Goal: Browse casually: Explore the website without a specific task or goal

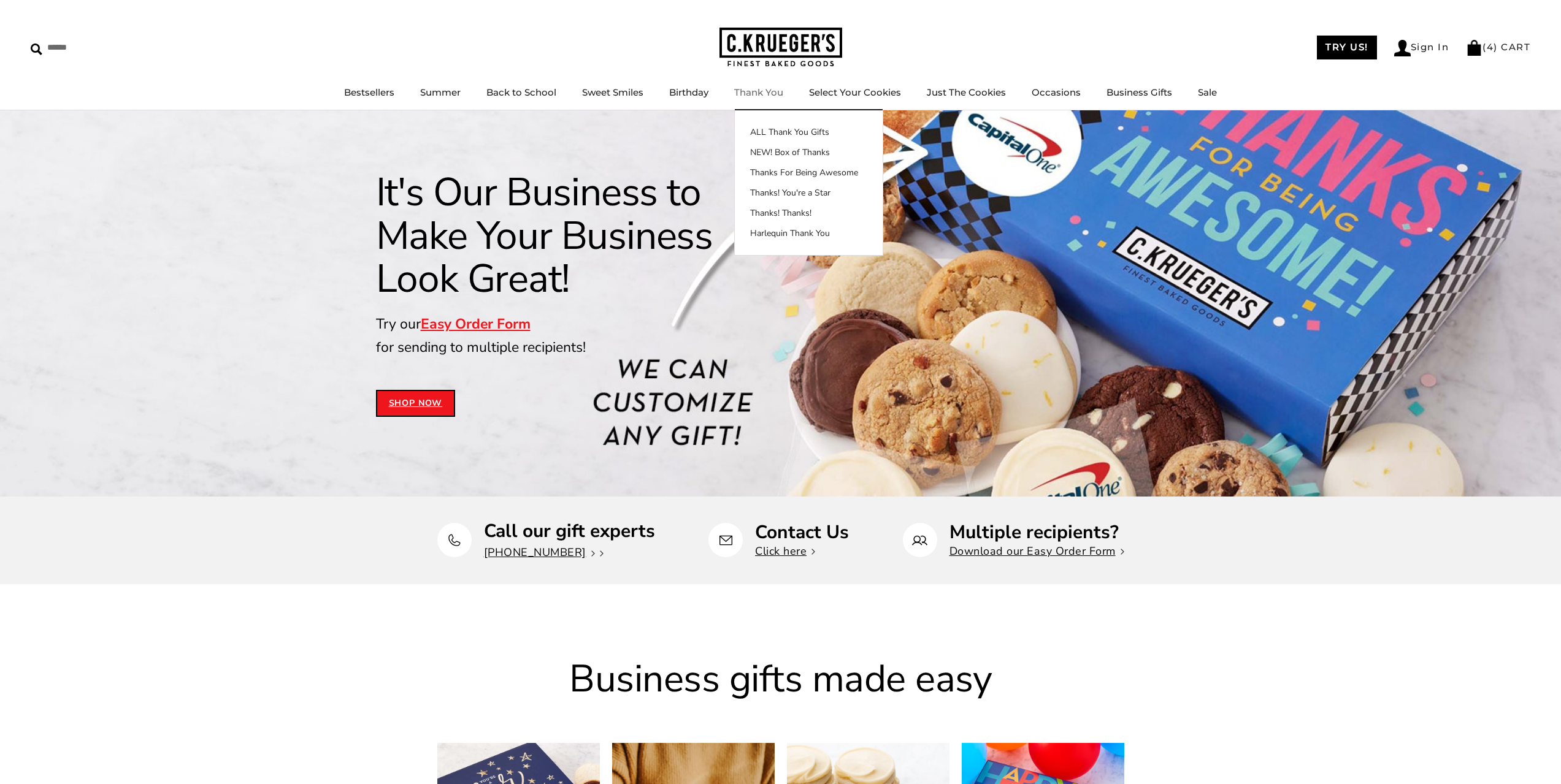
click at [753, 89] on link "Thank You" at bounding box center [759, 92] width 49 height 12
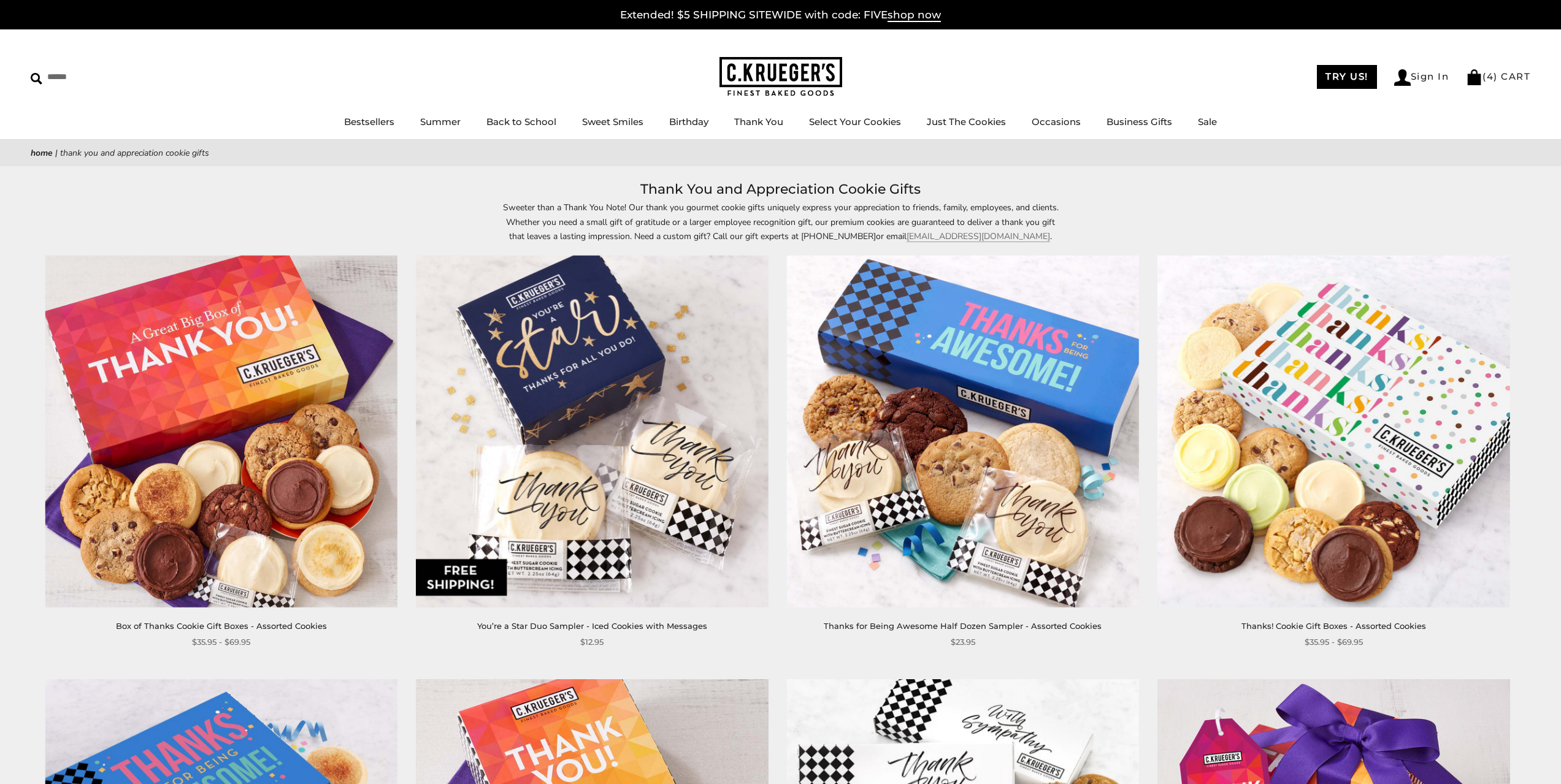
click at [1307, 435] on img at bounding box center [1334, 432] width 352 height 352
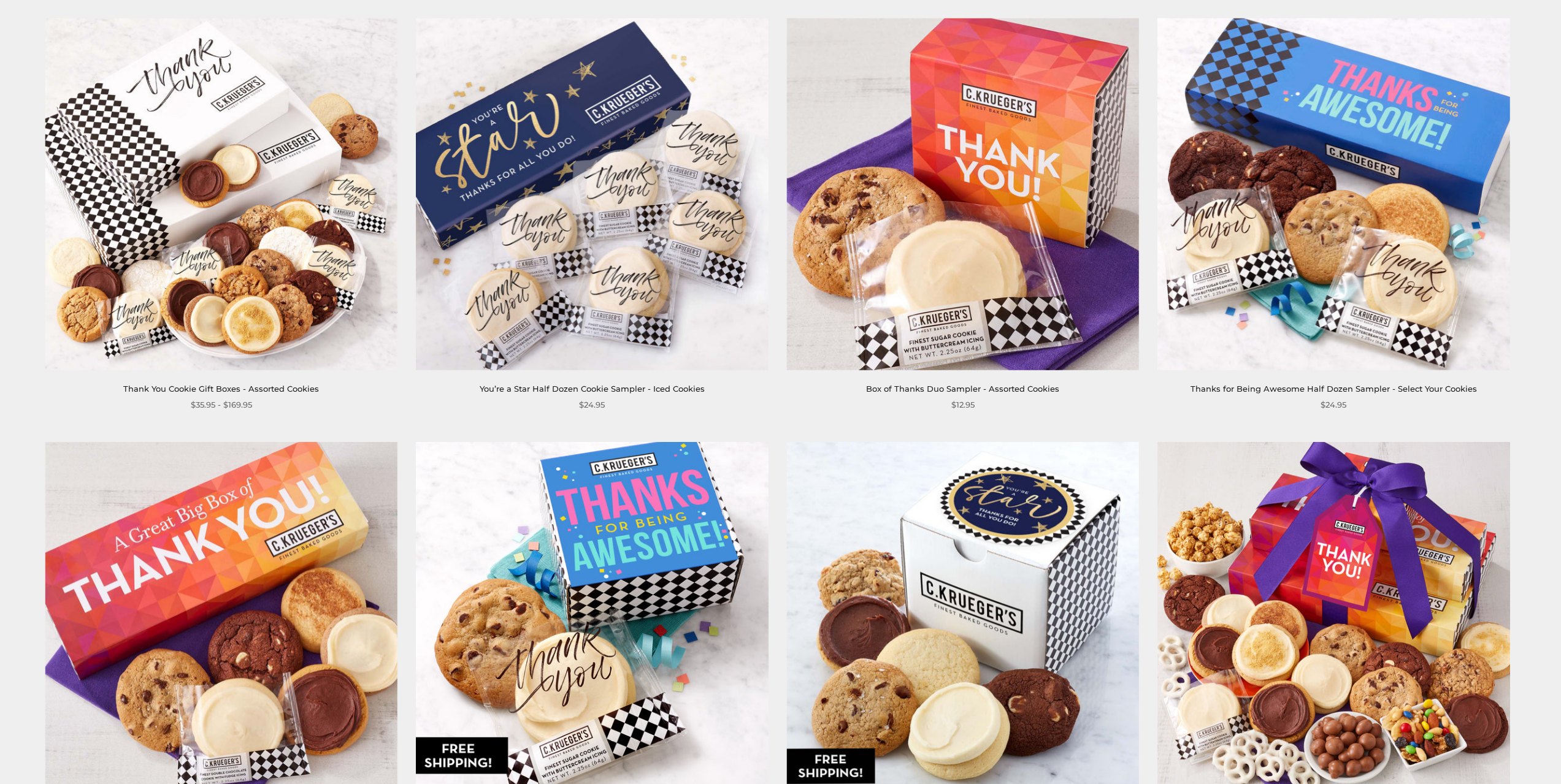
scroll to position [1636, 0]
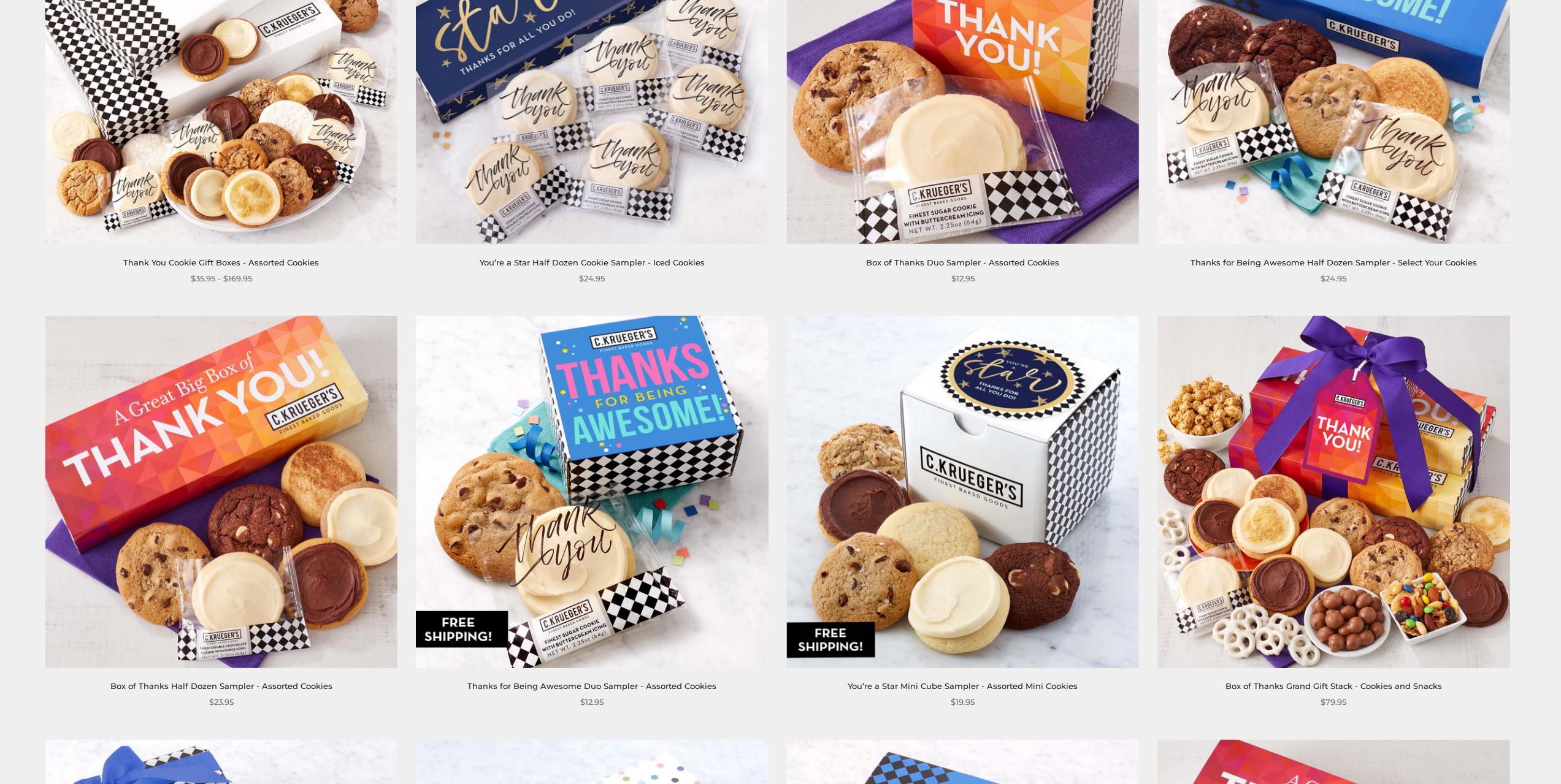
click at [232, 469] on img at bounding box center [221, 492] width 352 height 352
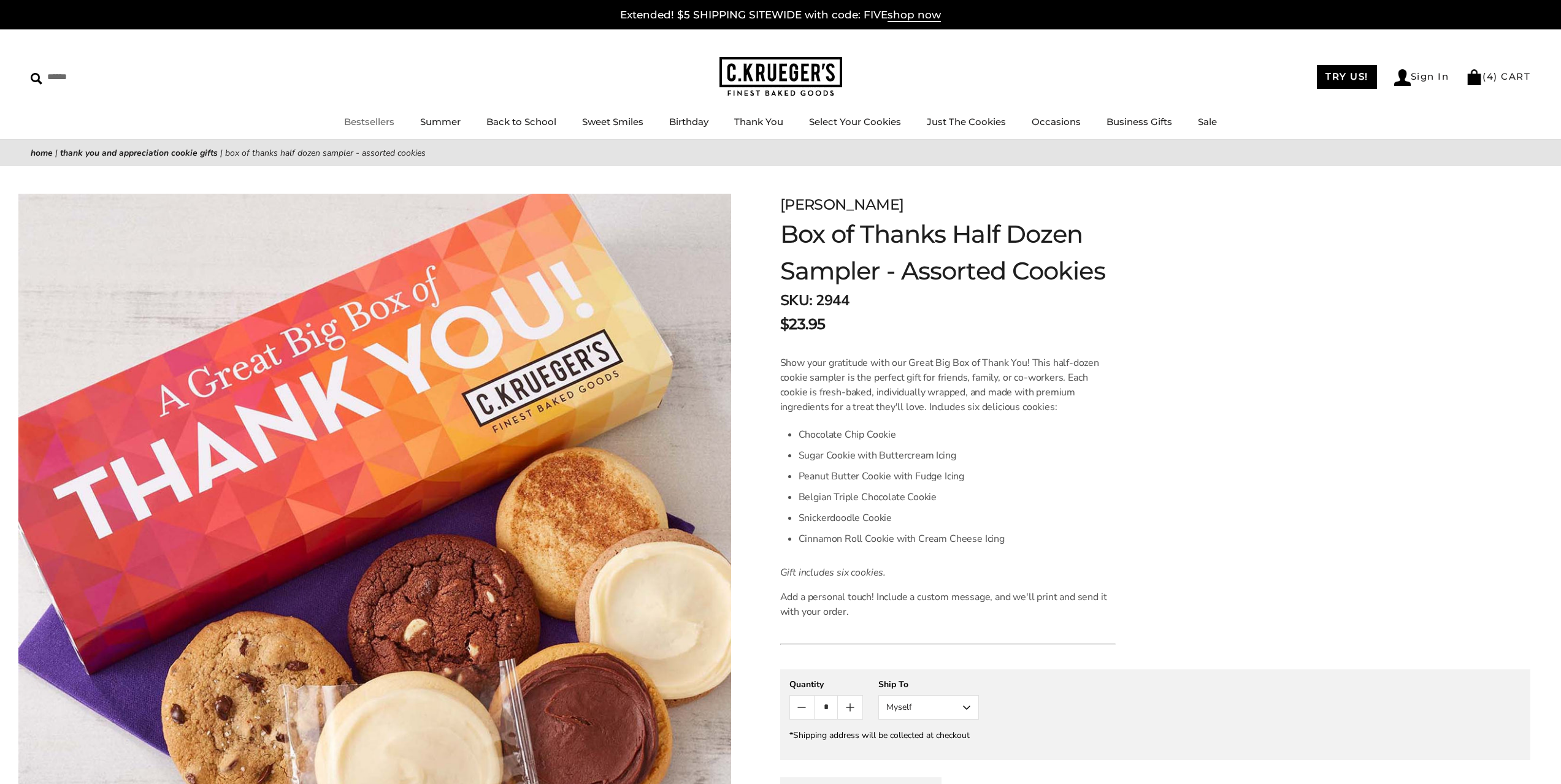
click at [369, 123] on link "Bestsellers" at bounding box center [369, 122] width 51 height 12
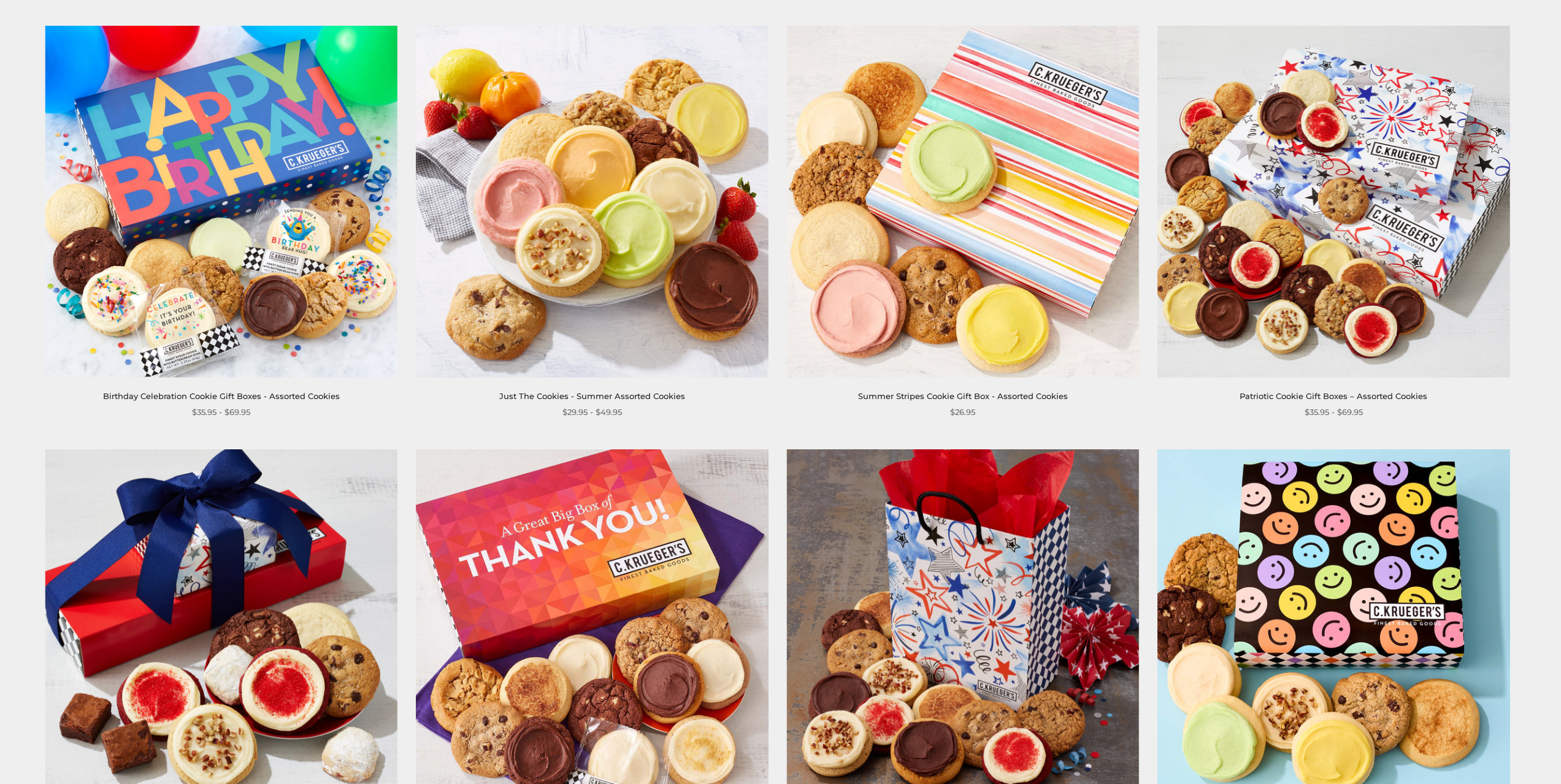
scroll to position [204, 0]
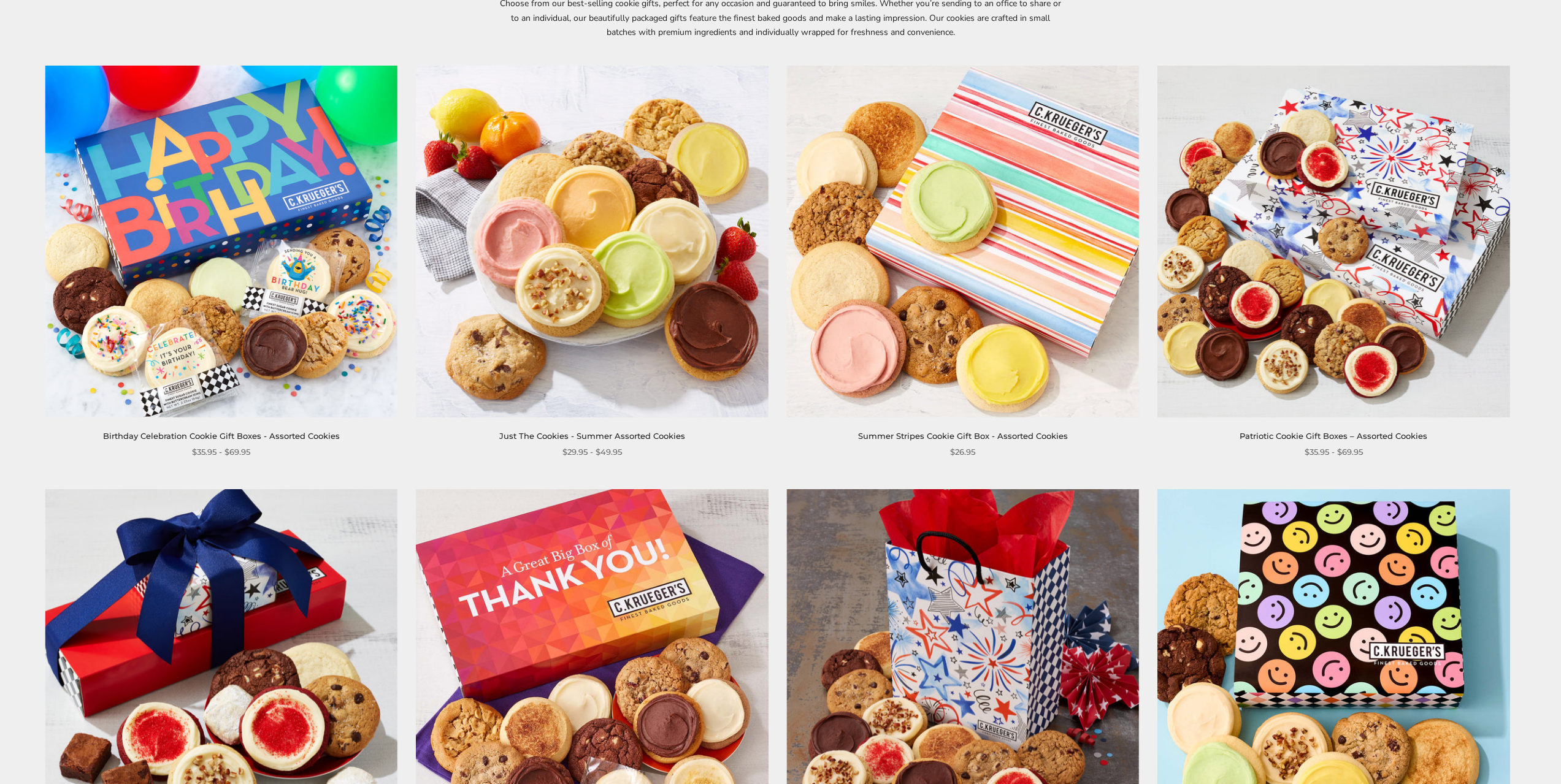
click at [995, 270] on img at bounding box center [963, 242] width 352 height 352
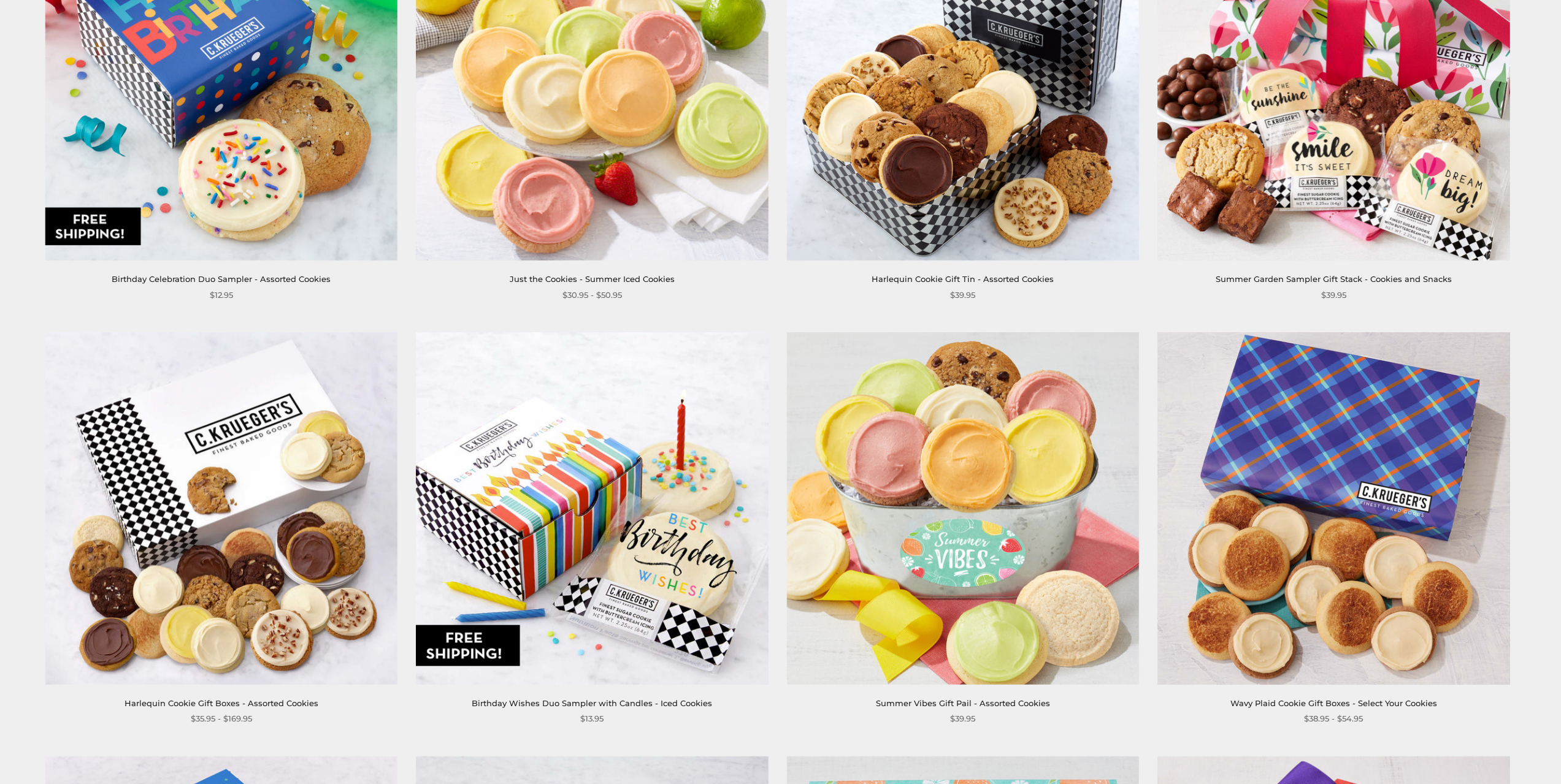
scroll to position [1533, 0]
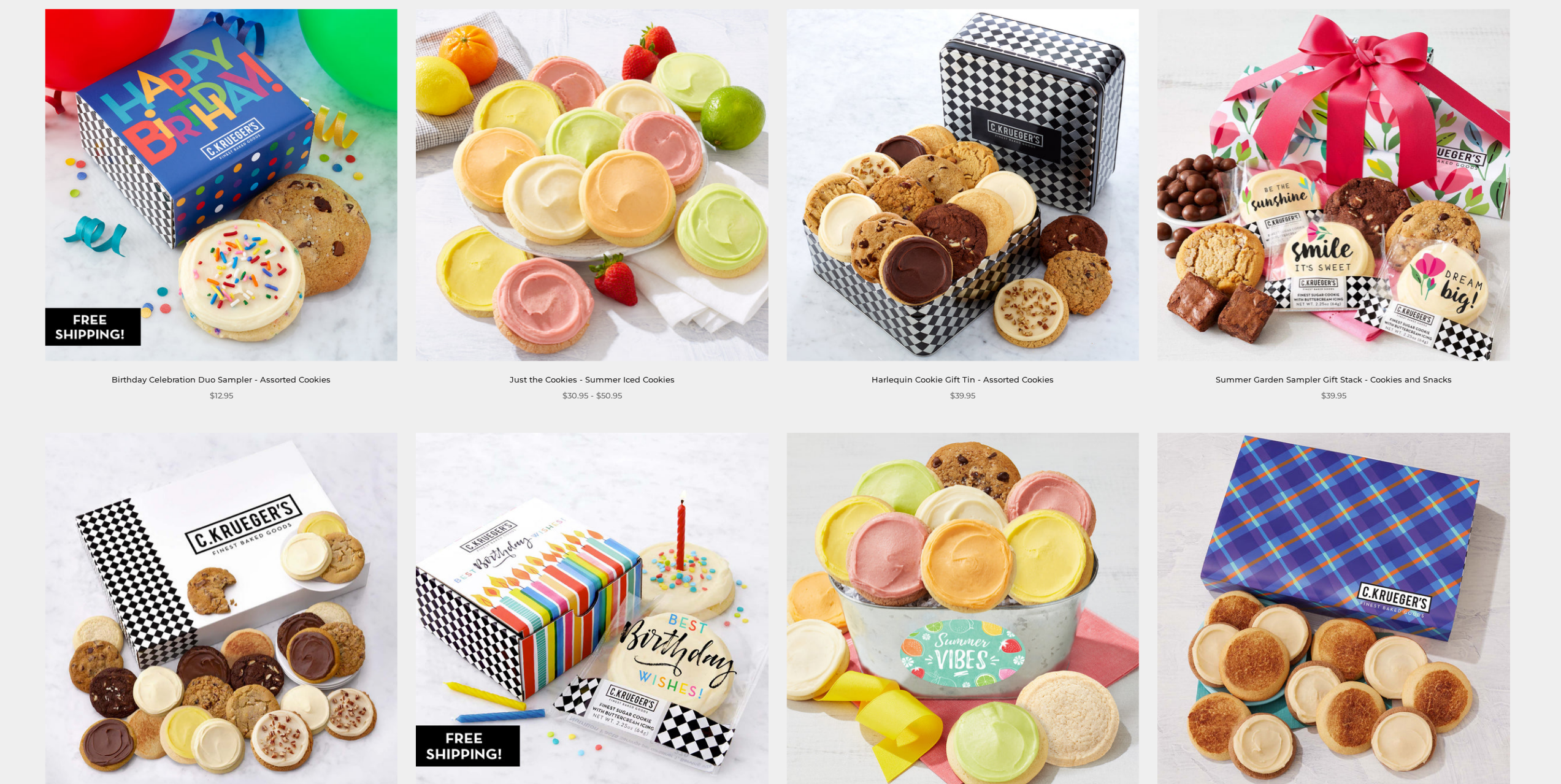
click at [1228, 555] on img at bounding box center [1334, 609] width 352 height 352
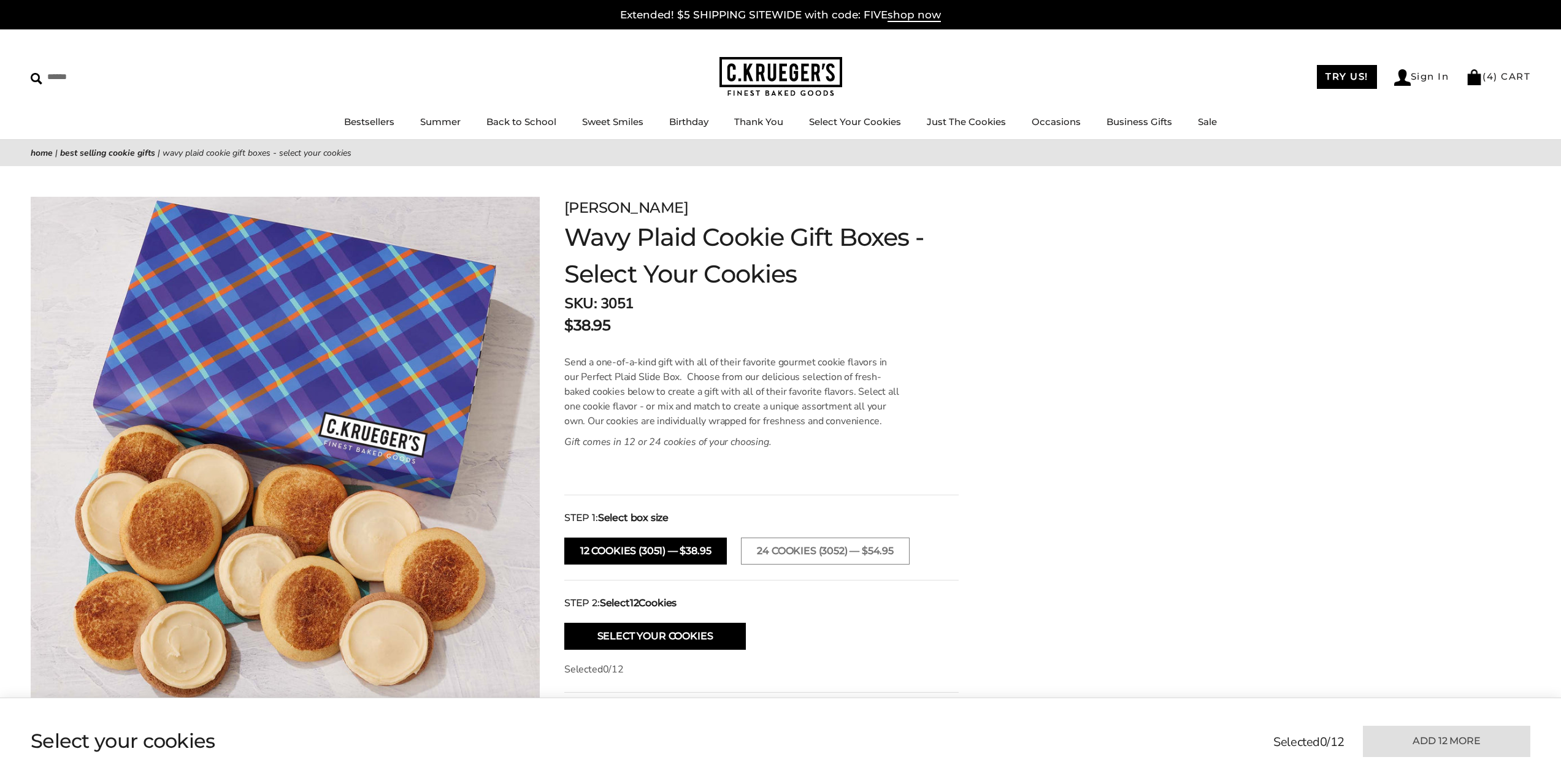
click at [1349, 422] on div "C.KRUEGER'S Wavy Plaid Cookie Gift Boxes - Select Your Cookies SKU: 3051 $38.95…" at bounding box center [780, 532] width 1500 height 672
click at [968, 122] on link "Just The Cookies" at bounding box center [967, 122] width 79 height 12
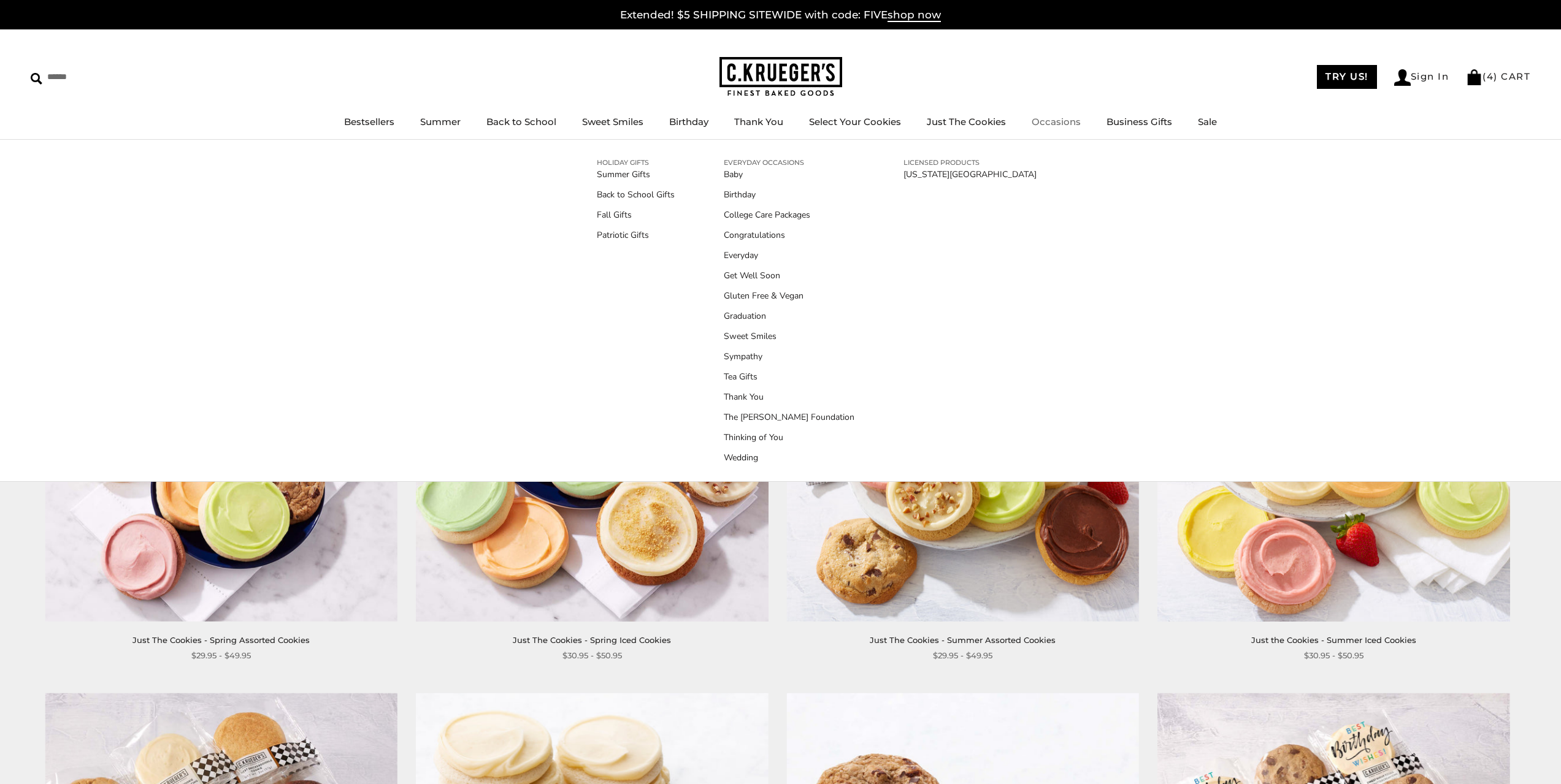
click link "Occasions"
click link "Congratulations"
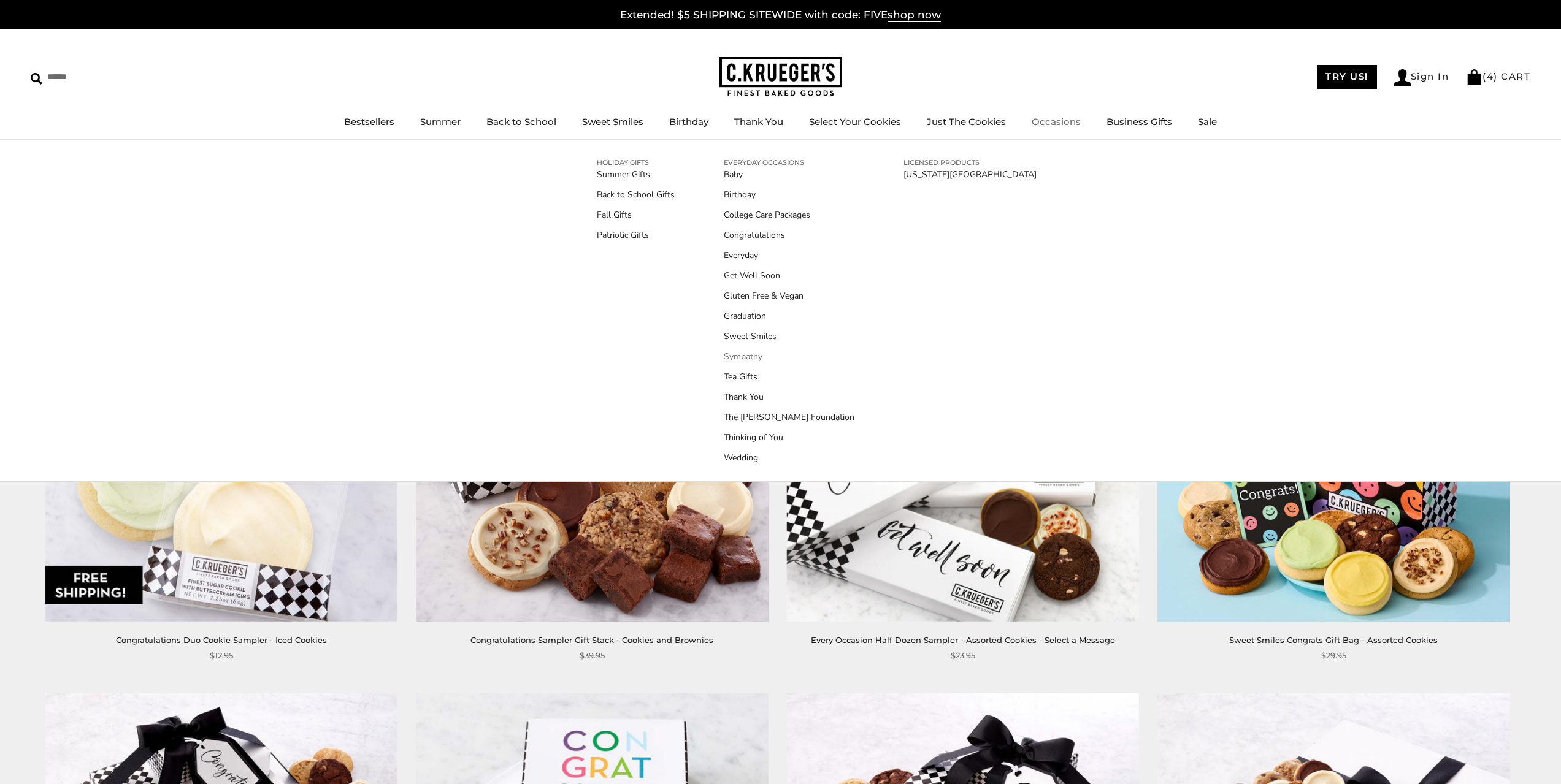
click at [751, 355] on link "Sympathy" at bounding box center [789, 357] width 131 height 13
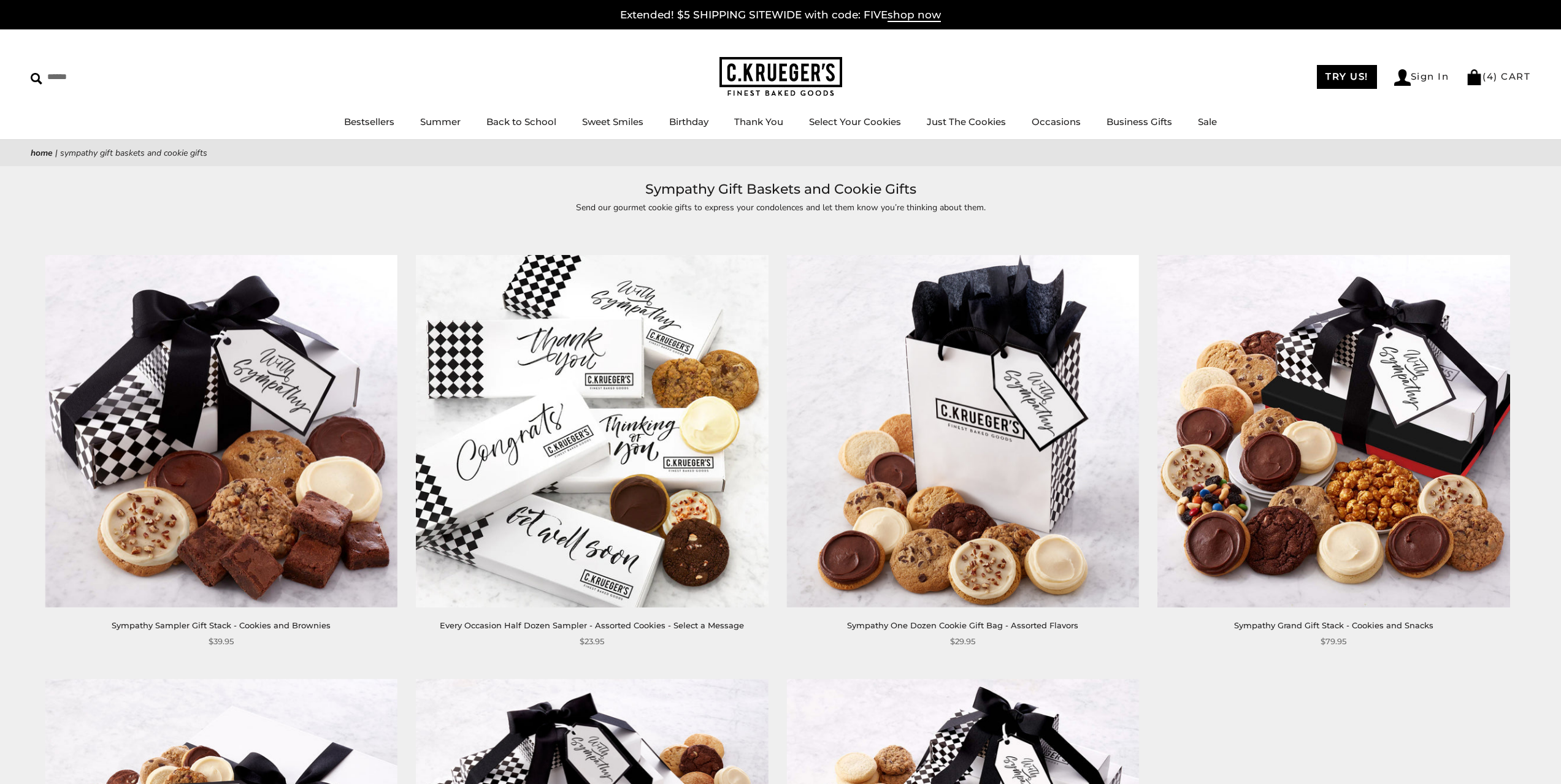
click at [597, 355] on img at bounding box center [592, 431] width 352 height 352
click at [619, 123] on link "Sweet Smiles" at bounding box center [613, 122] width 62 height 12
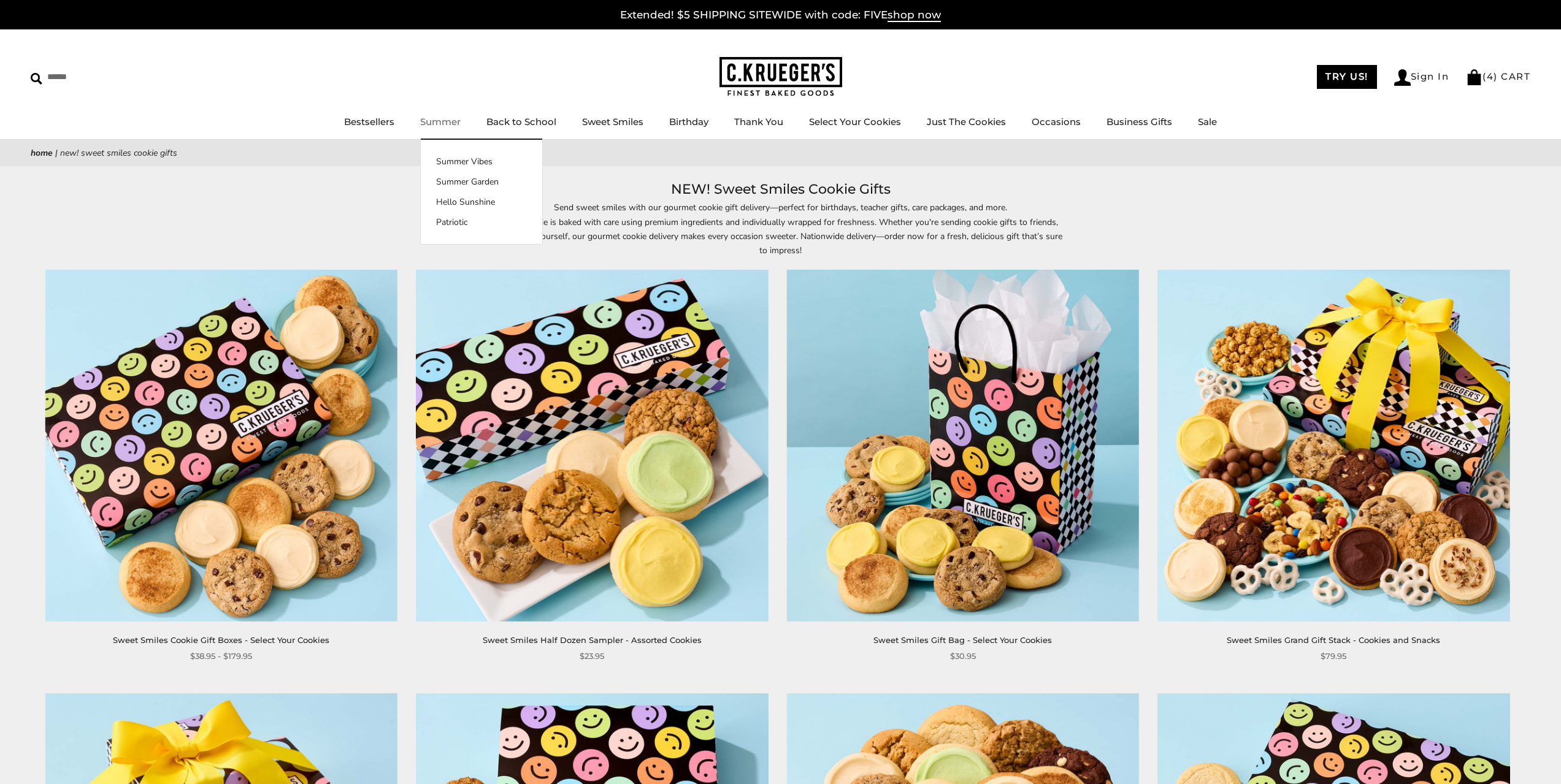
click at [439, 120] on link "Summer" at bounding box center [440, 122] width 41 height 12
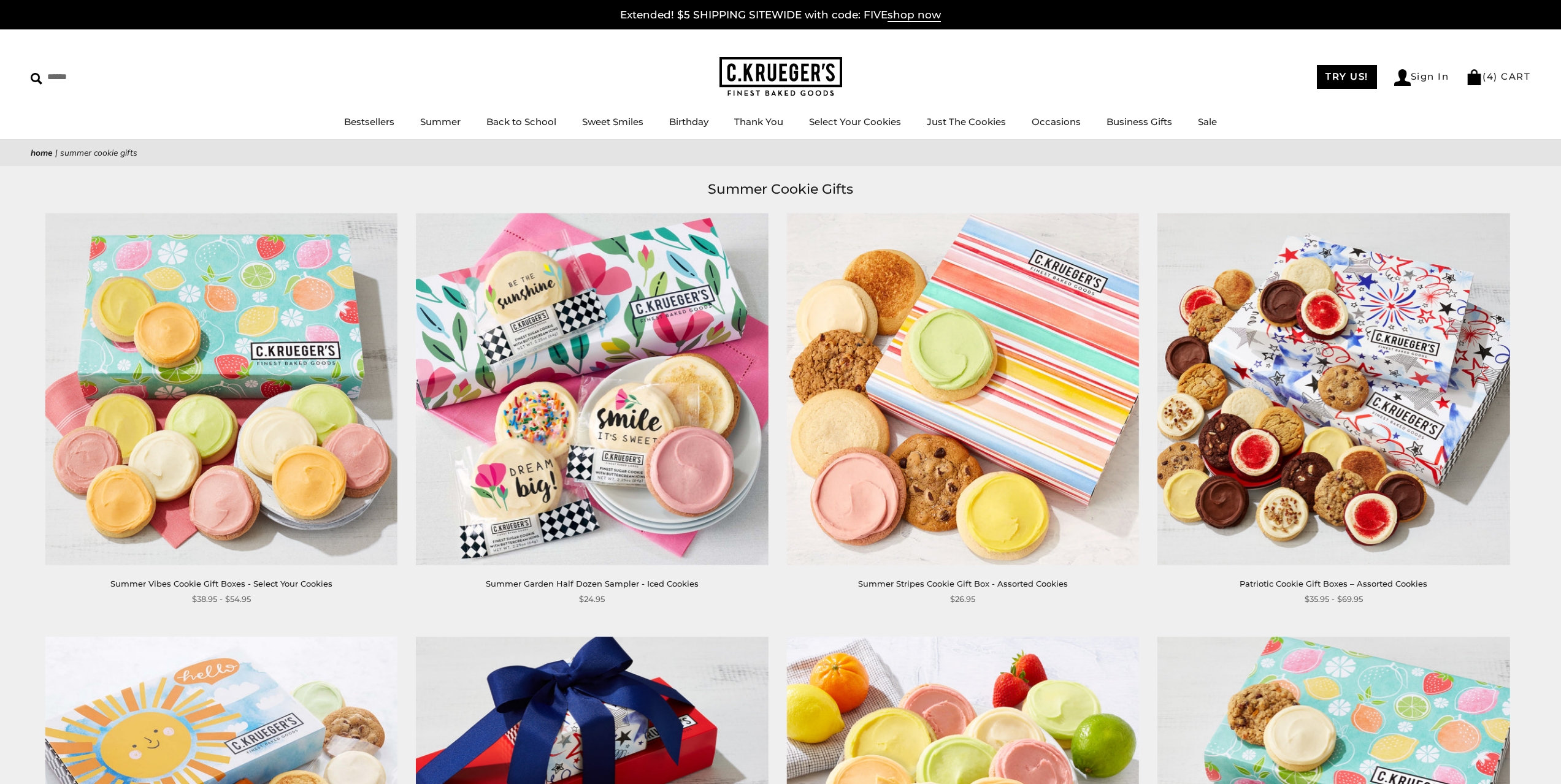
click at [518, 125] on link "Back to School" at bounding box center [521, 122] width 70 height 12
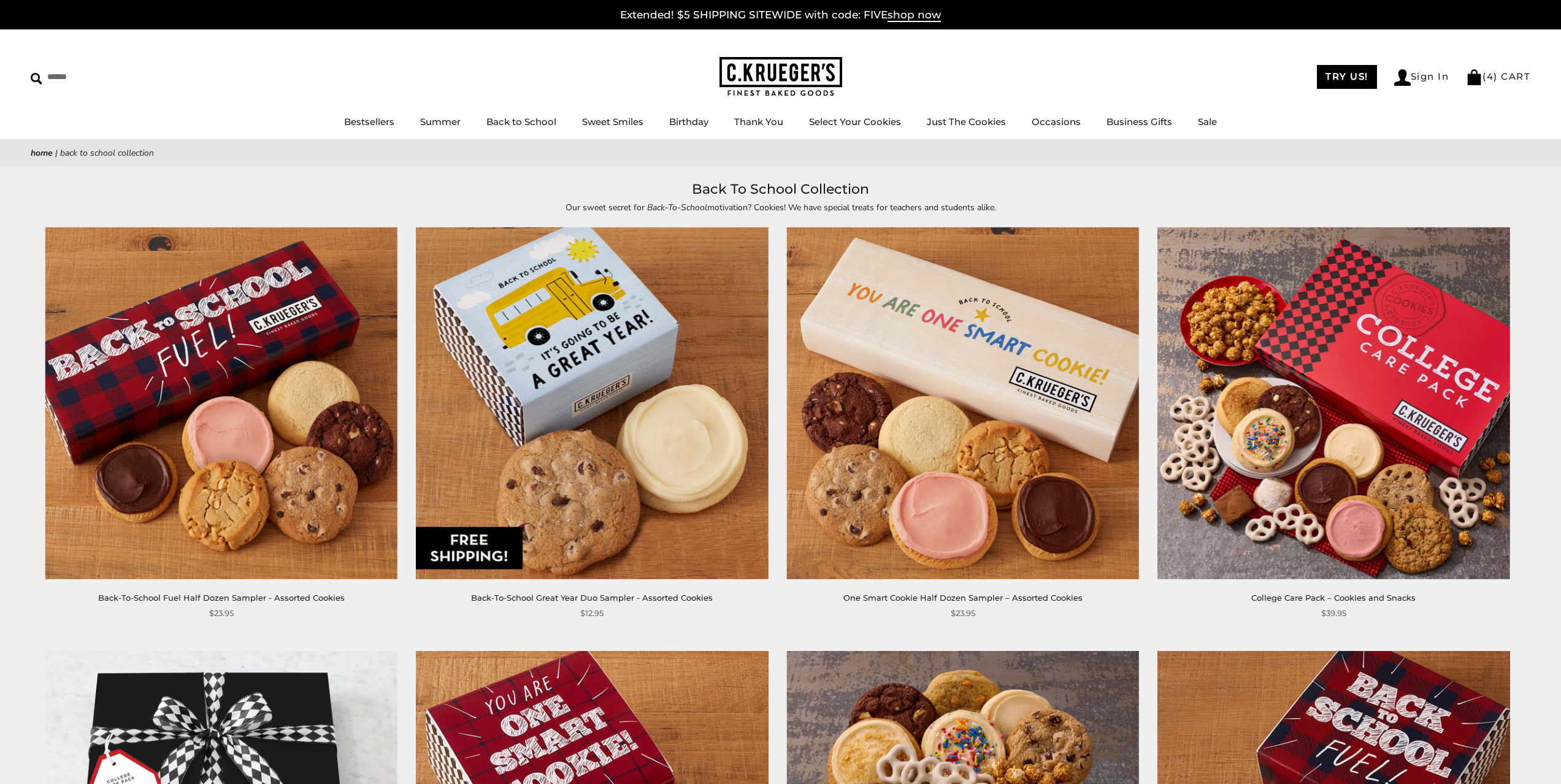
click at [924, 389] on img at bounding box center [963, 403] width 352 height 352
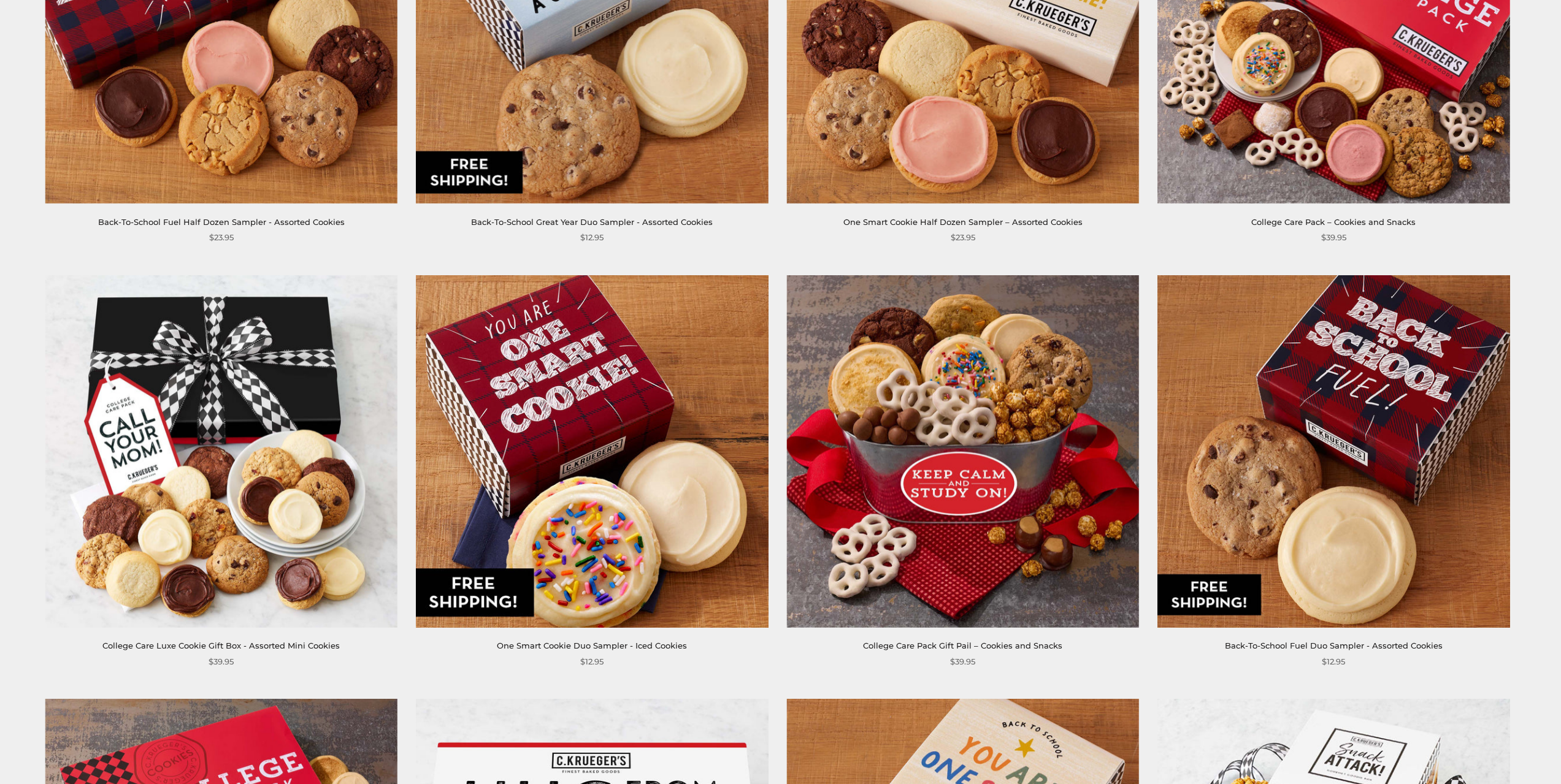
scroll to position [409, 0]
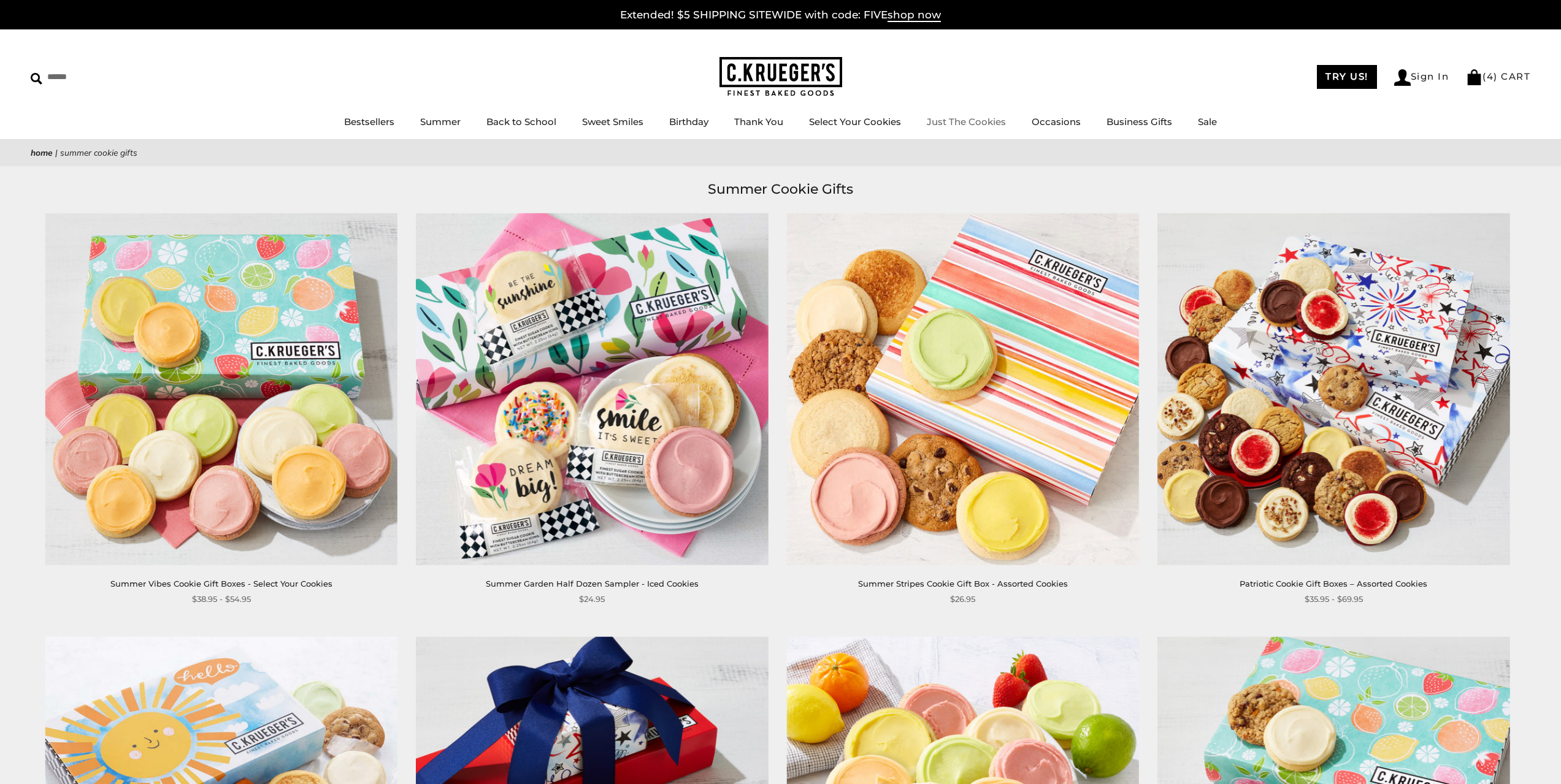
click at [978, 120] on link "Just The Cookies" at bounding box center [967, 122] width 79 height 12
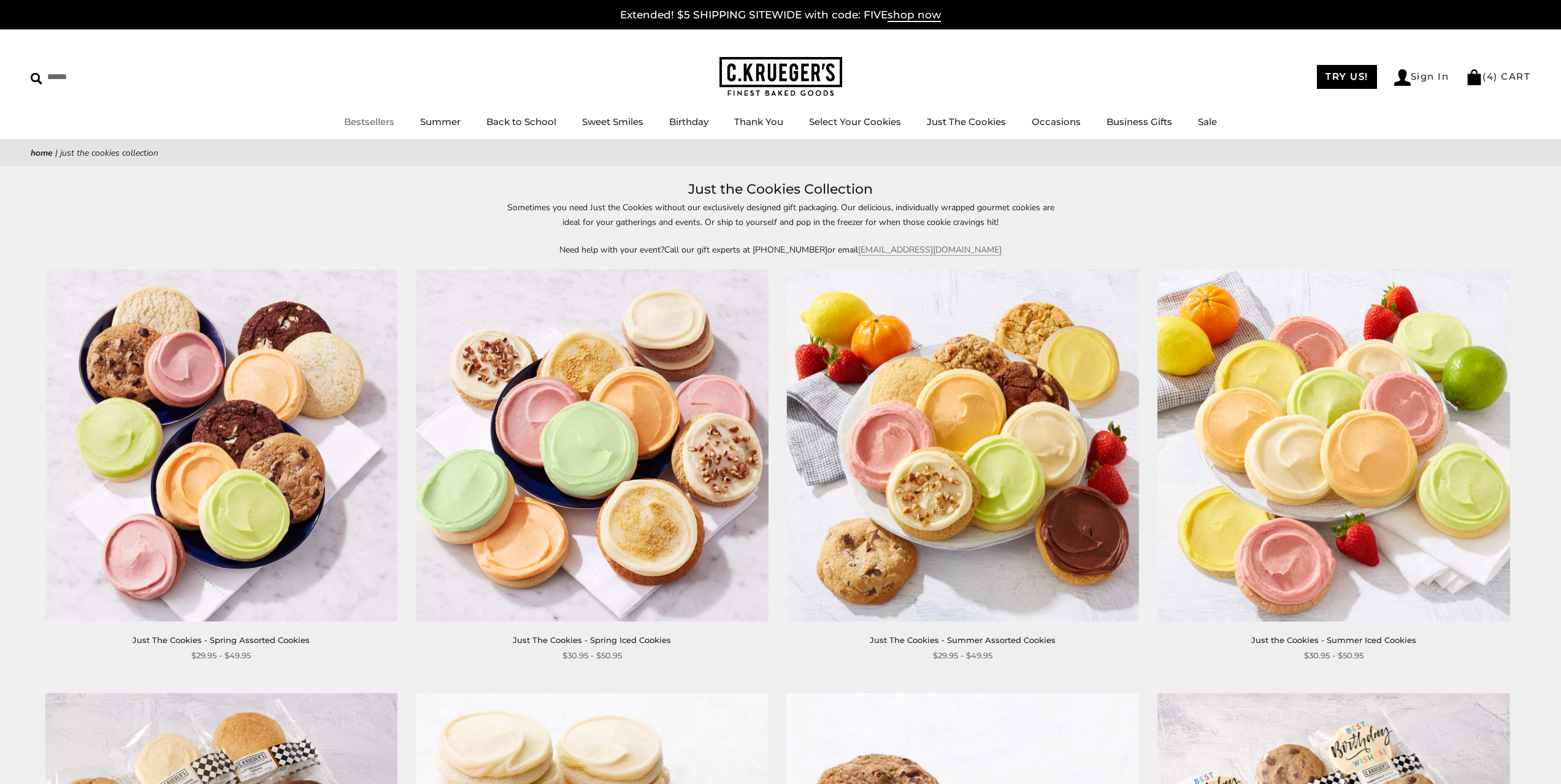
click at [370, 121] on link "Bestsellers" at bounding box center [369, 122] width 51 height 12
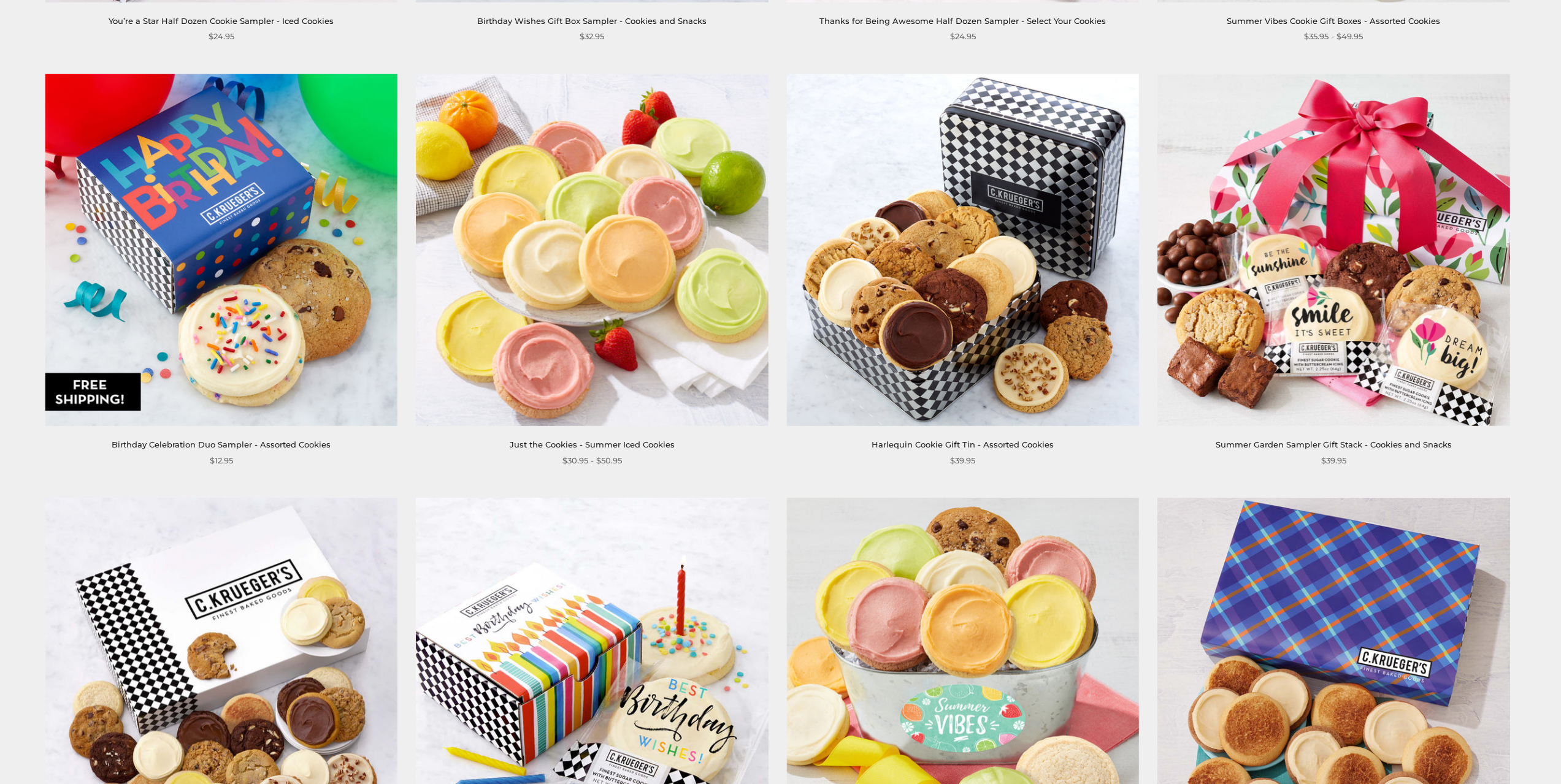
scroll to position [1431, 0]
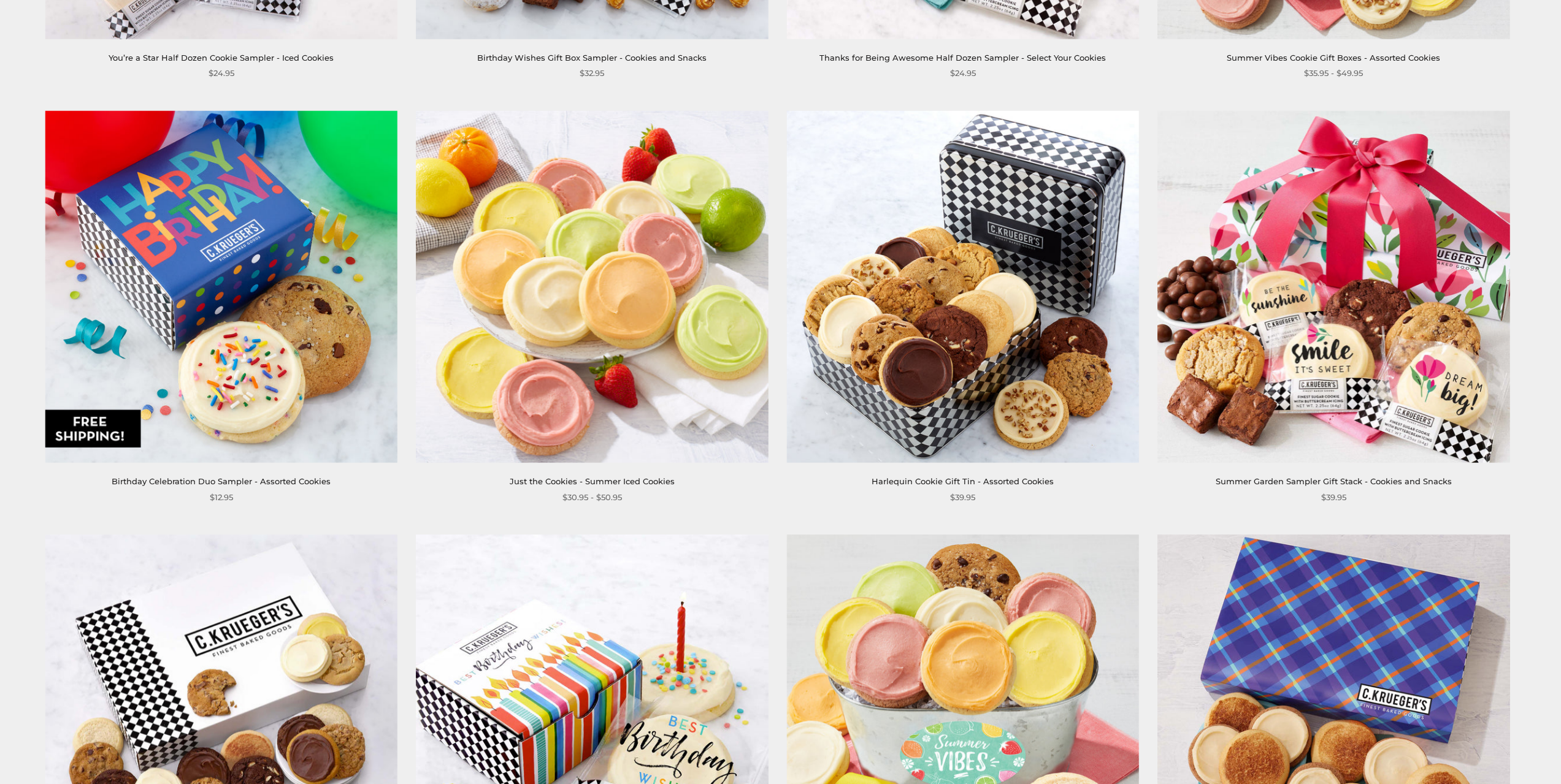
click at [1395, 265] on img at bounding box center [1334, 286] width 352 height 352
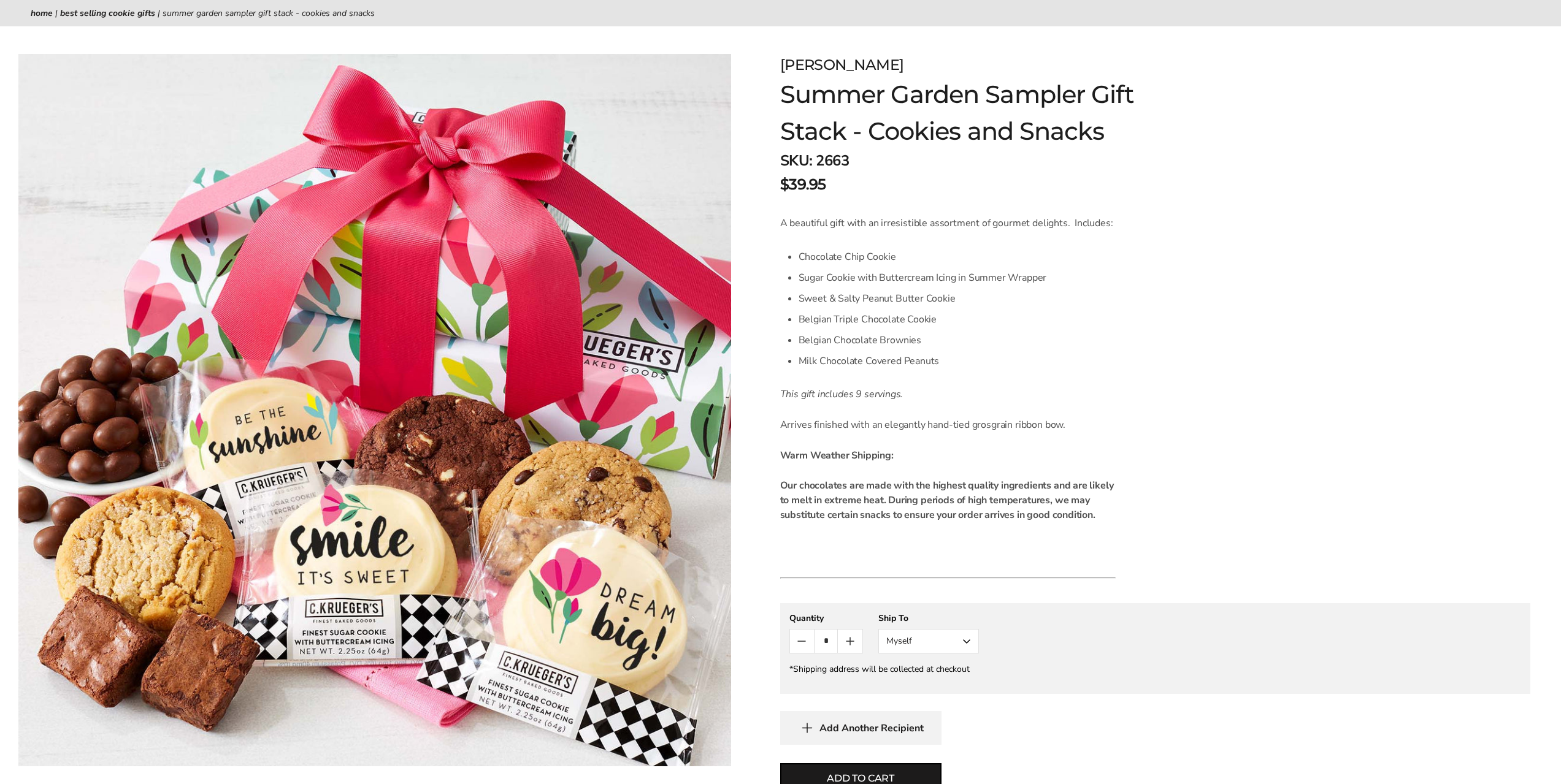
scroll to position [204, 0]
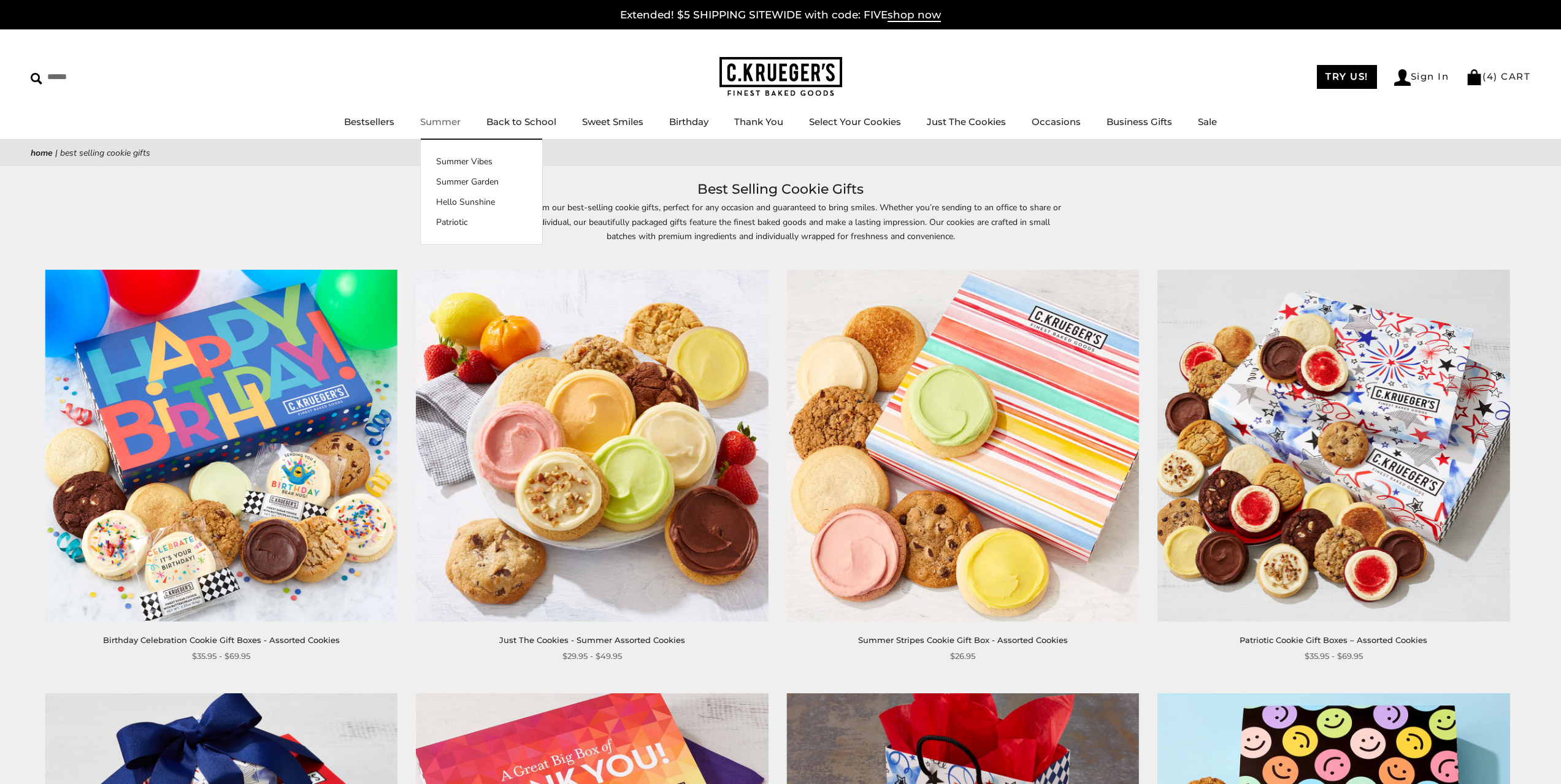
click at [450, 122] on link "Summer" at bounding box center [440, 122] width 41 height 12
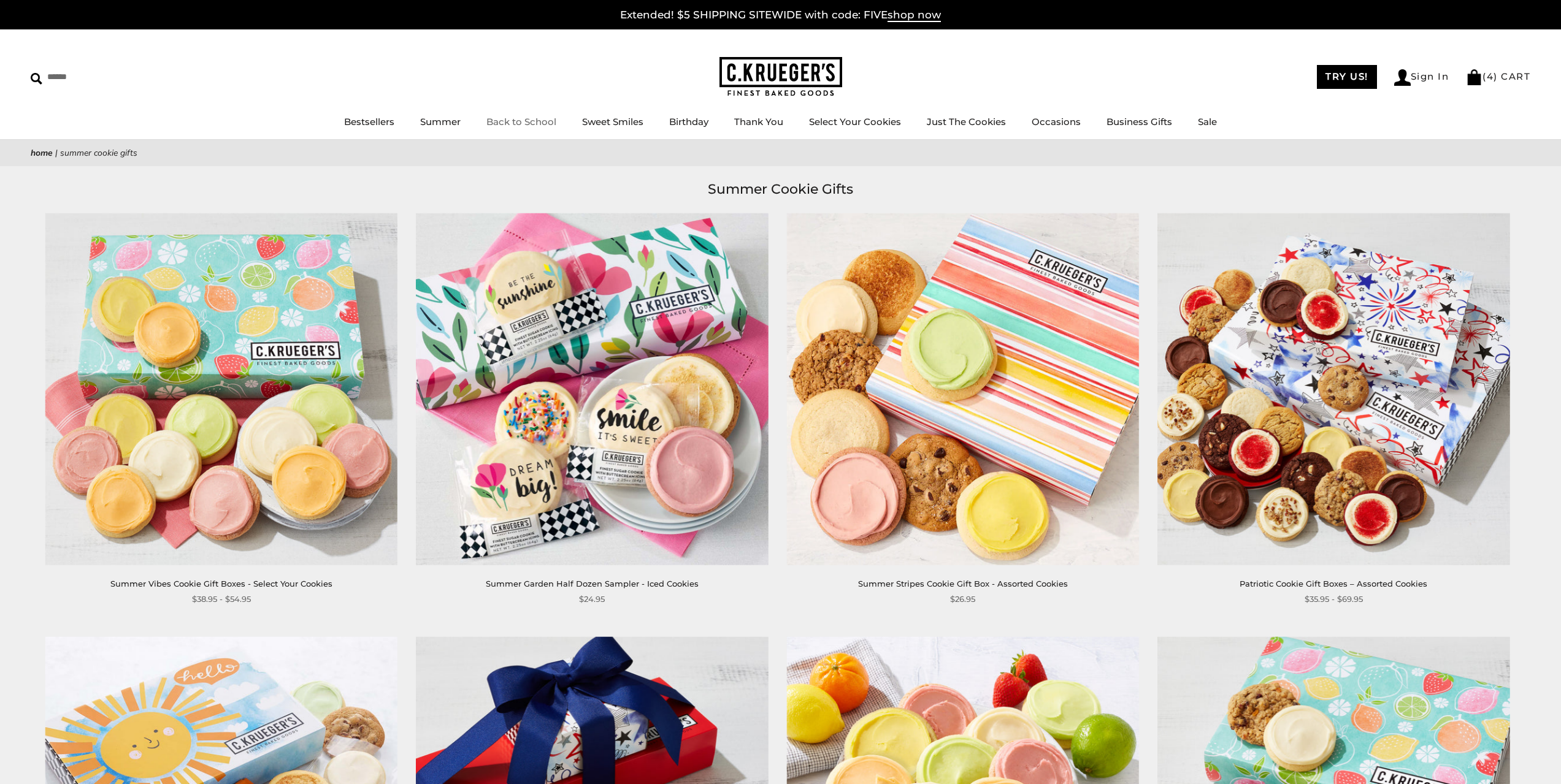
click at [522, 126] on link "Back to School" at bounding box center [521, 122] width 70 height 12
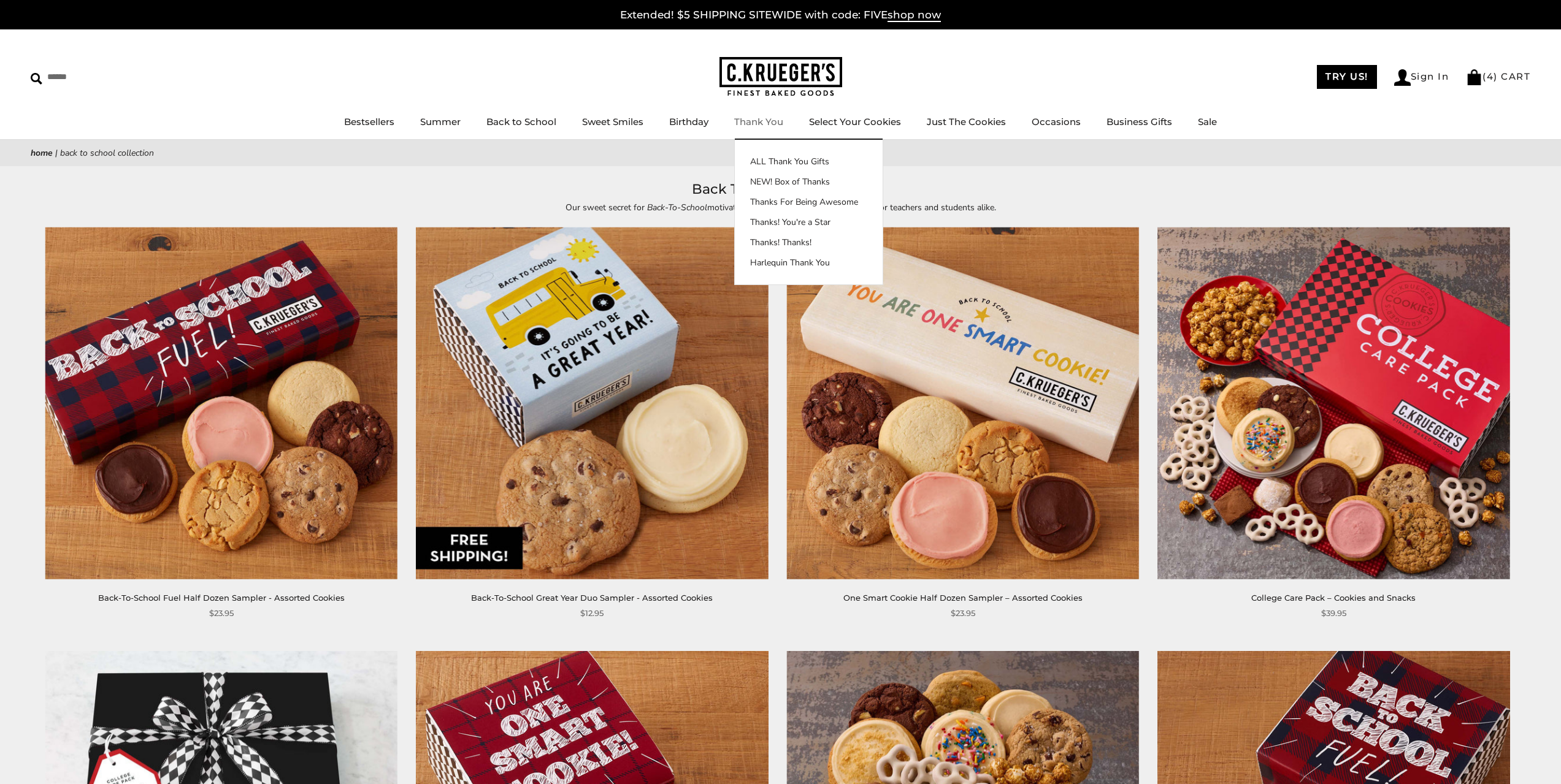
click at [758, 120] on link "Thank You" at bounding box center [759, 122] width 49 height 12
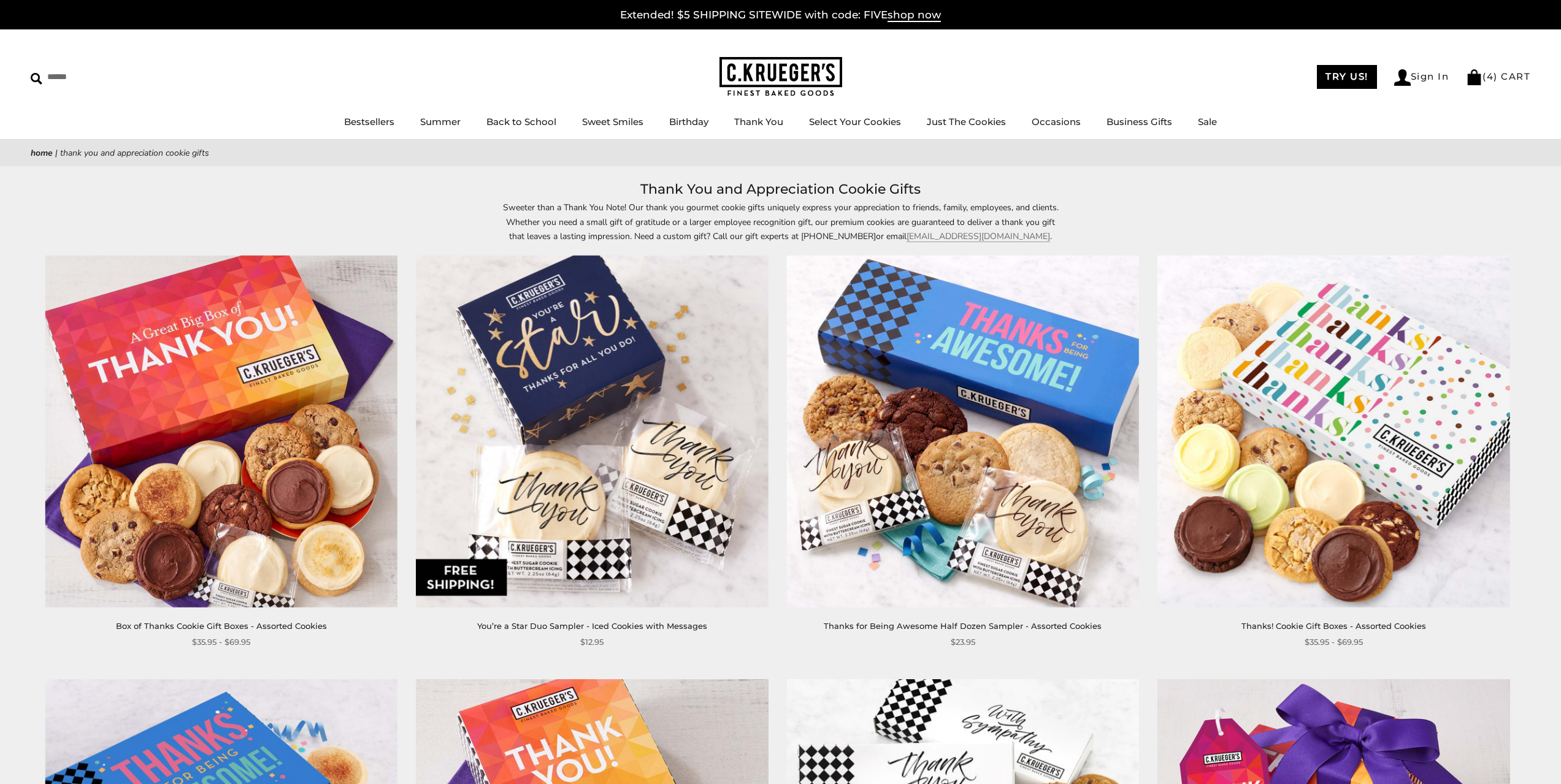
click at [838, 121] on link "Select Your Cookies" at bounding box center [855, 122] width 92 height 12
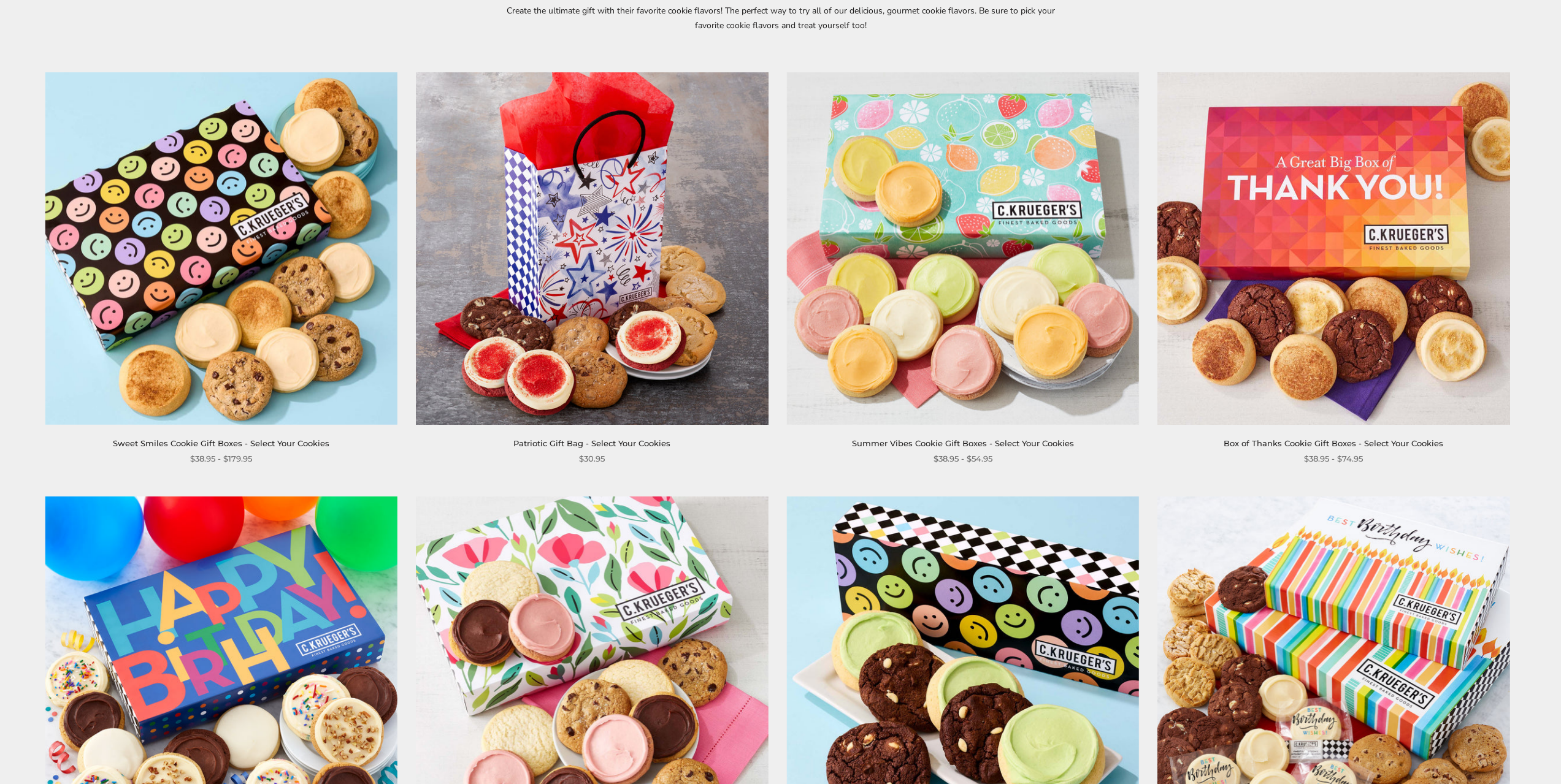
scroll to position [102, 0]
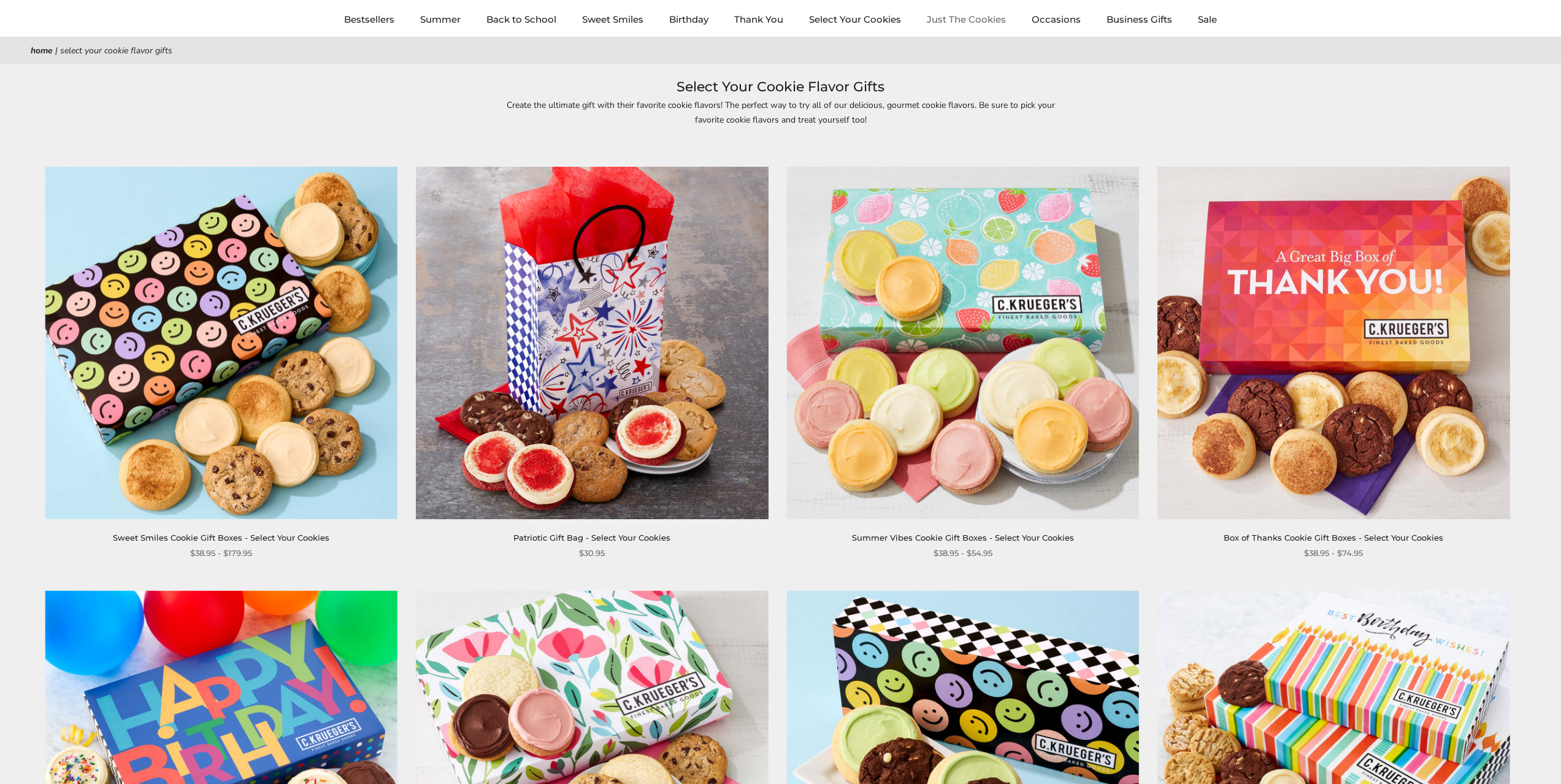
click at [950, 20] on link "Just The Cookies" at bounding box center [967, 19] width 79 height 12
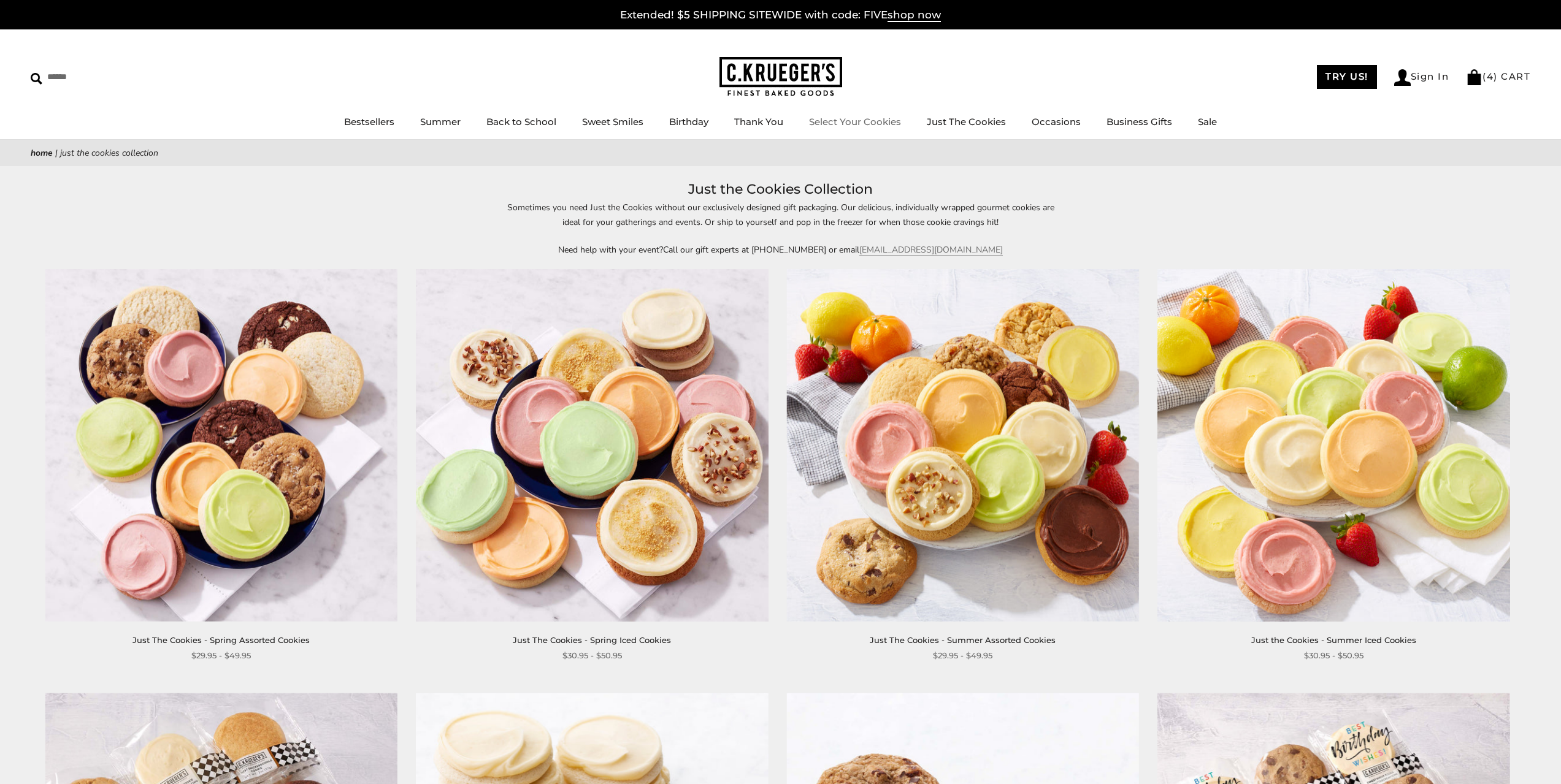
click at [867, 122] on link "Select Your Cookies" at bounding box center [855, 122] width 92 height 12
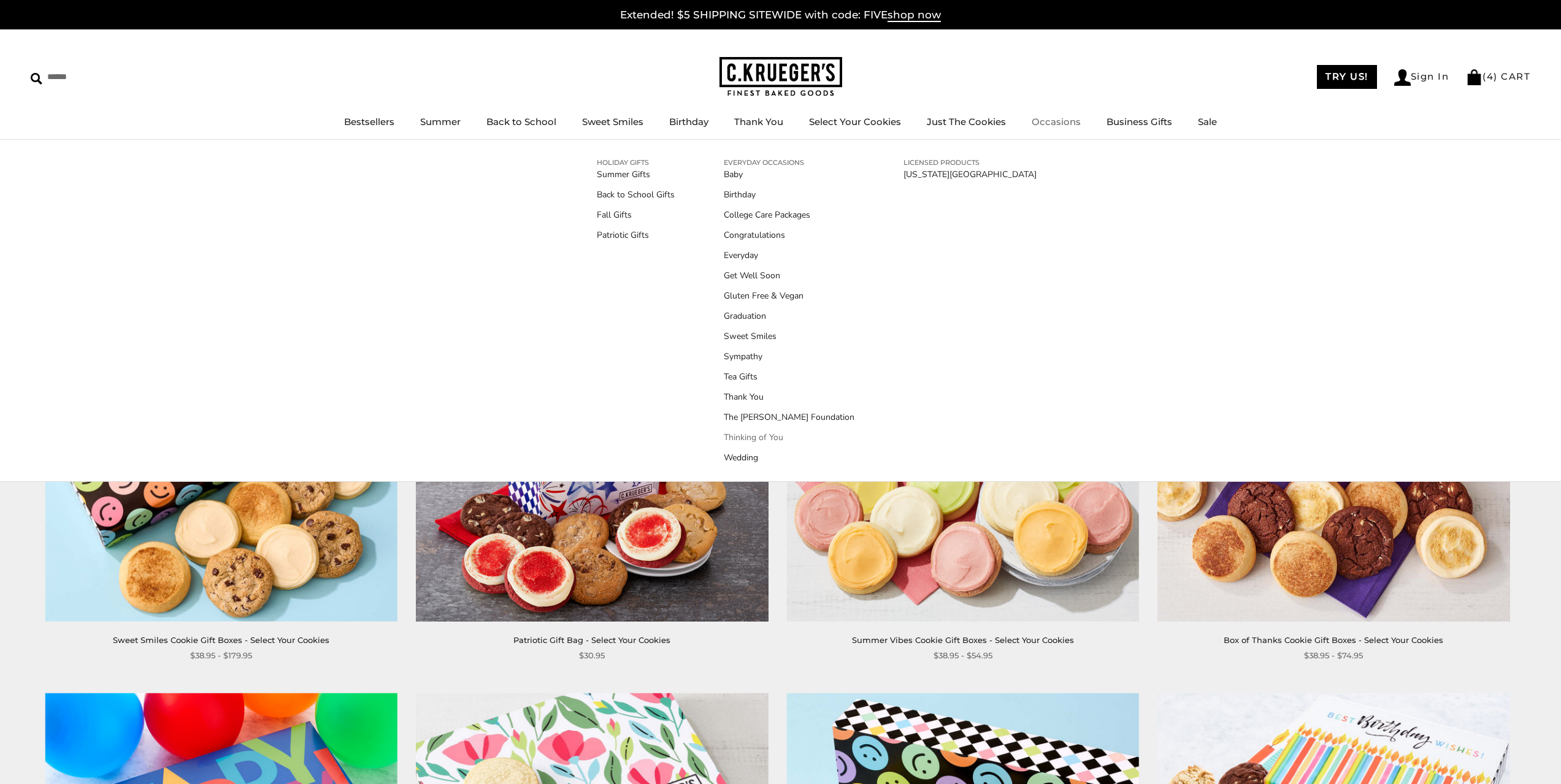
click at [724, 439] on link "Thinking of You" at bounding box center [789, 437] width 131 height 13
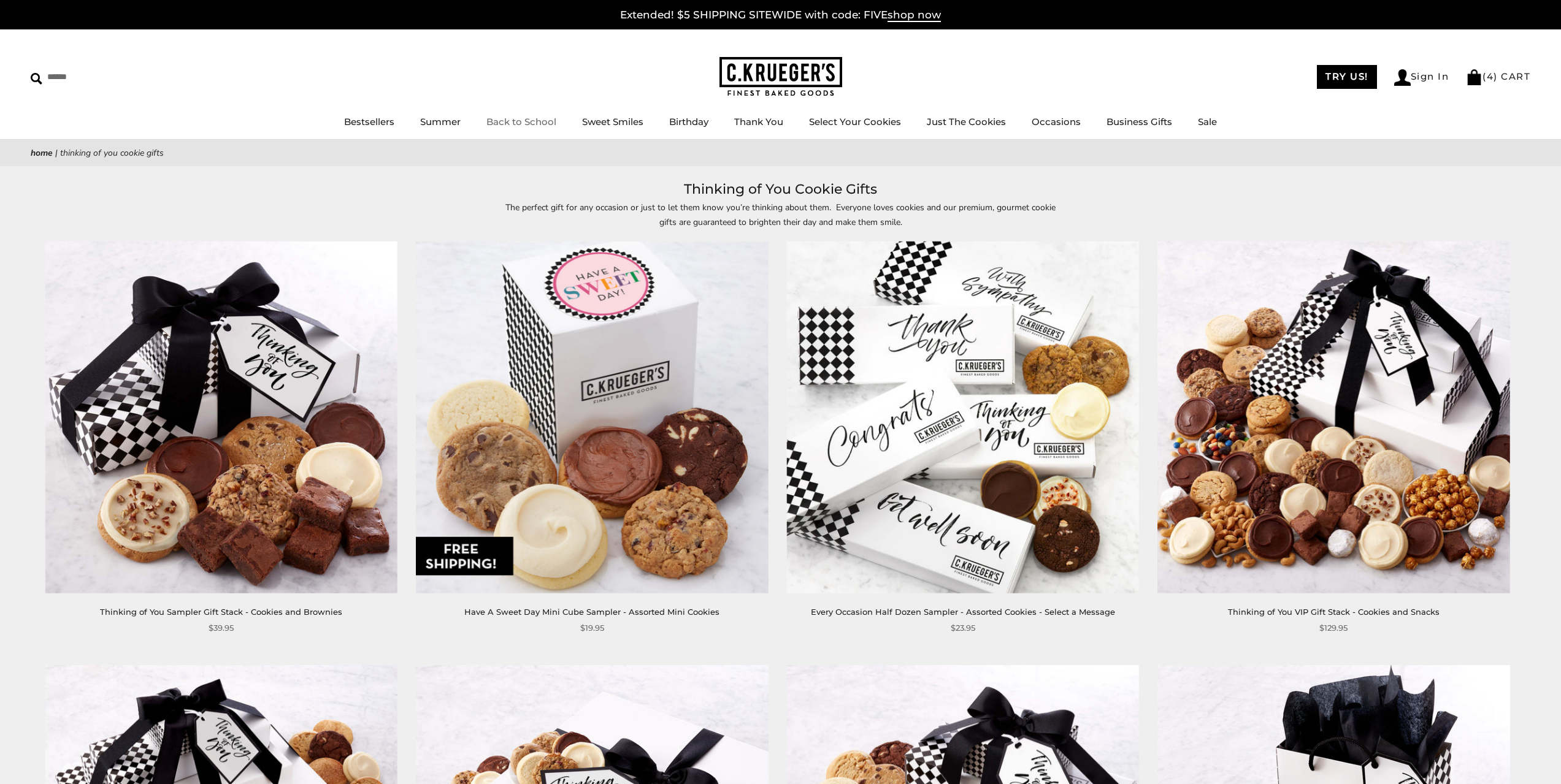
click at [527, 122] on link "Back to School" at bounding box center [521, 122] width 70 height 12
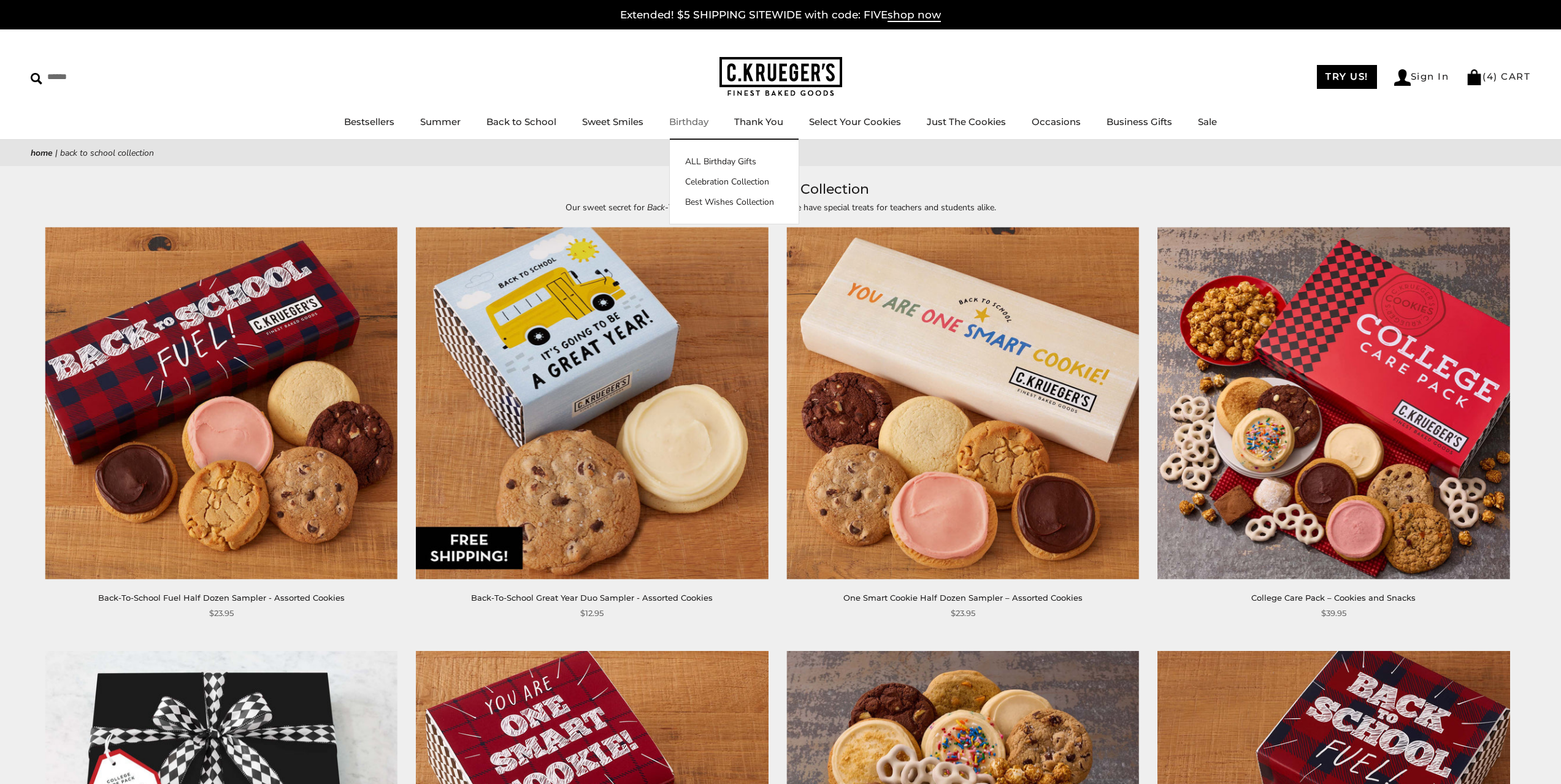
click at [687, 124] on link "Birthday" at bounding box center [689, 122] width 39 height 12
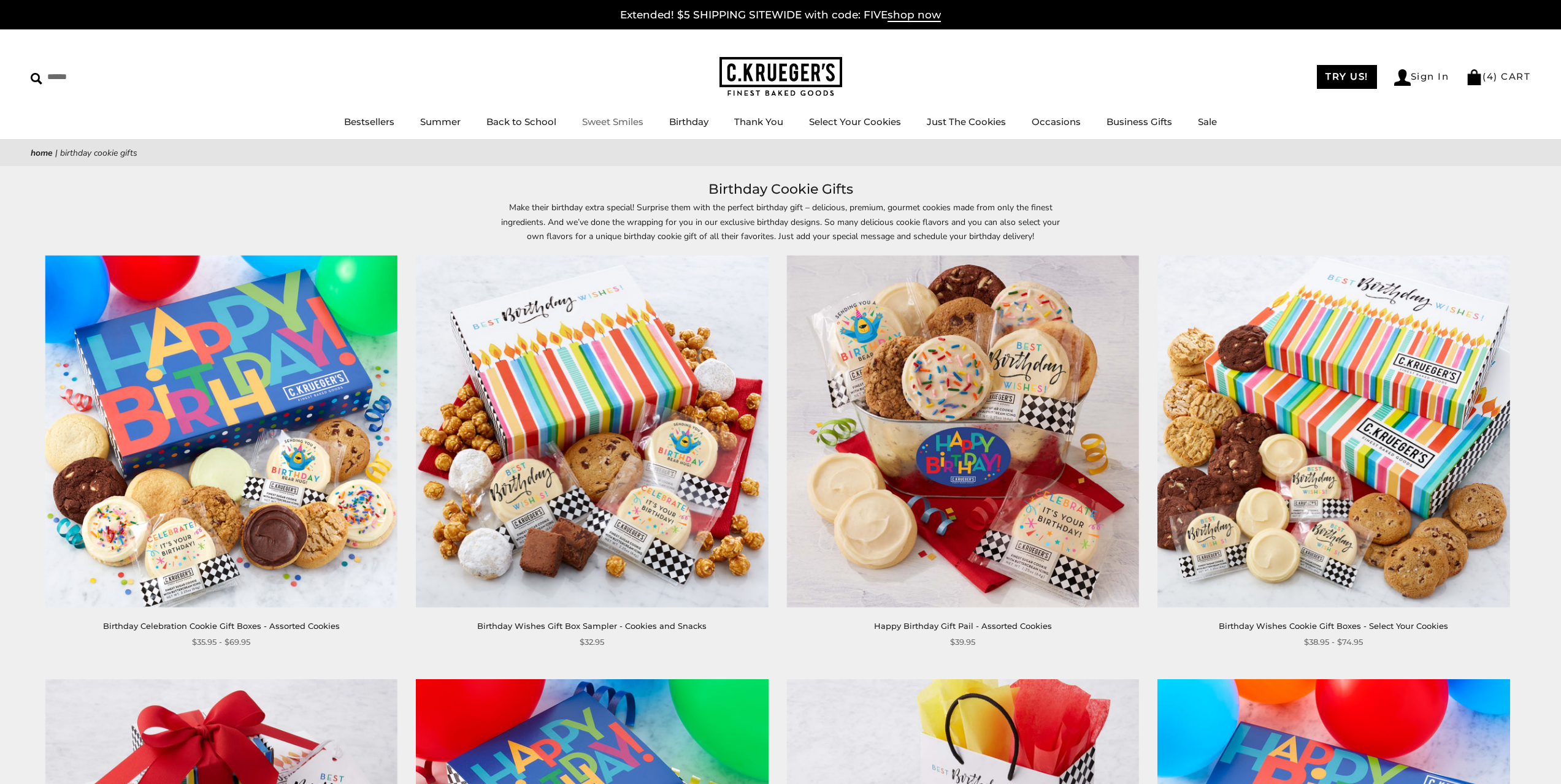
click at [626, 121] on link "Sweet Smiles" at bounding box center [613, 122] width 62 height 12
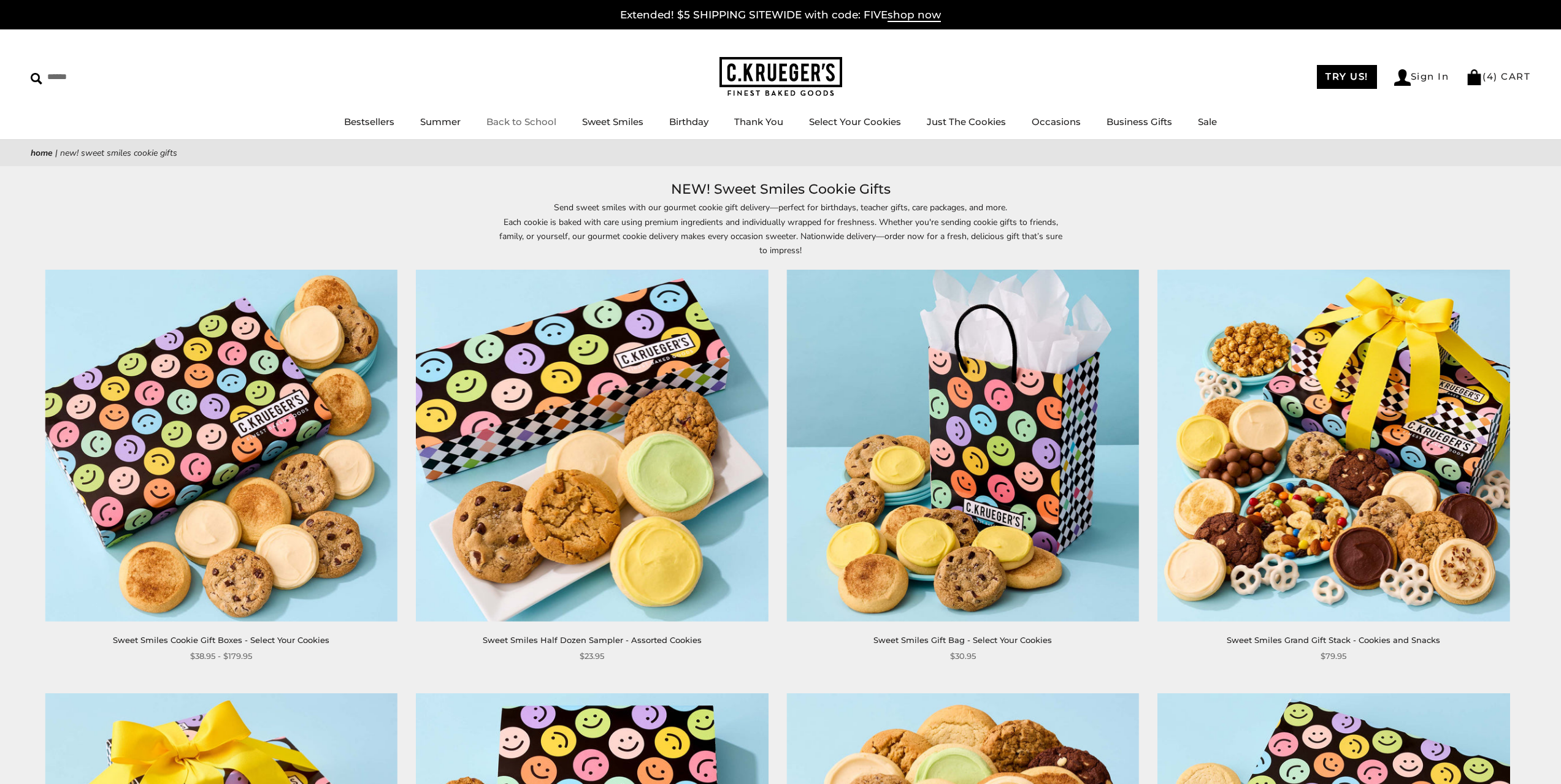
click at [522, 128] on link "Back to School" at bounding box center [521, 122] width 70 height 12
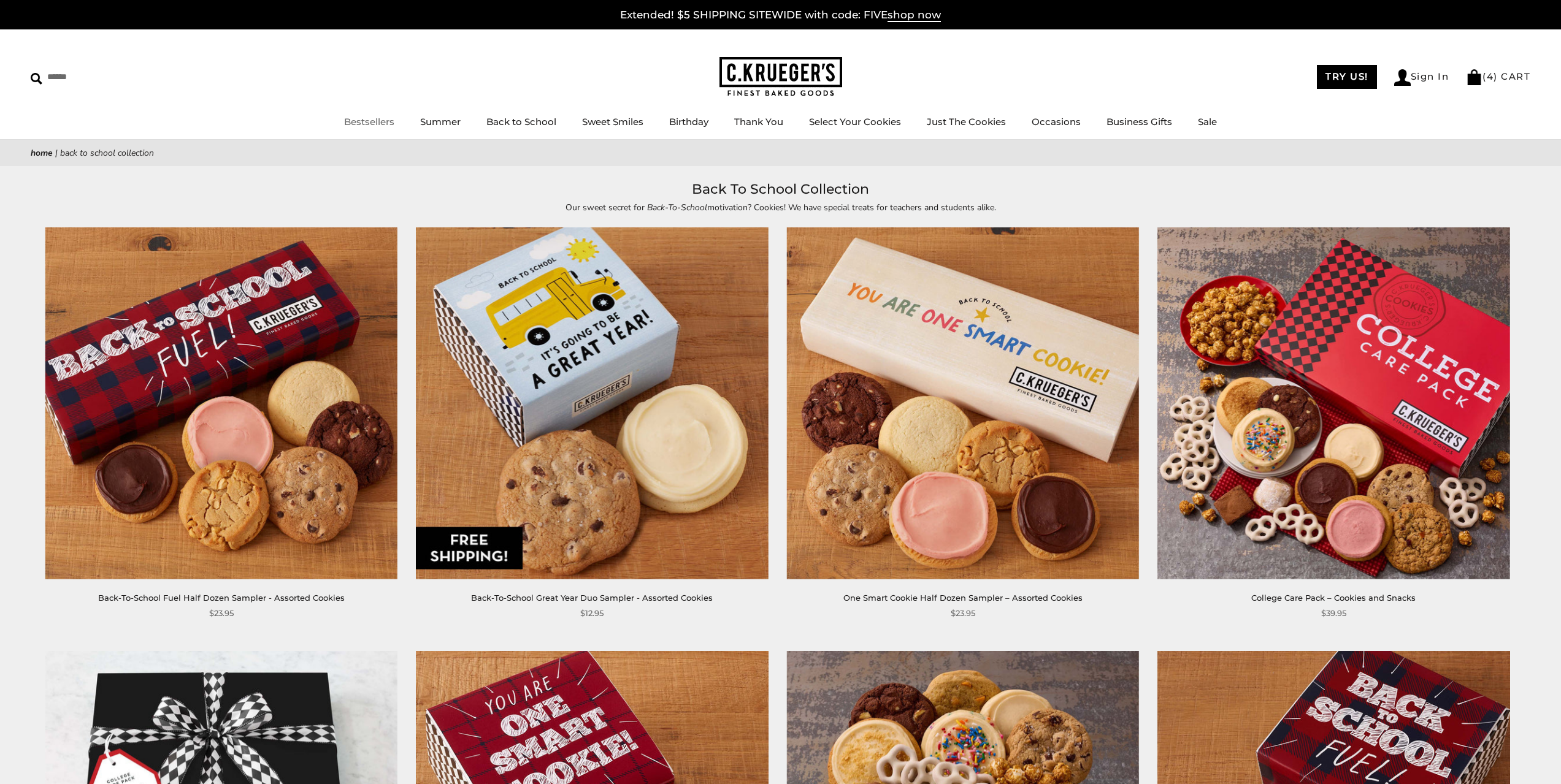
click at [385, 125] on link "Bestsellers" at bounding box center [369, 122] width 51 height 12
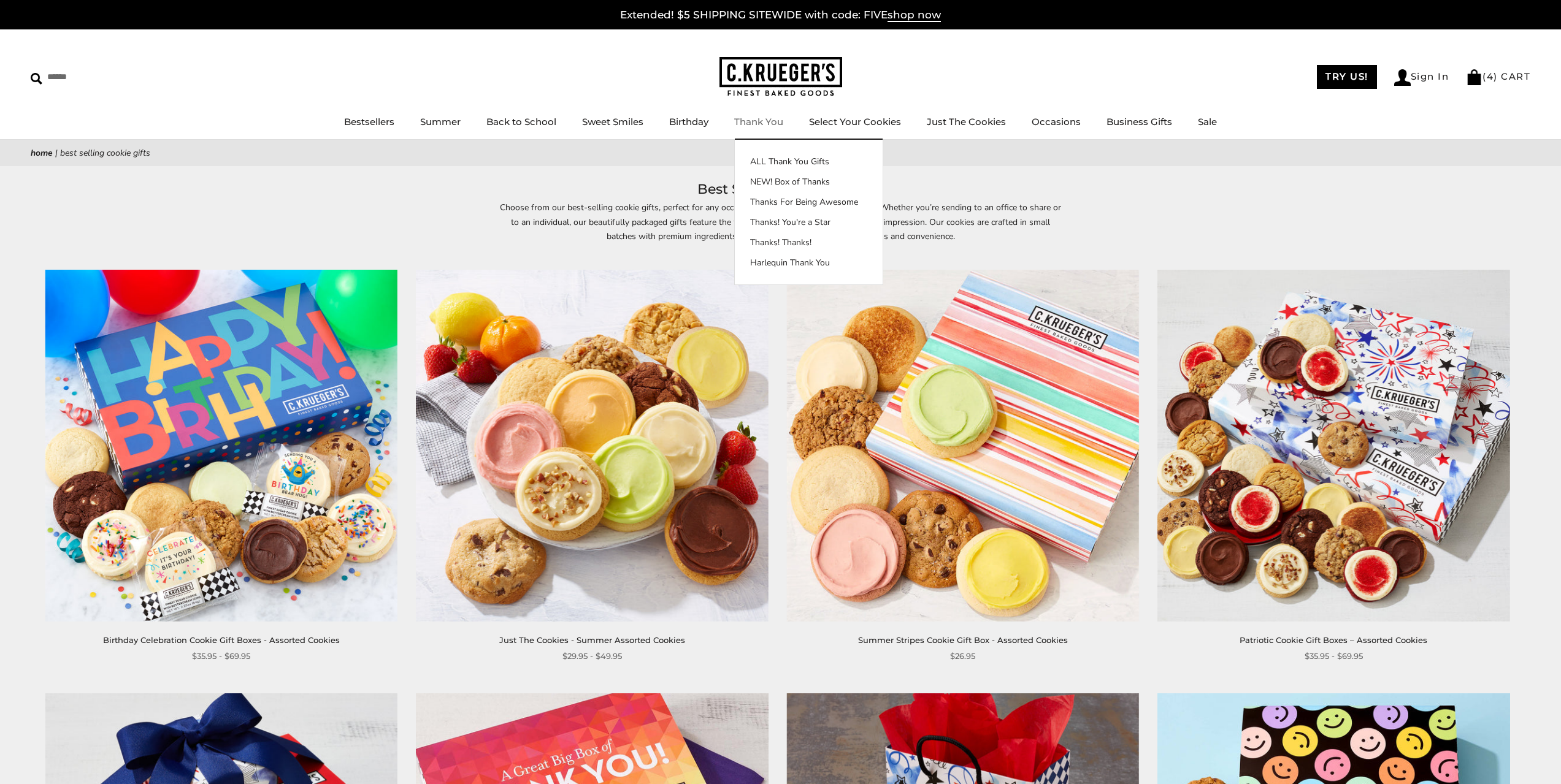
click at [776, 125] on link "Thank You" at bounding box center [759, 122] width 49 height 12
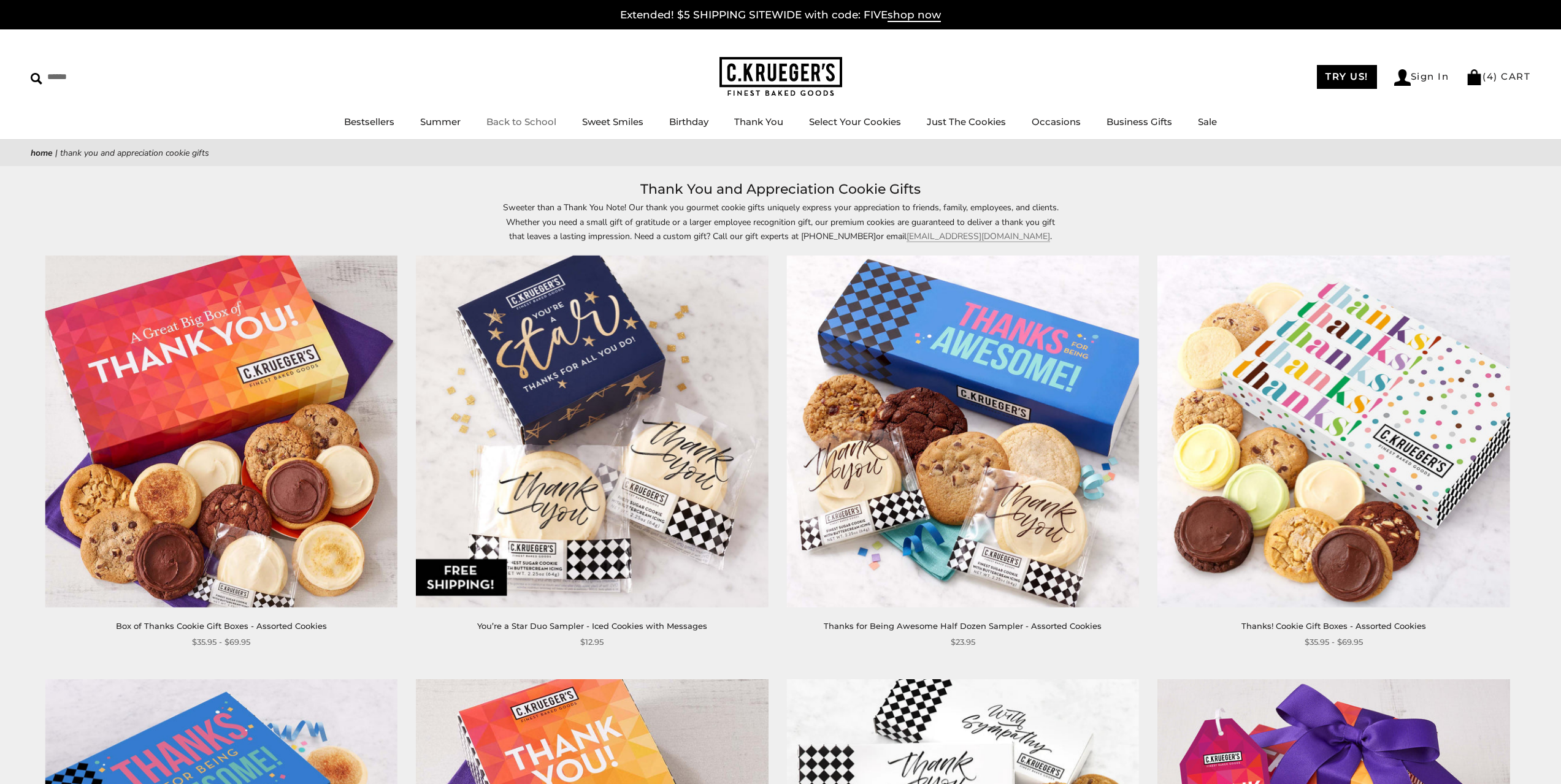
click at [499, 120] on link "Back to School" at bounding box center [521, 122] width 70 height 12
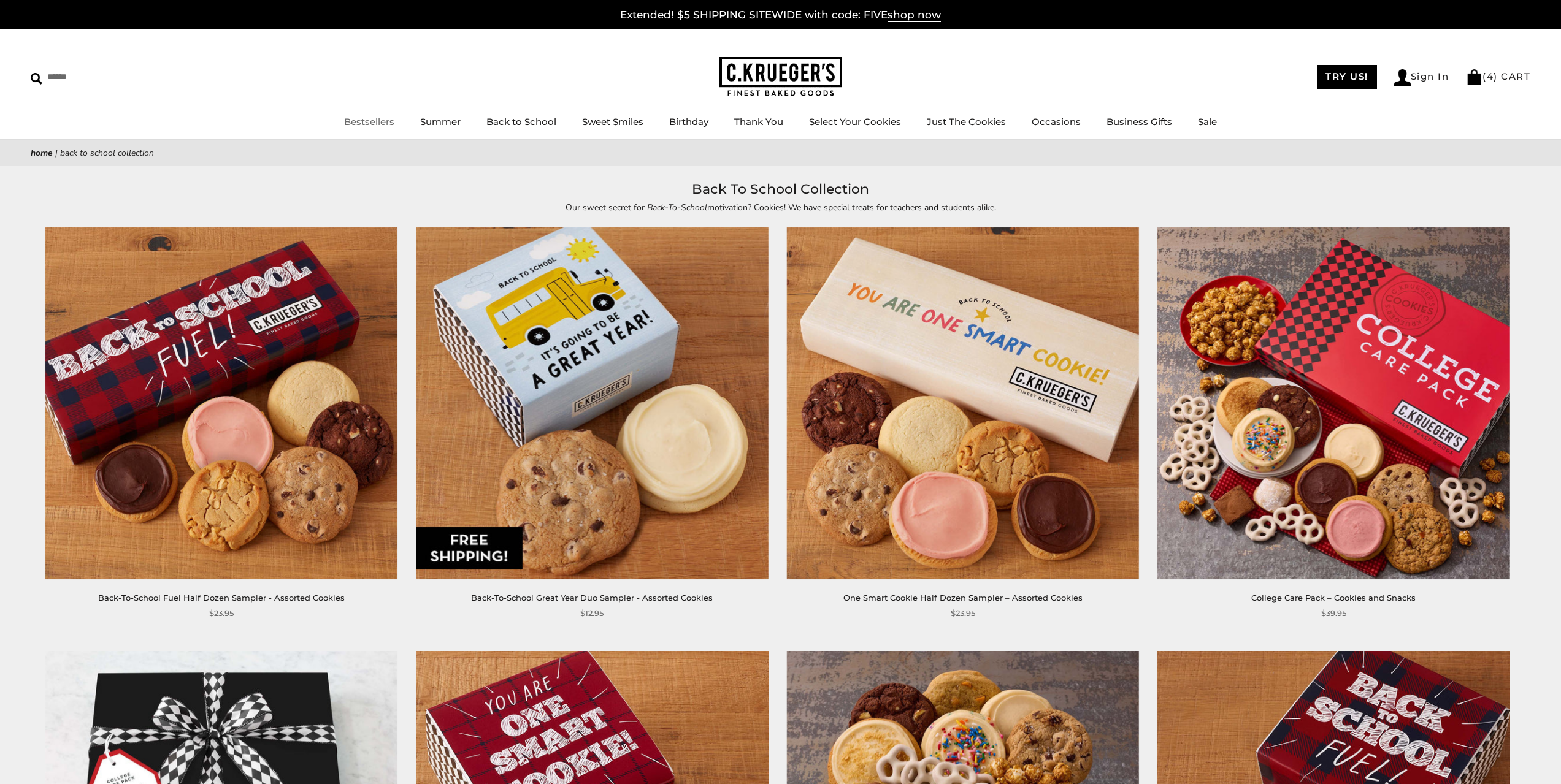
click at [370, 118] on link "Bestsellers" at bounding box center [369, 122] width 51 height 12
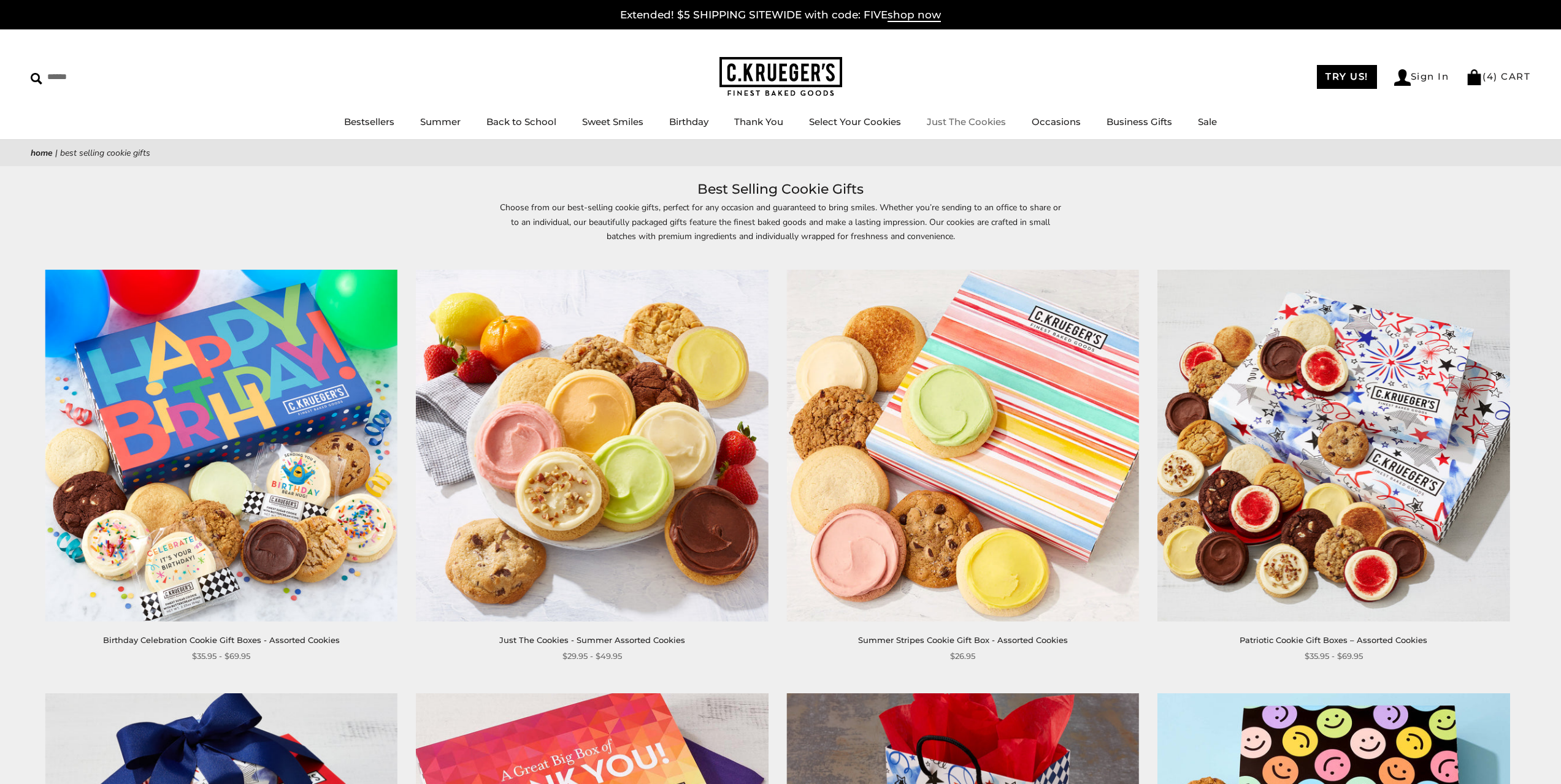
click at [961, 124] on link "Just The Cookies" at bounding box center [967, 122] width 79 height 12
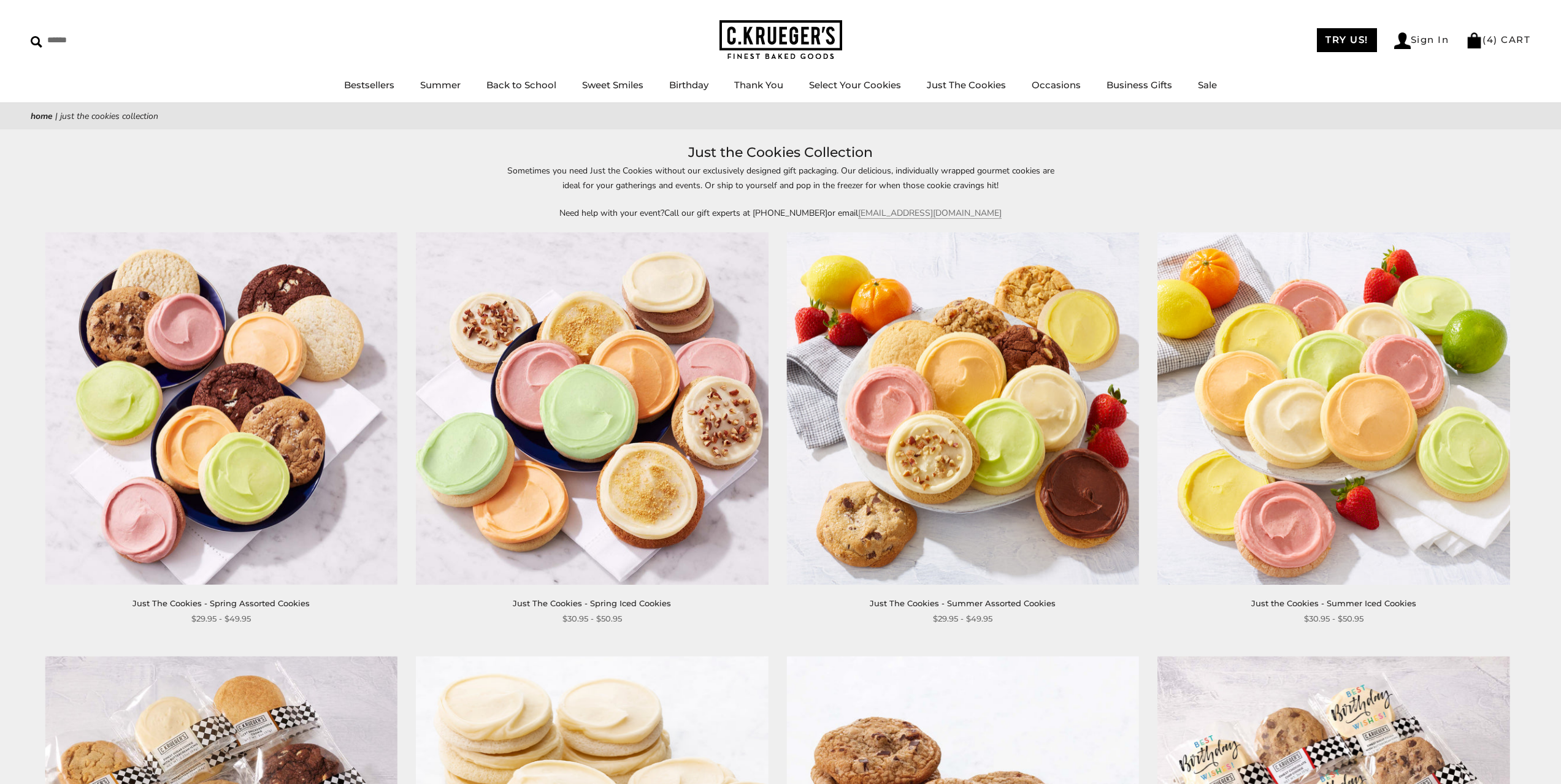
scroll to position [1, 0]
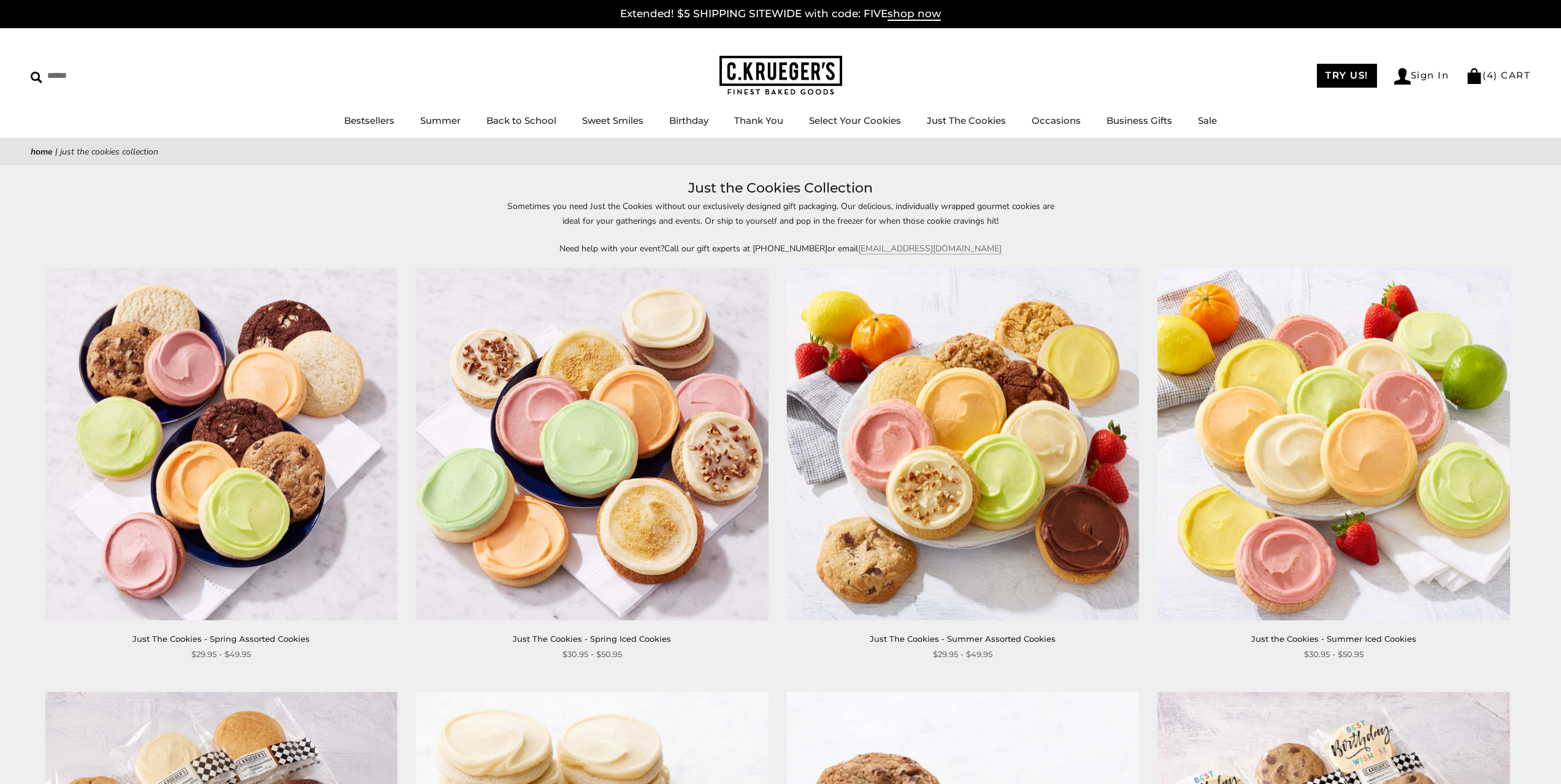
click at [245, 434] on img at bounding box center [221, 444] width 352 height 352
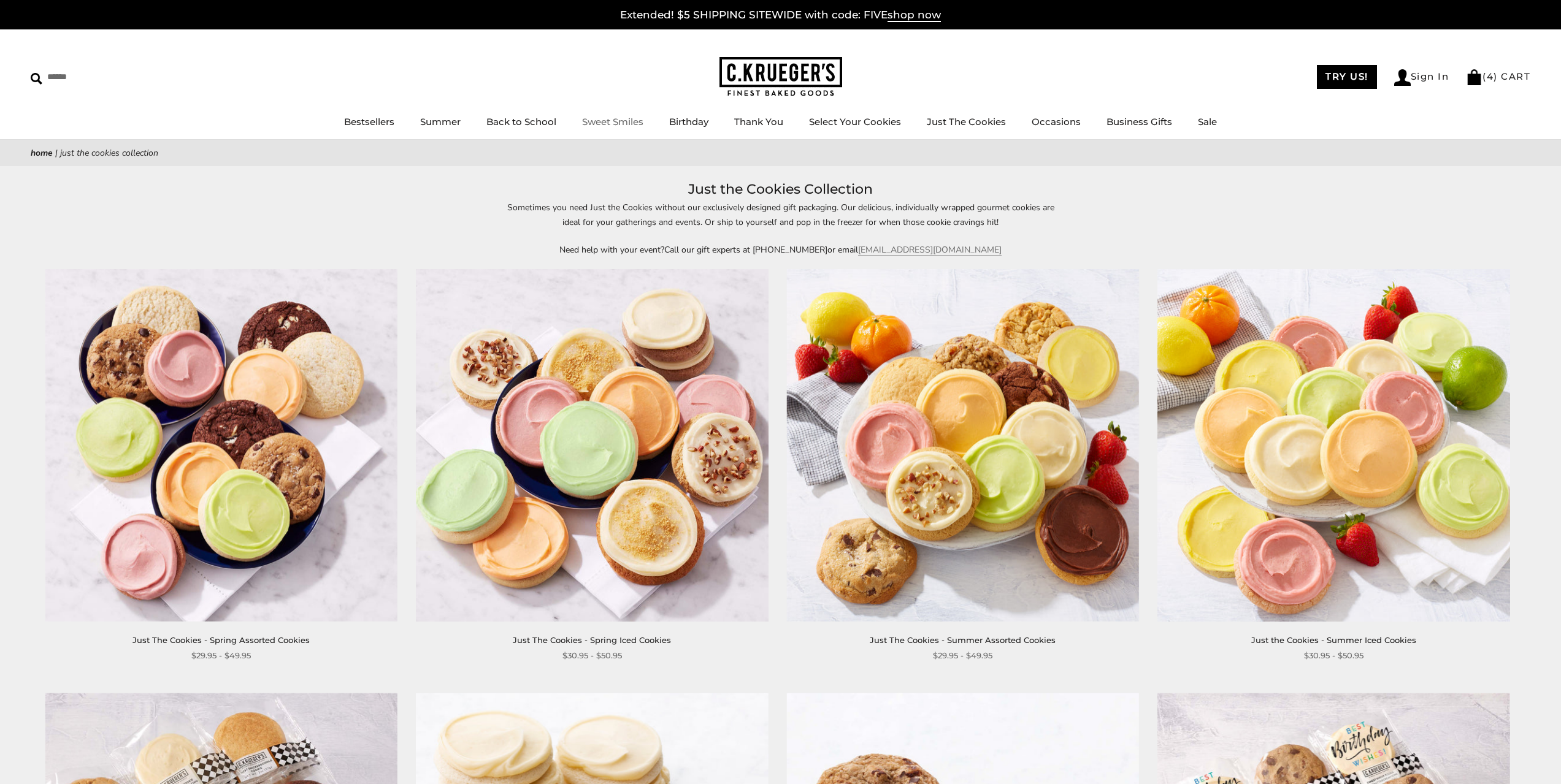
click at [648, 122] on ul "Bestsellers Summer Summer Vibes Summer Garden Hello Sunshine Patriotic Back to …" at bounding box center [780, 128] width 1561 height 28
click at [619, 126] on link "Sweet Smiles" at bounding box center [613, 122] width 62 height 12
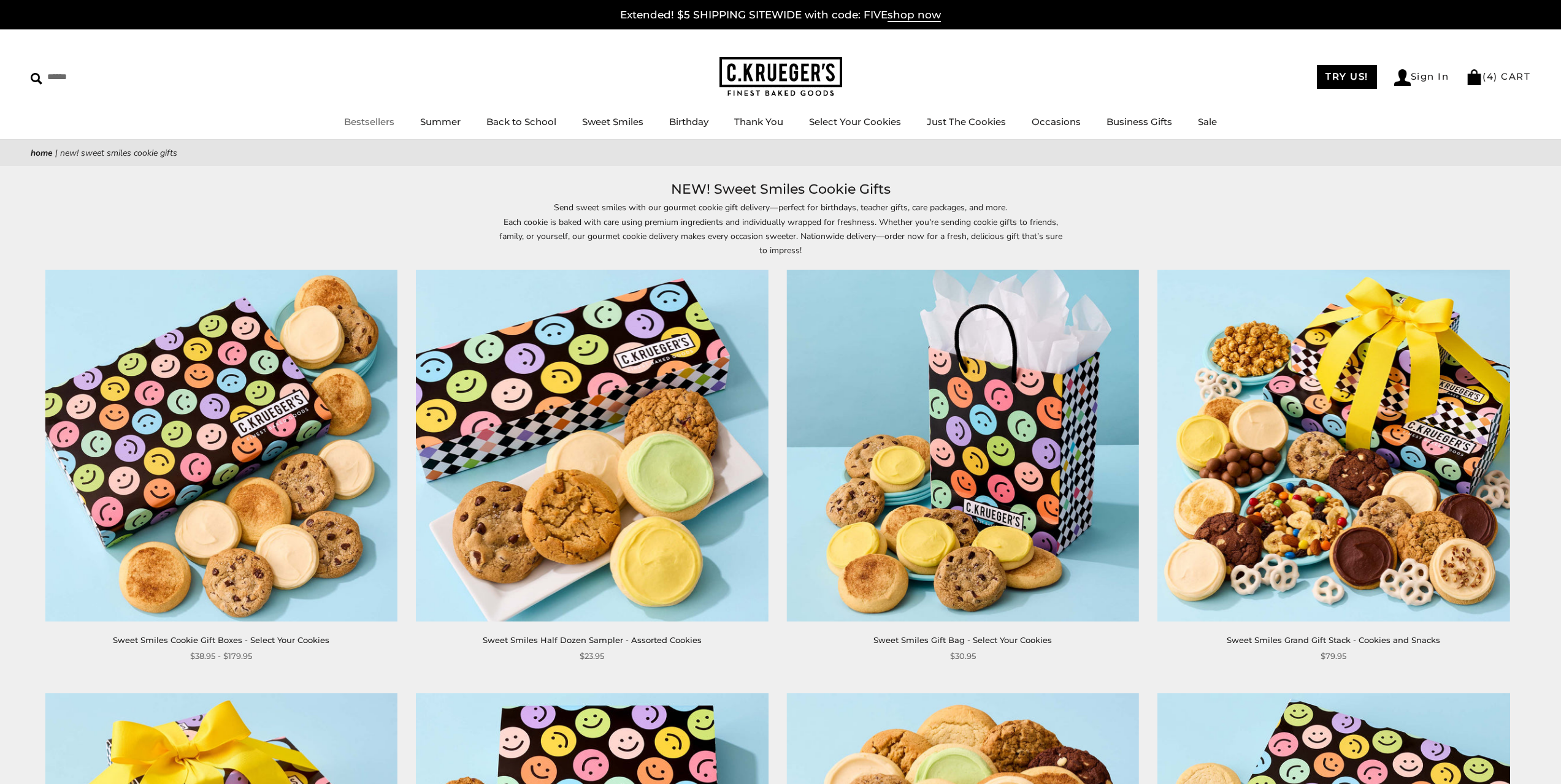
click at [375, 128] on link "Bestsellers" at bounding box center [369, 122] width 51 height 12
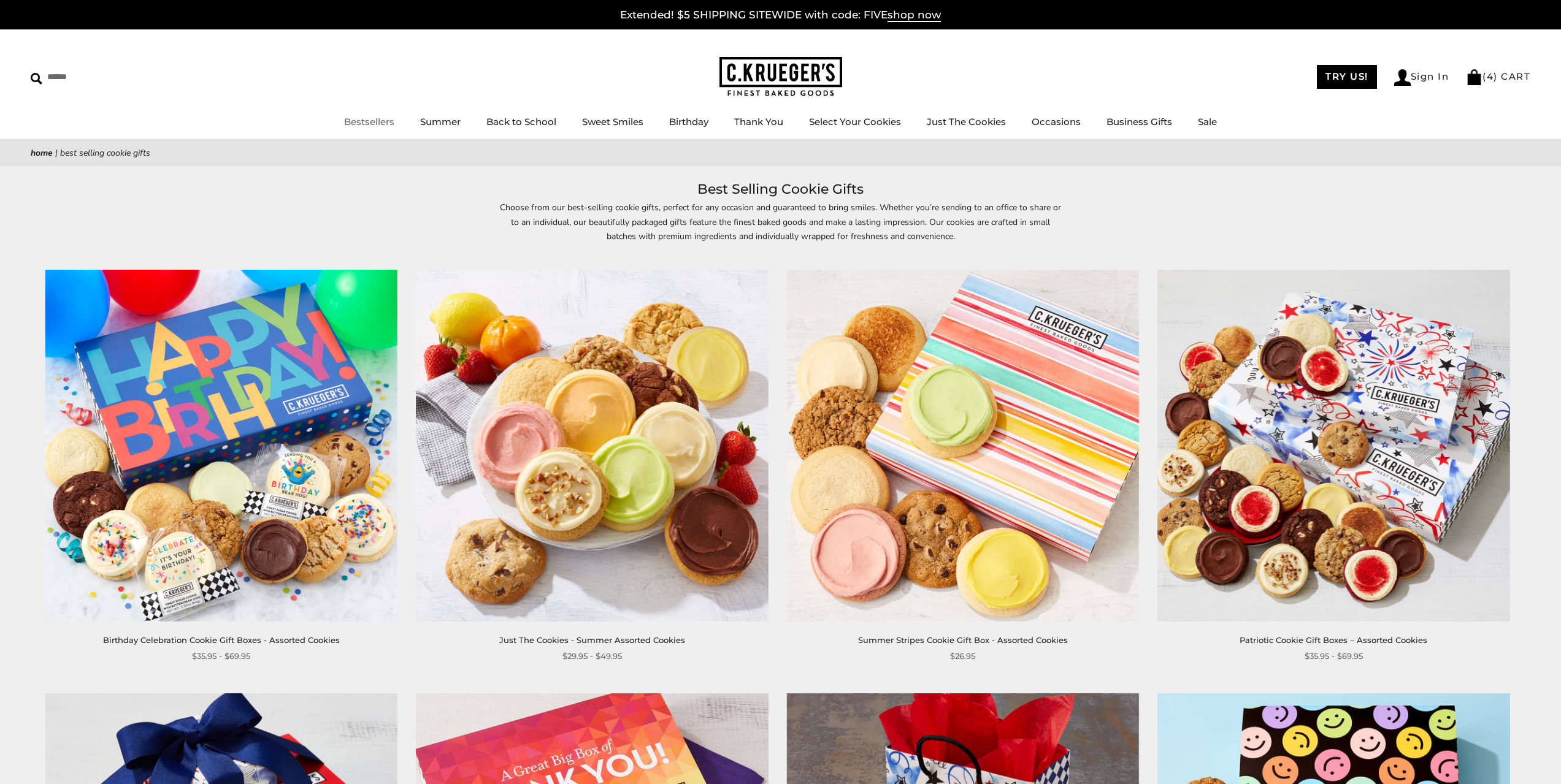
click at [370, 122] on link "Bestsellers" at bounding box center [369, 122] width 51 height 12
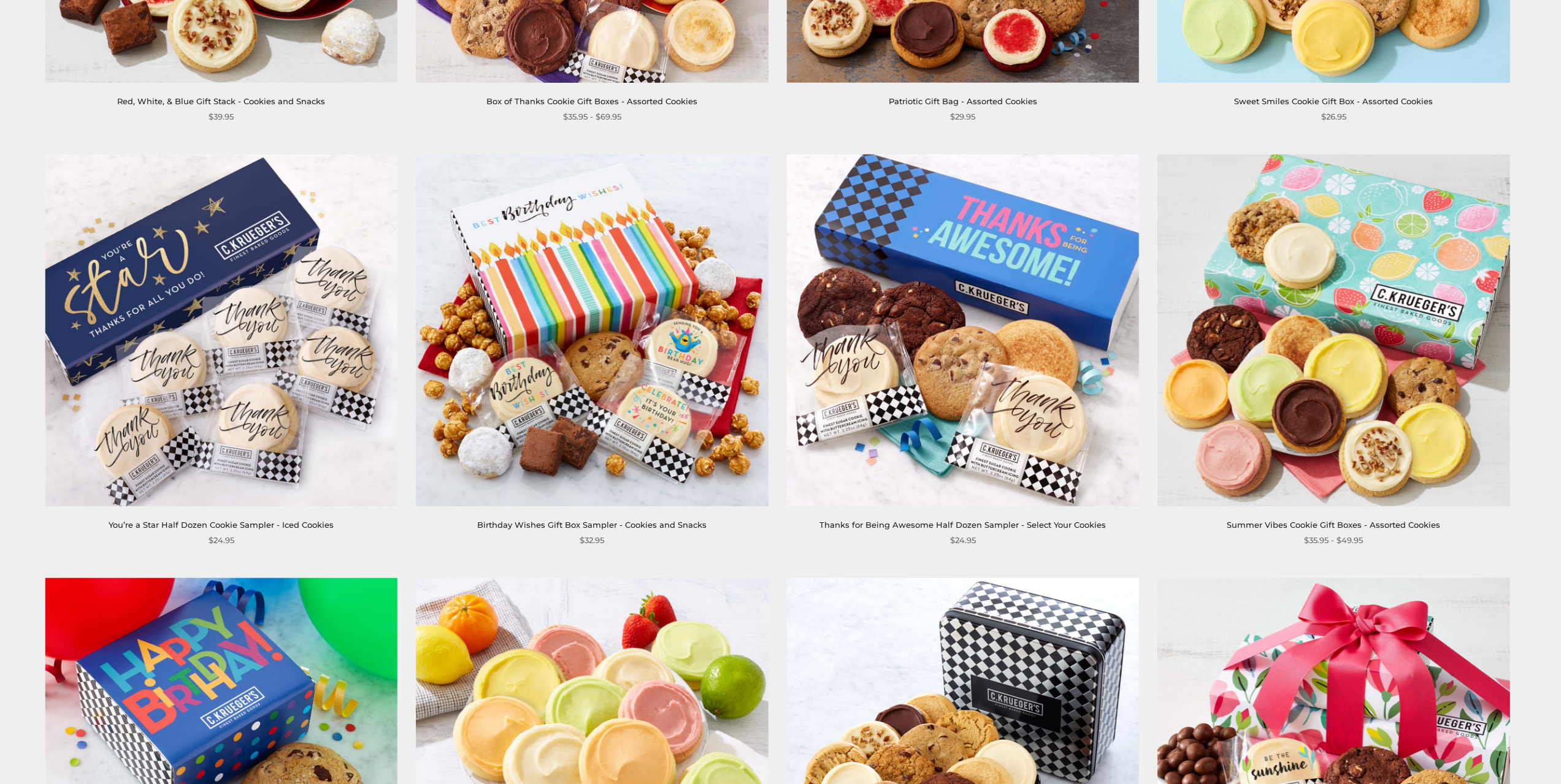
scroll to position [920, 0]
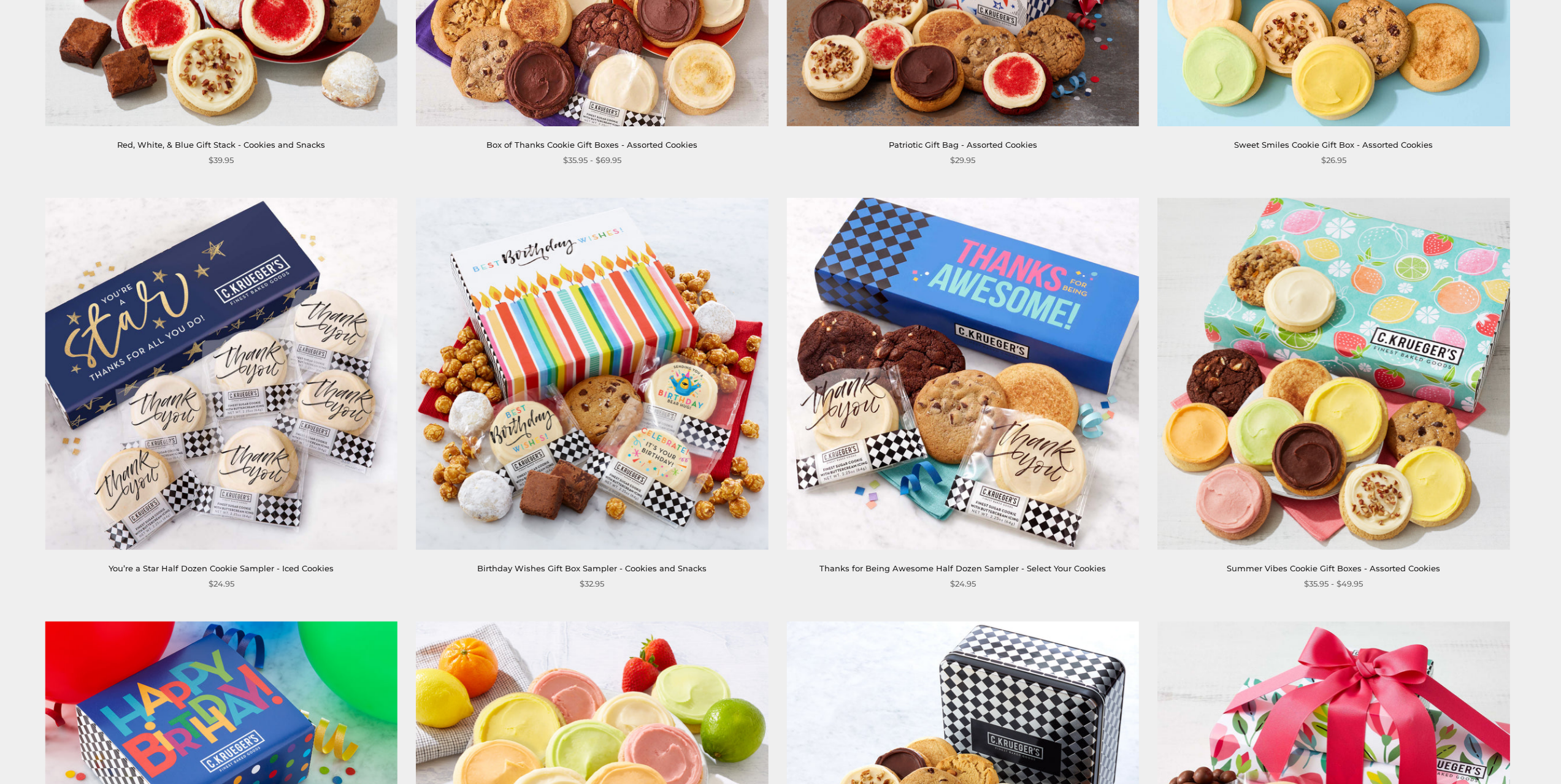
click at [944, 375] on img at bounding box center [963, 373] width 352 height 352
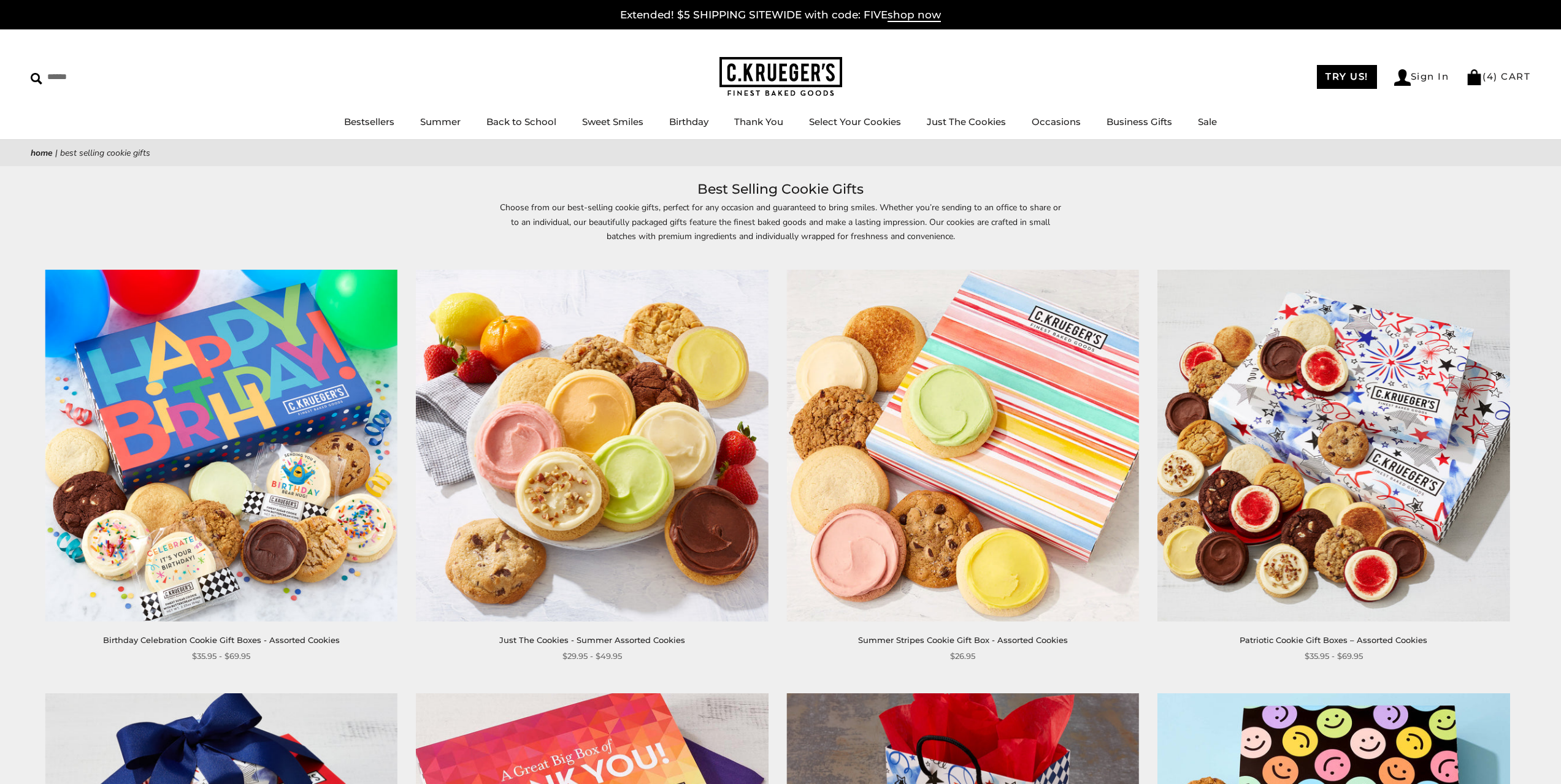
click at [769, 77] on img at bounding box center [781, 77] width 123 height 40
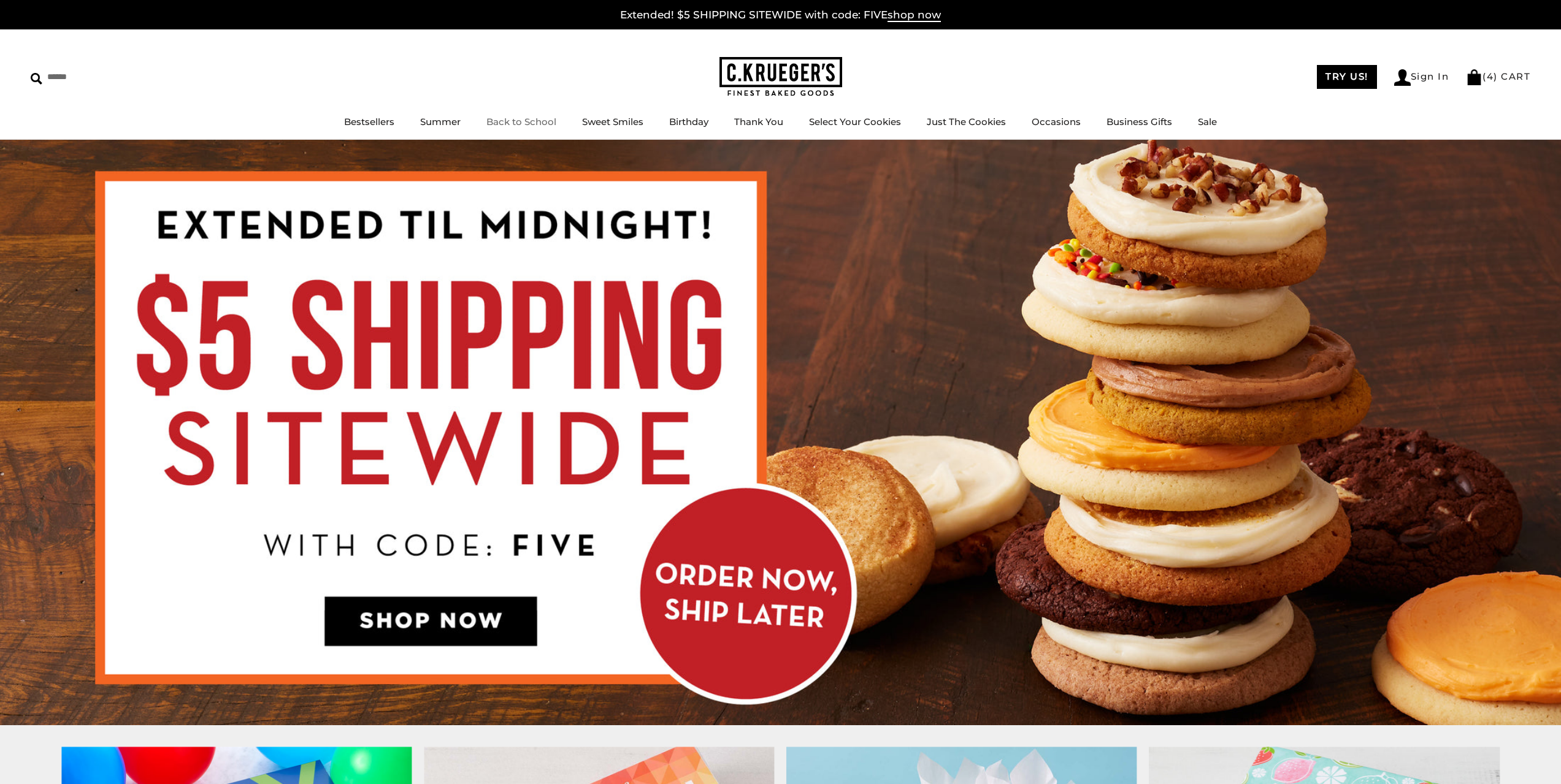
click at [516, 119] on link "Back to School" at bounding box center [521, 122] width 70 height 12
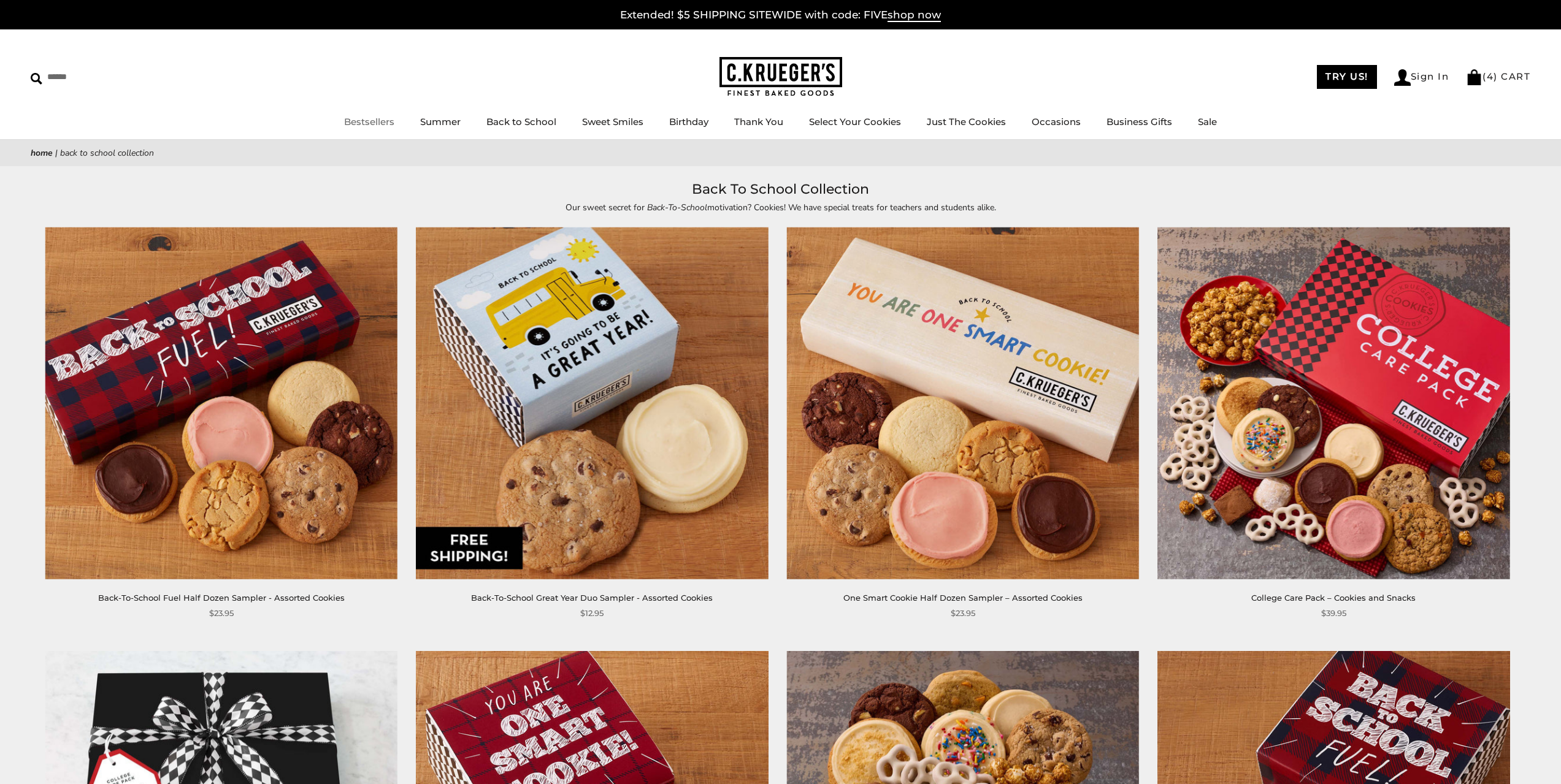
click at [385, 120] on link "Bestsellers" at bounding box center [369, 122] width 51 height 12
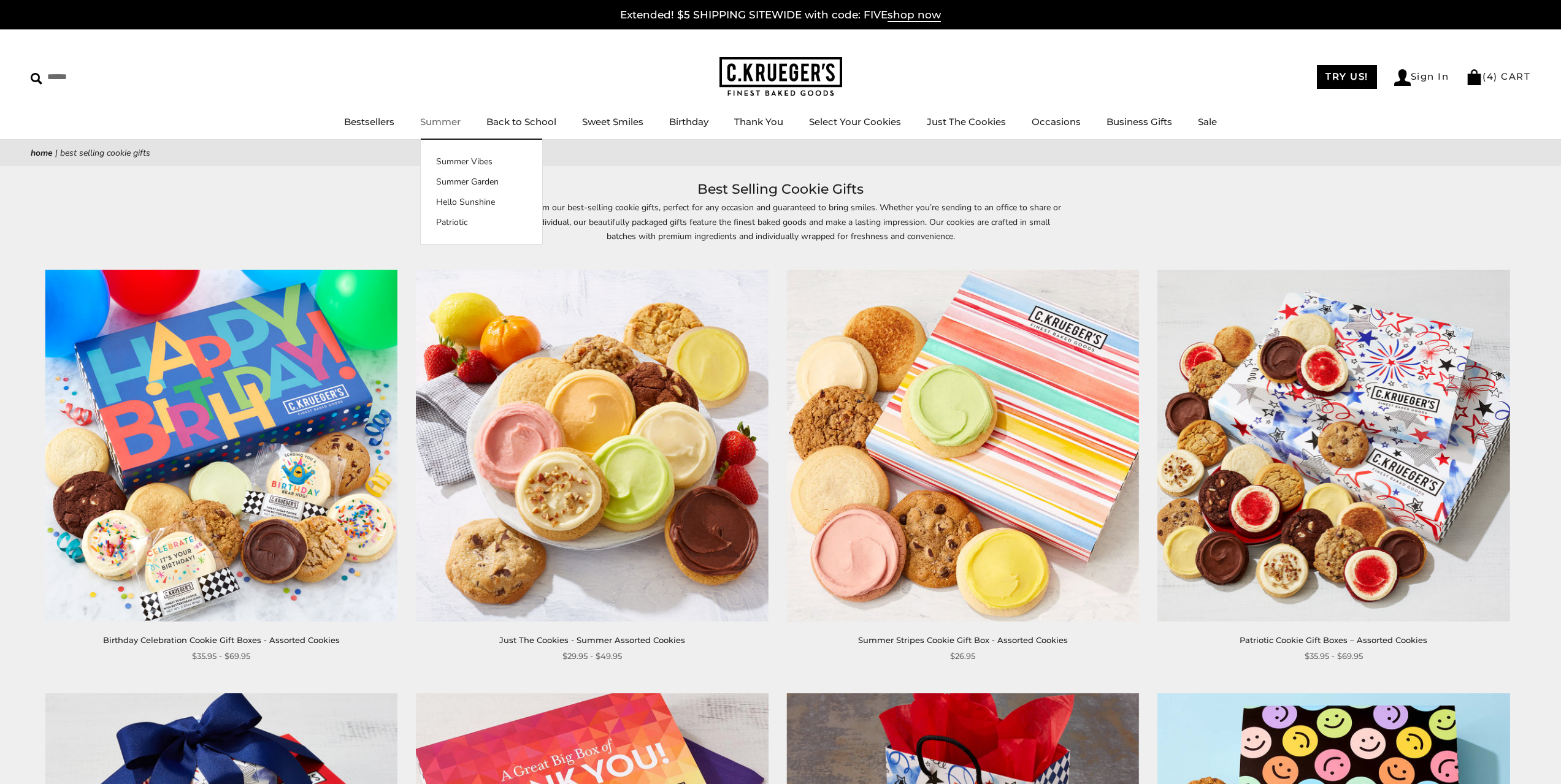
click at [453, 124] on link "Summer" at bounding box center [440, 122] width 41 height 12
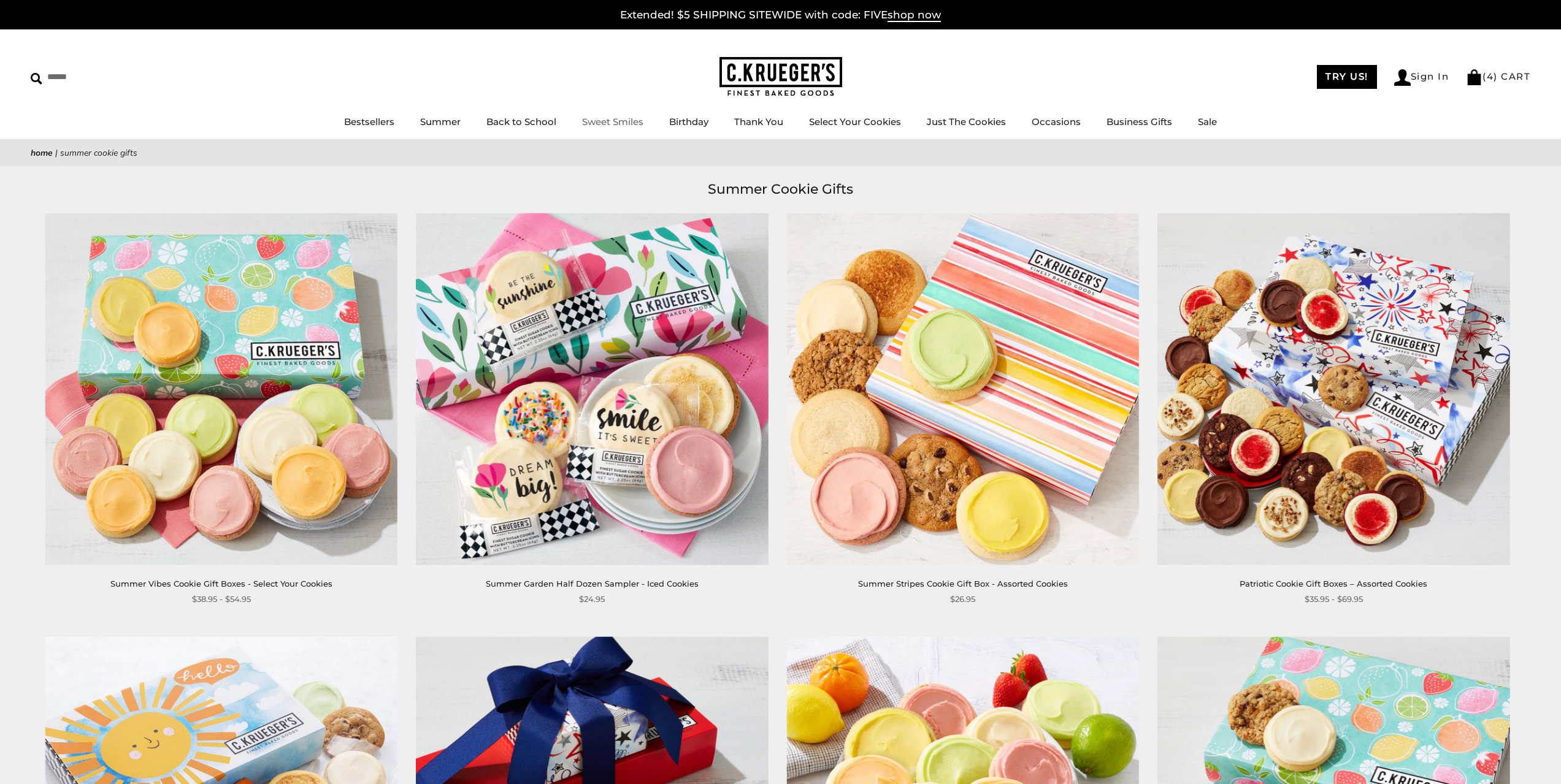
click at [629, 124] on link "Sweet Smiles" at bounding box center [613, 122] width 62 height 12
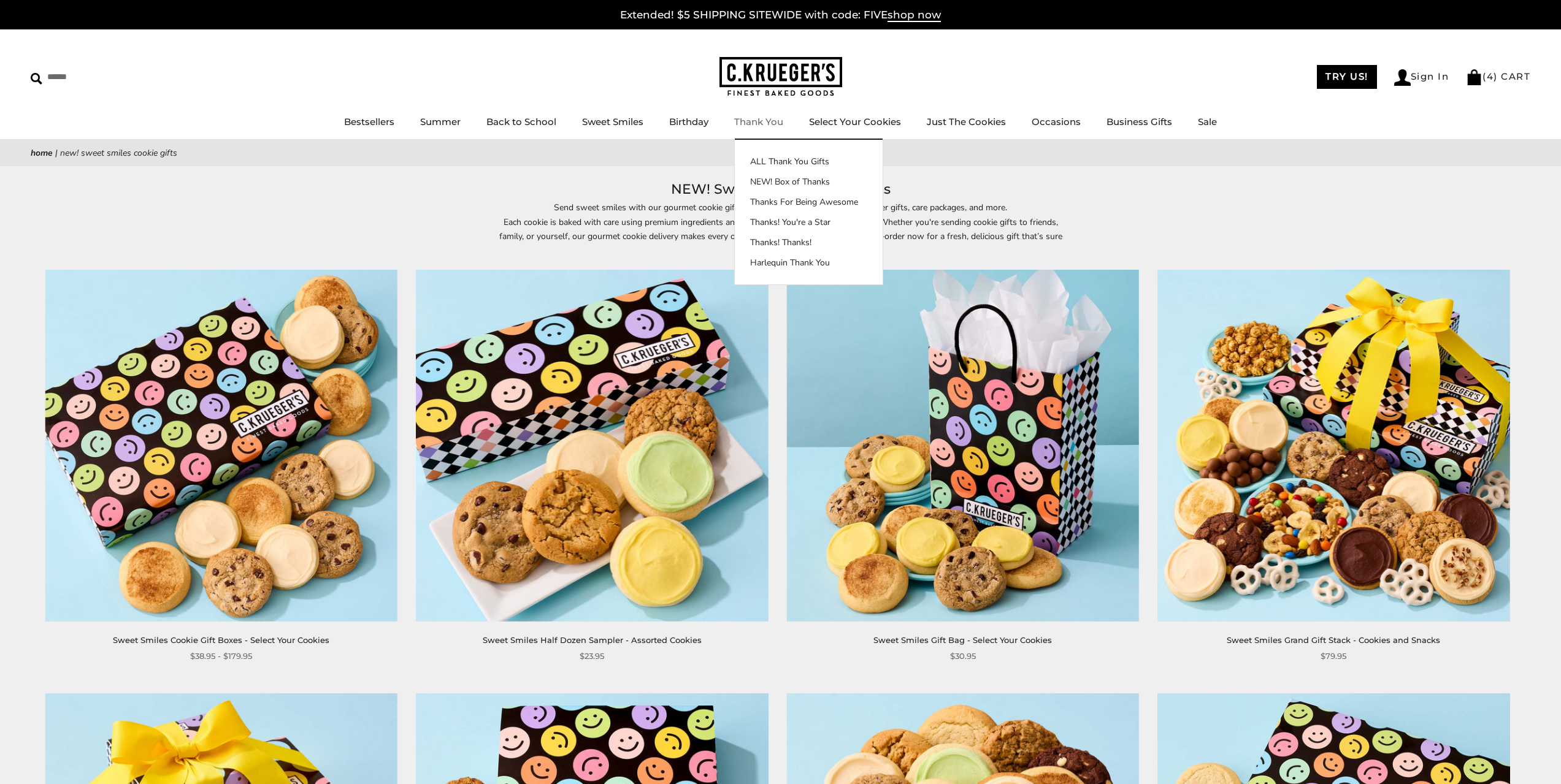
click at [772, 121] on link "Thank You" at bounding box center [759, 122] width 49 height 12
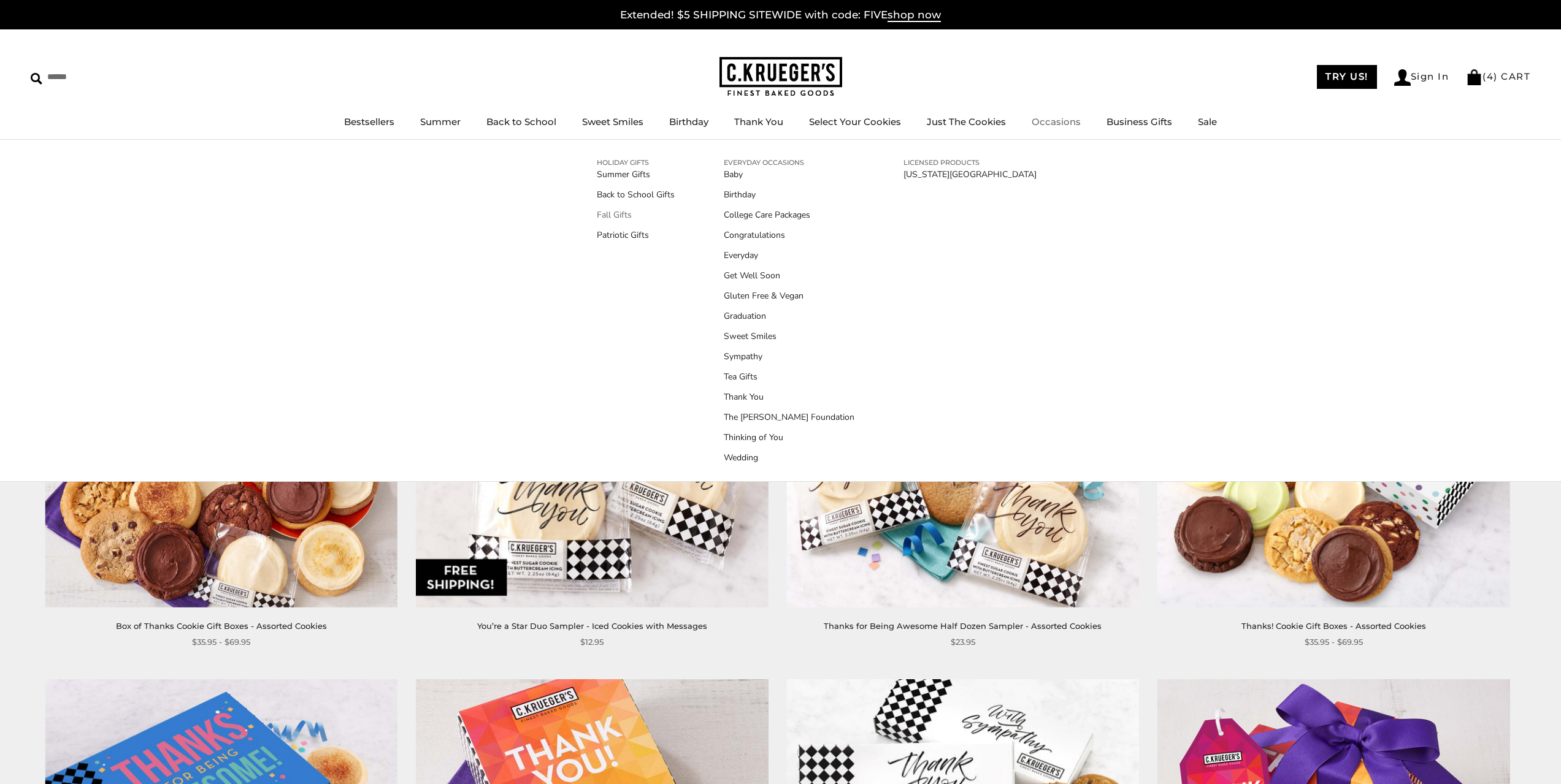
click at [608, 214] on link "Fall Gifts" at bounding box center [636, 215] width 78 height 13
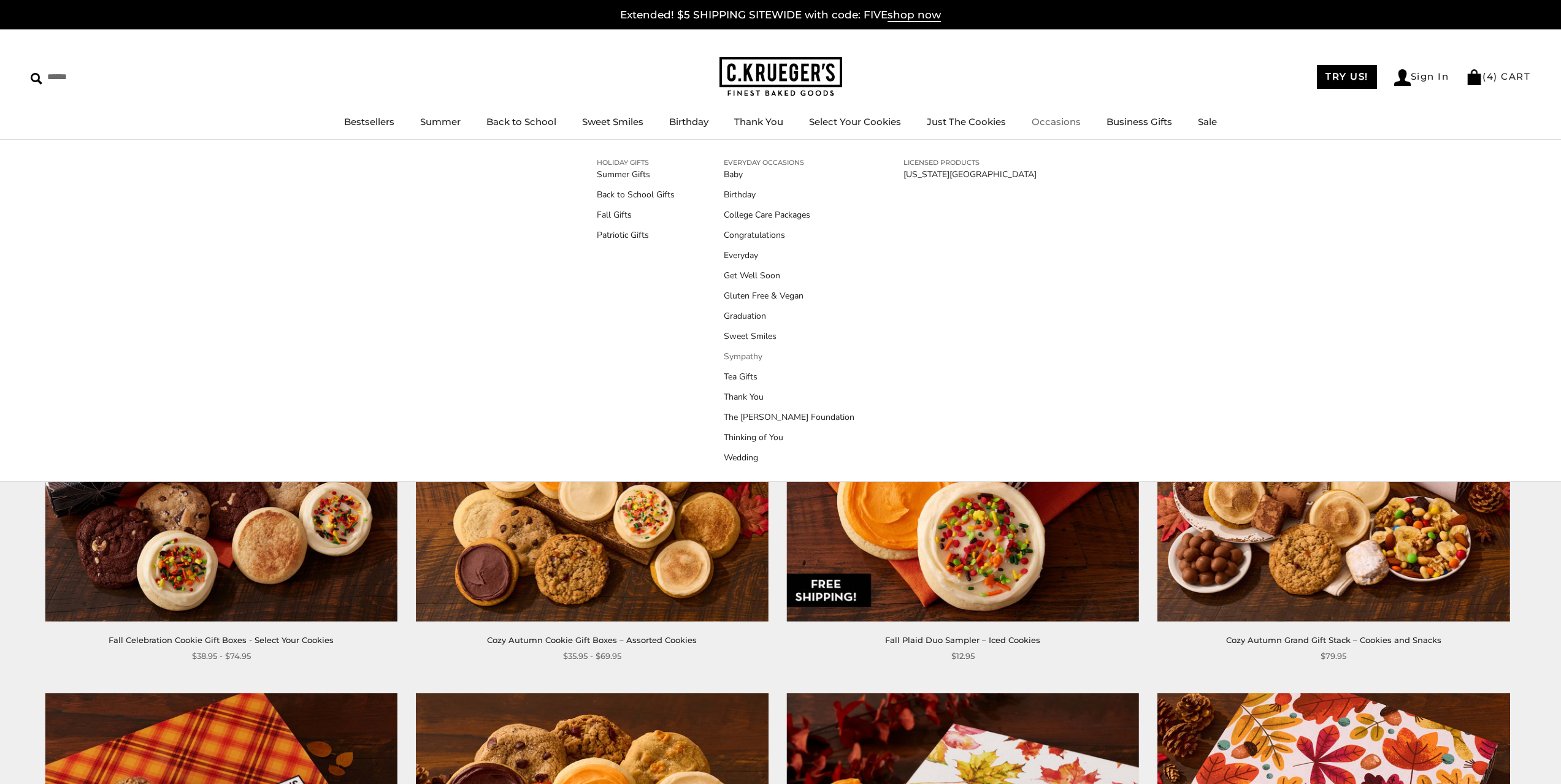
click at [749, 355] on link "Sympathy" at bounding box center [789, 357] width 131 height 13
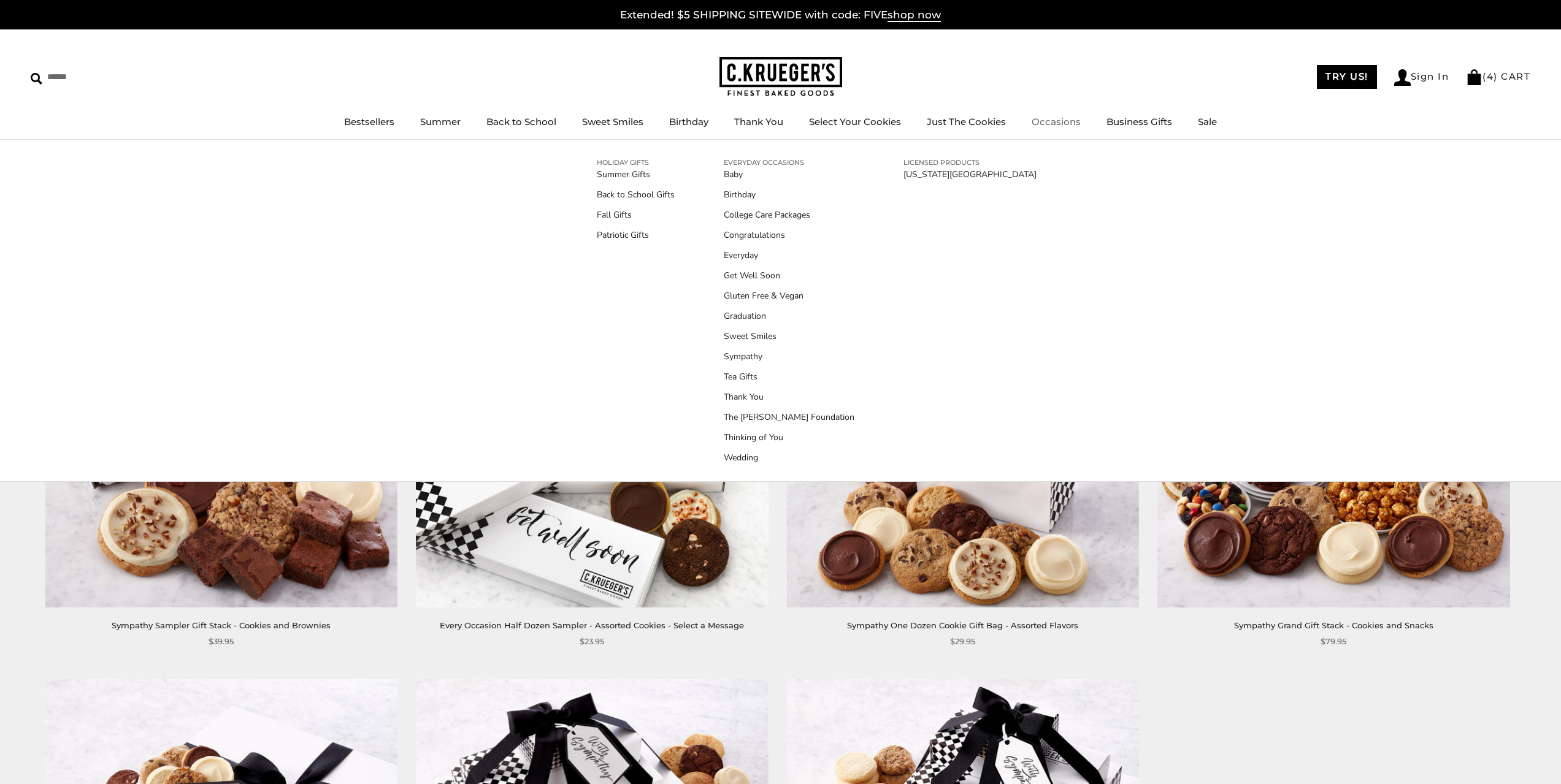
click at [1046, 120] on link "Occasions" at bounding box center [1056, 122] width 49 height 12
click at [751, 250] on link "Everyday" at bounding box center [789, 255] width 131 height 13
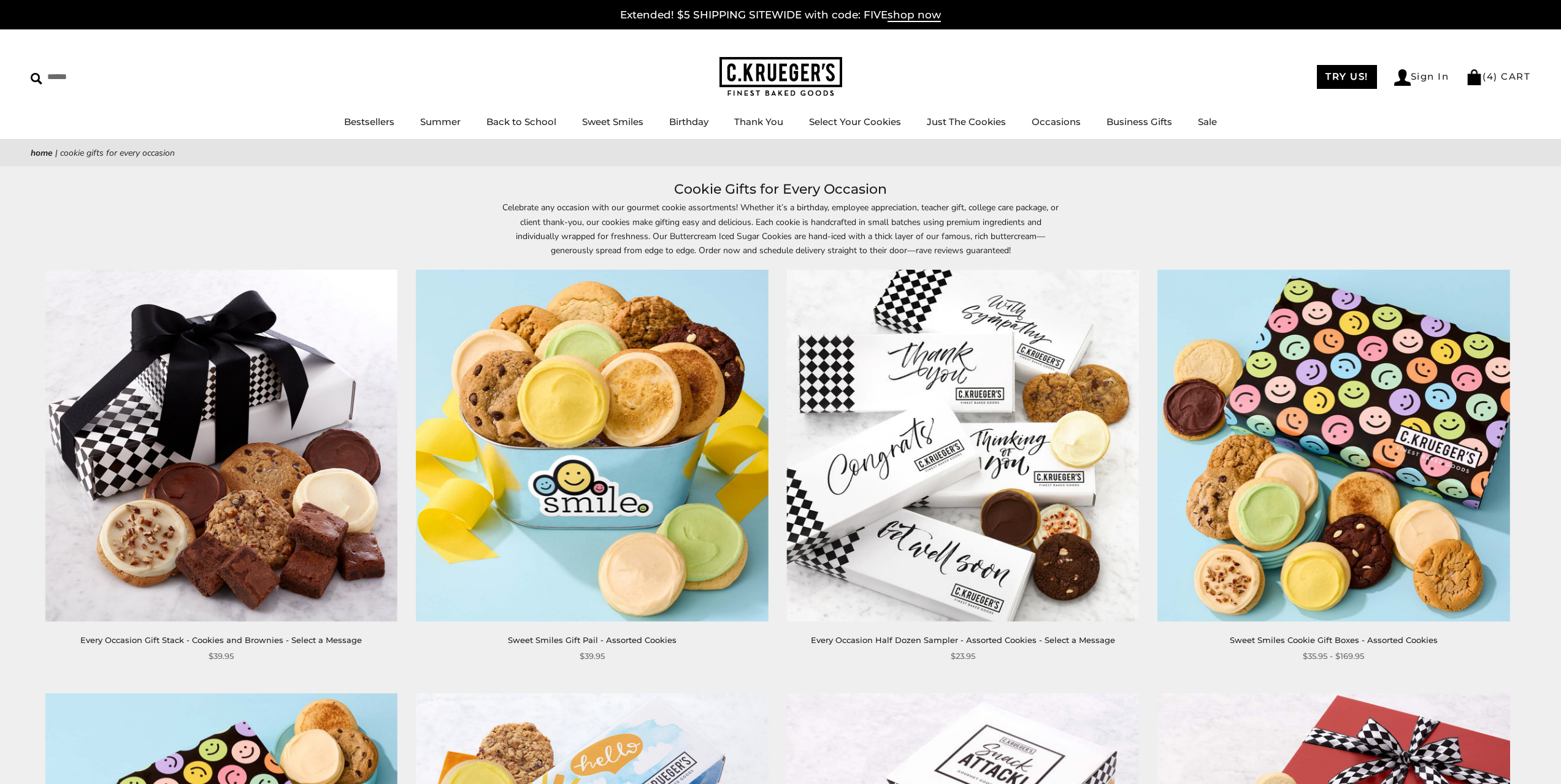
click at [617, 351] on img at bounding box center [592, 445] width 352 height 352
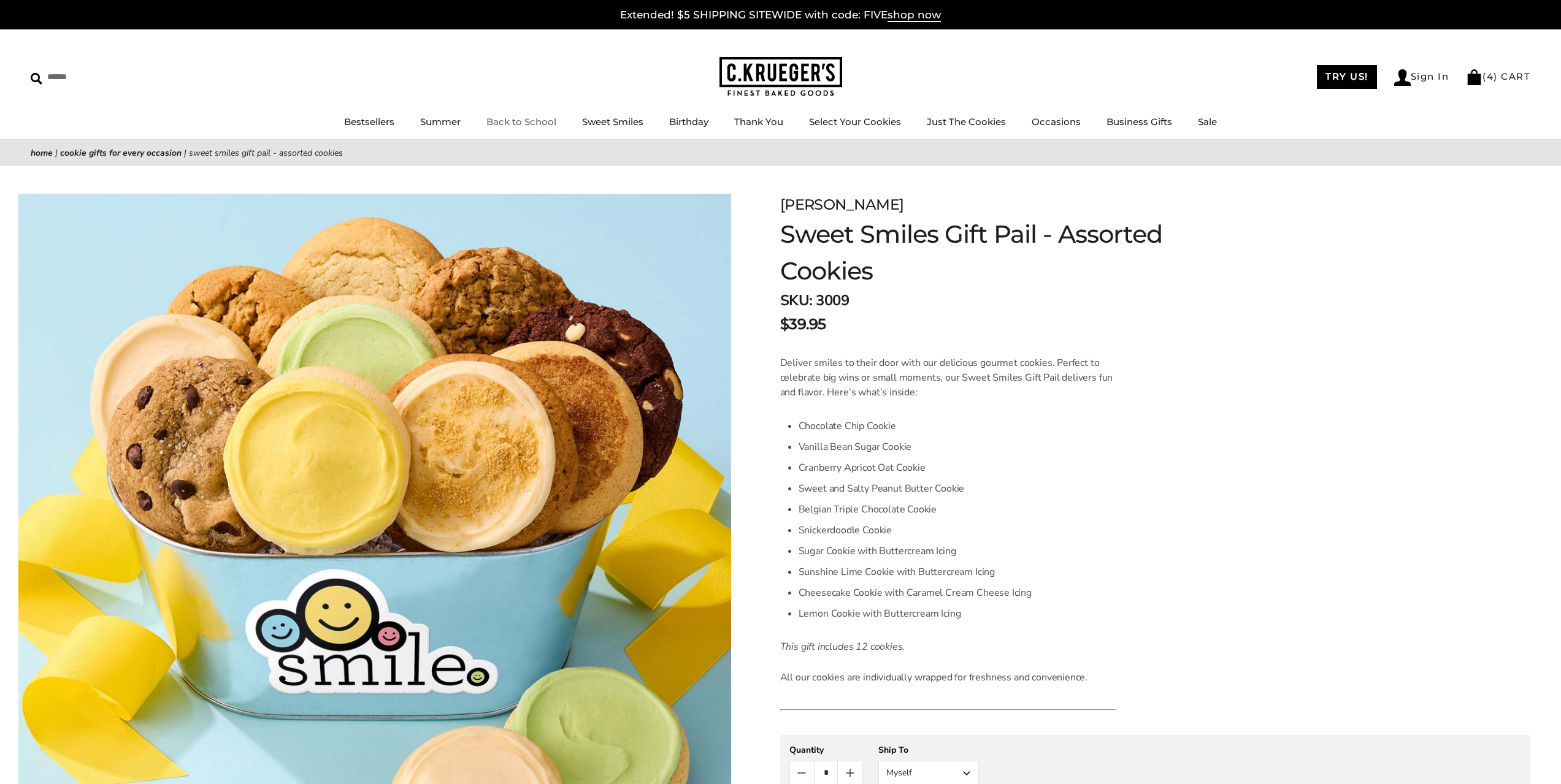
click at [507, 123] on link "Back to School" at bounding box center [521, 122] width 70 height 12
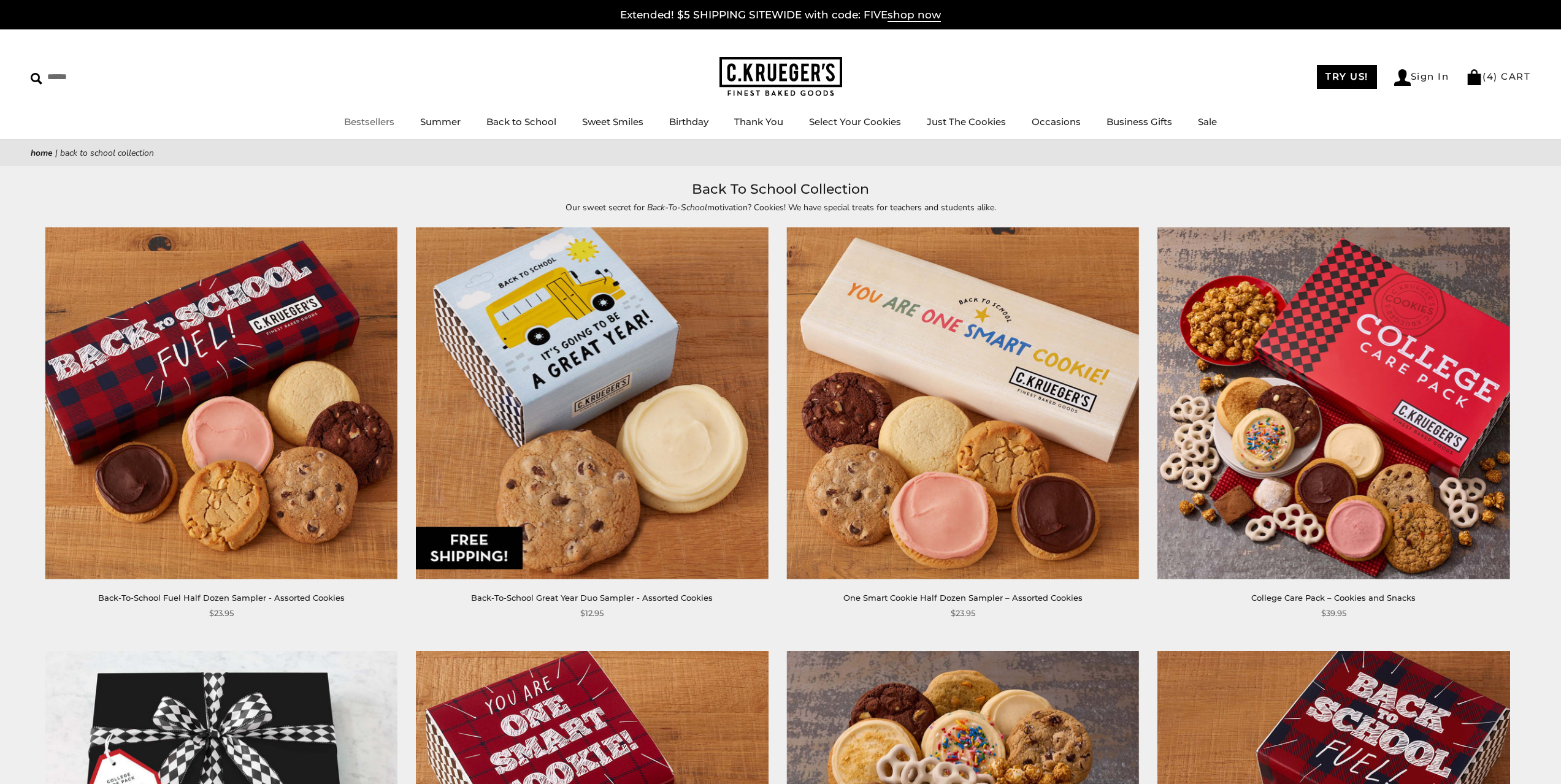
click at [355, 122] on link "Bestsellers" at bounding box center [369, 122] width 51 height 12
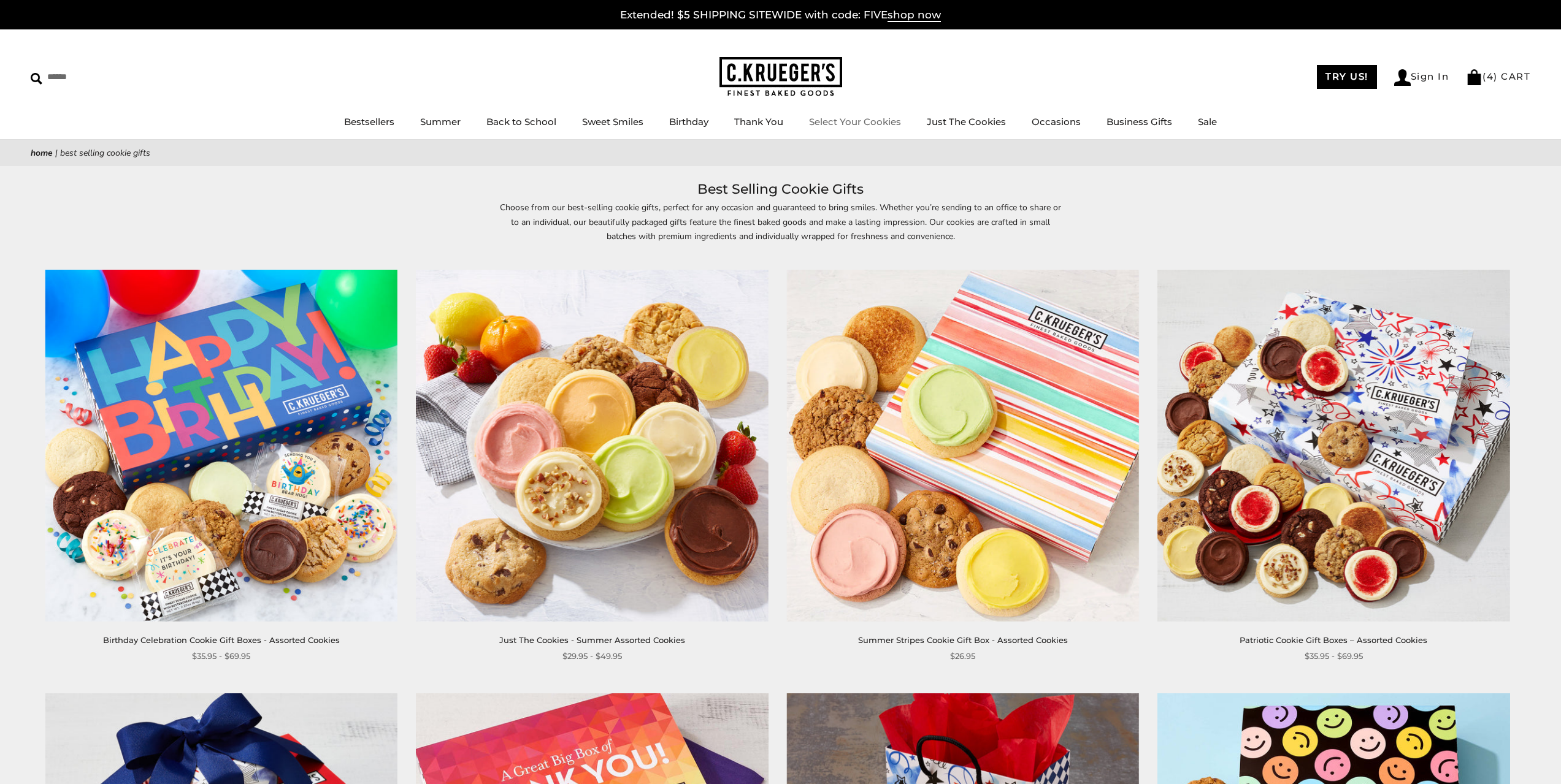
click at [827, 121] on link "Select Your Cookies" at bounding box center [855, 122] width 92 height 12
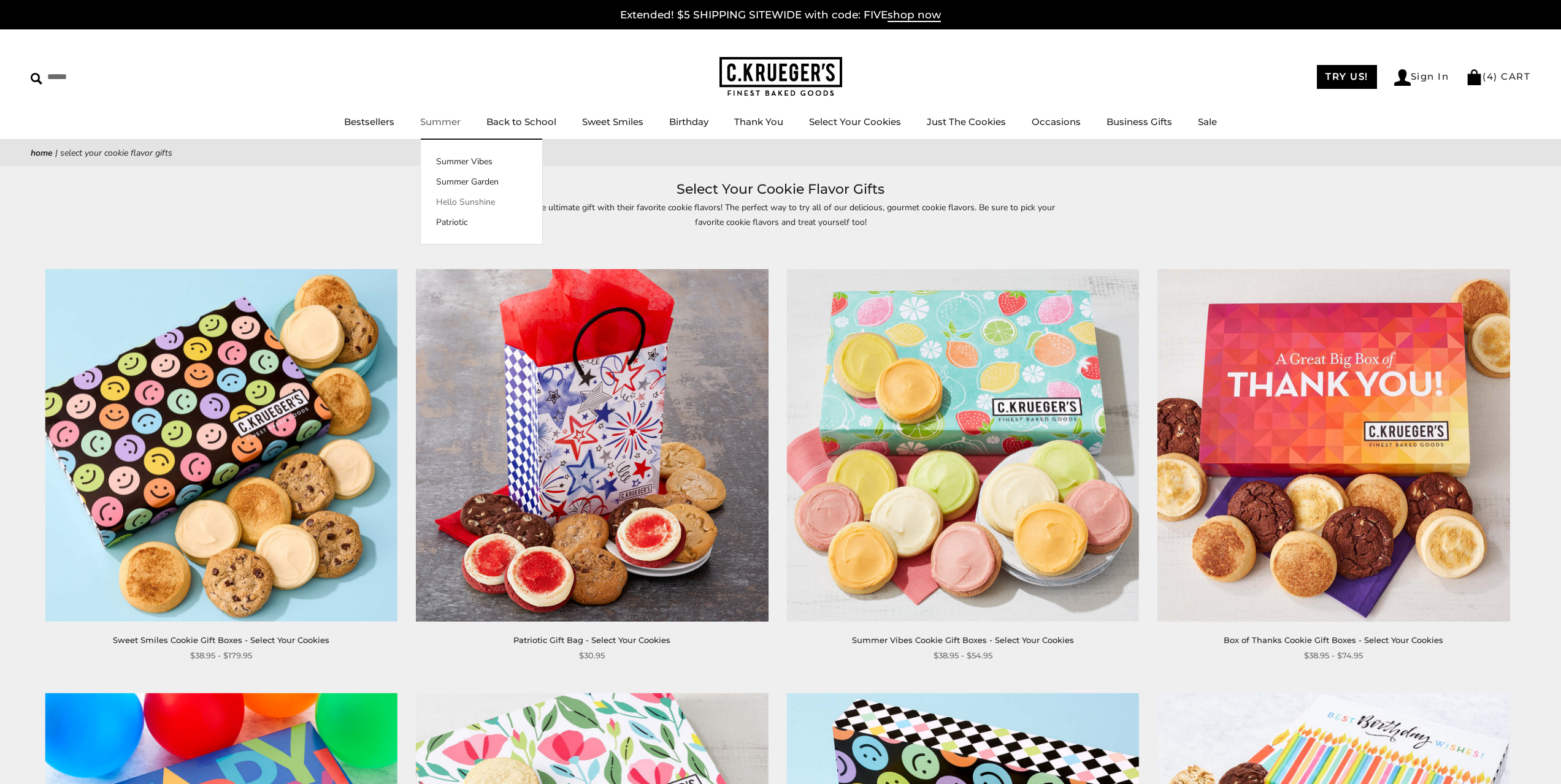
click at [465, 201] on link "Hello Sunshine" at bounding box center [482, 202] width 122 height 13
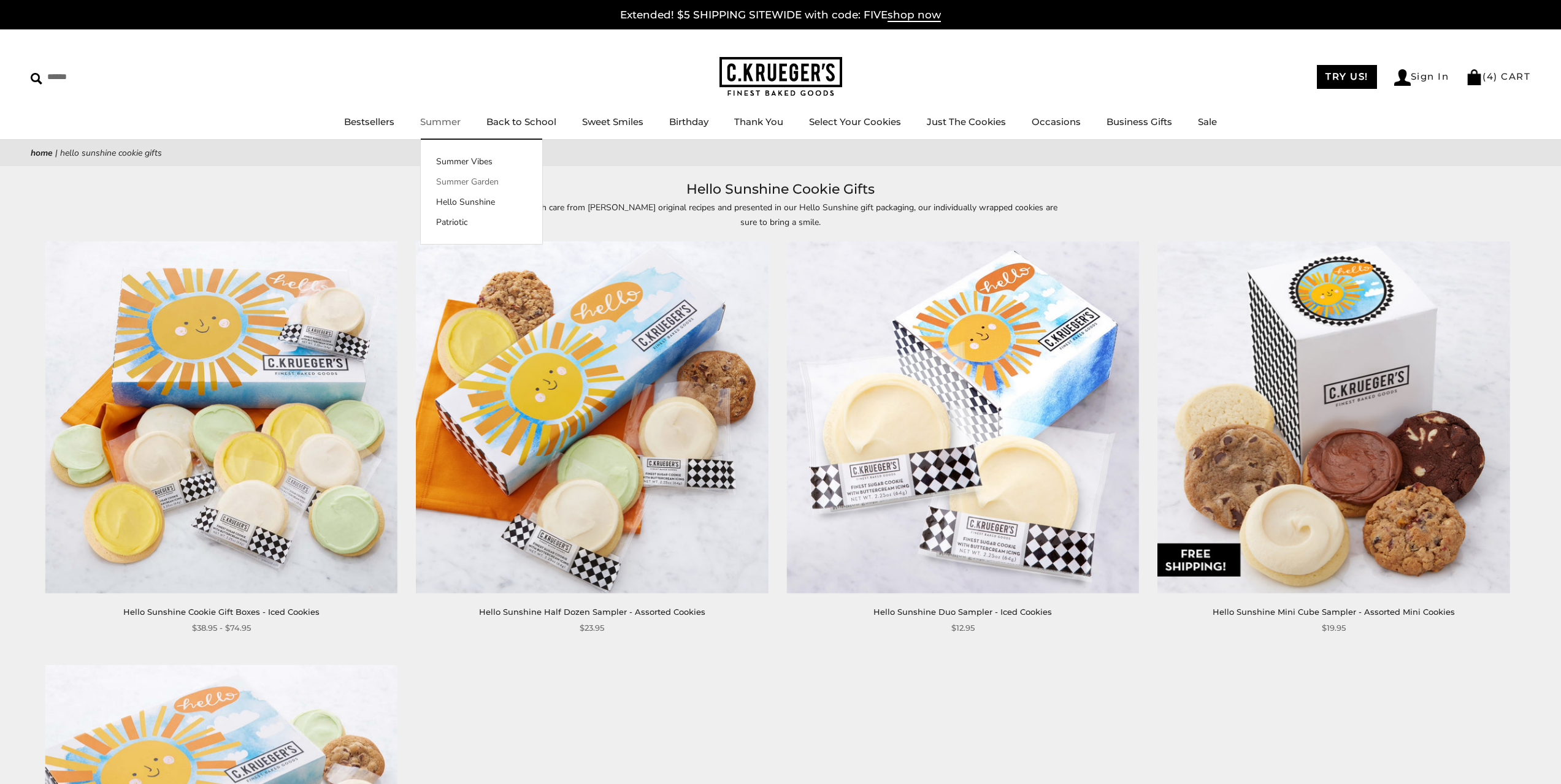
click at [451, 181] on link "Summer Garden" at bounding box center [482, 182] width 122 height 13
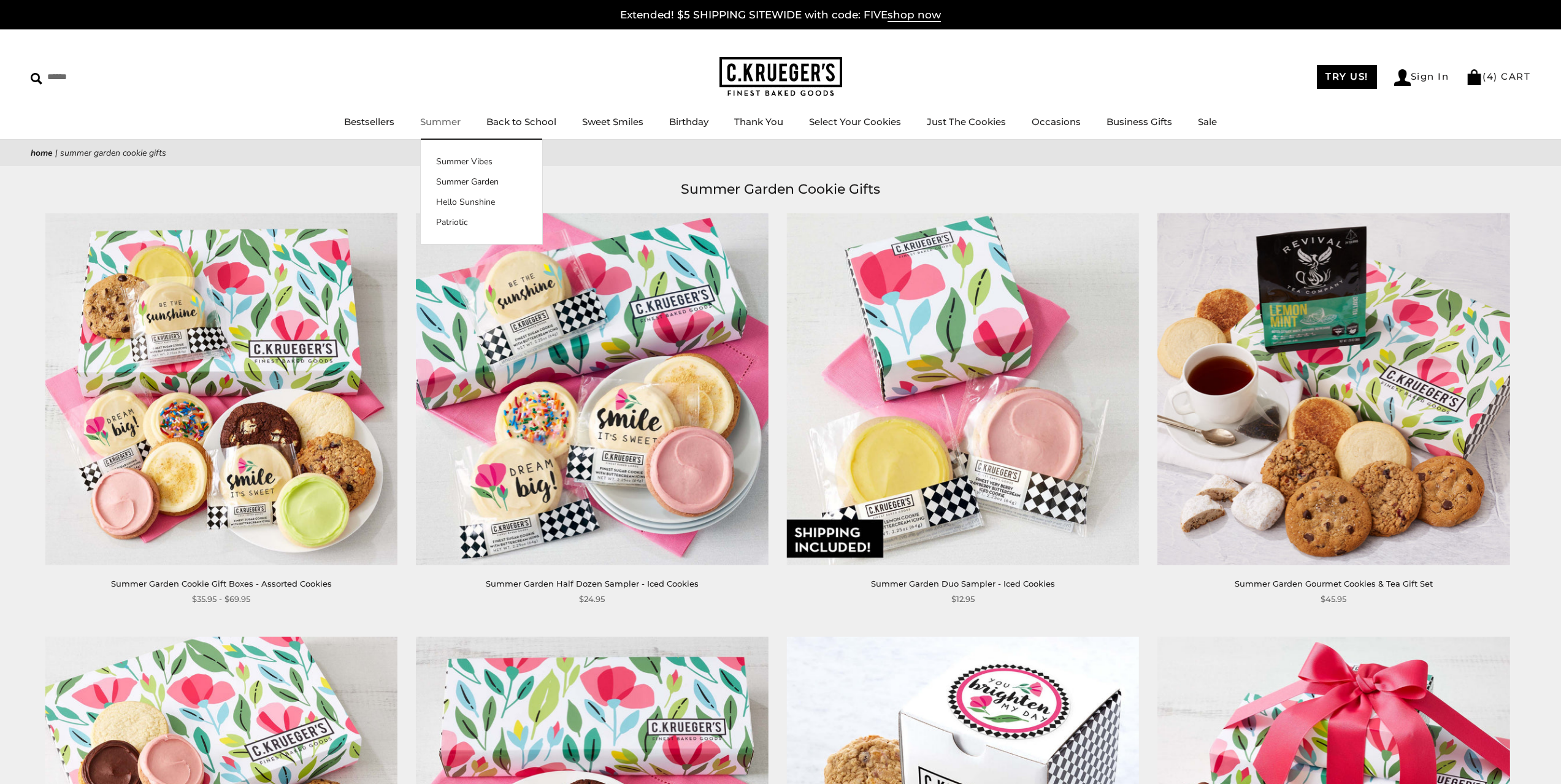
click at [445, 120] on link "Summer" at bounding box center [440, 122] width 41 height 12
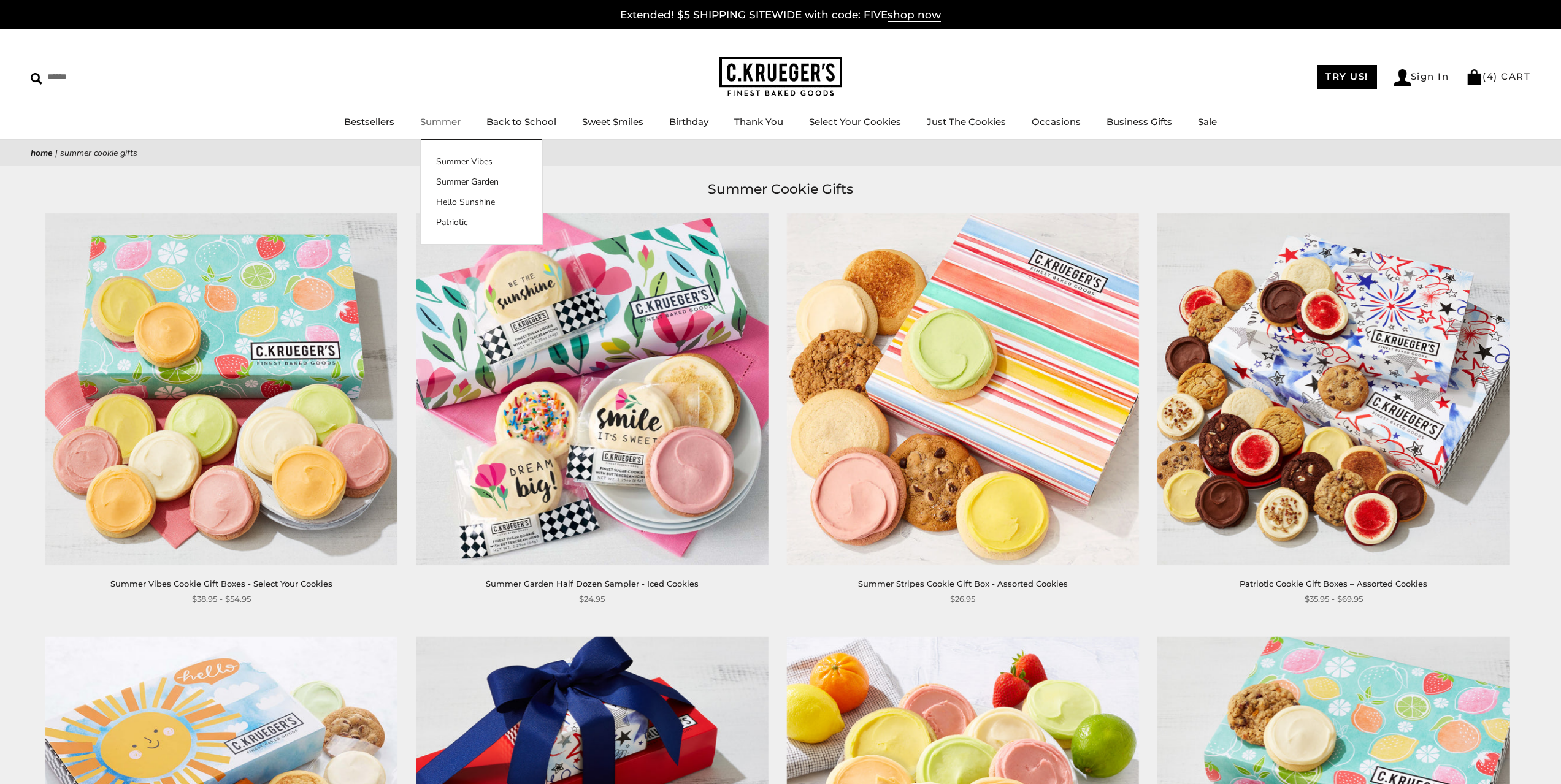
click at [446, 121] on link "Summer" at bounding box center [440, 122] width 41 height 12
click at [389, 122] on link "Bestsellers" at bounding box center [369, 122] width 51 height 12
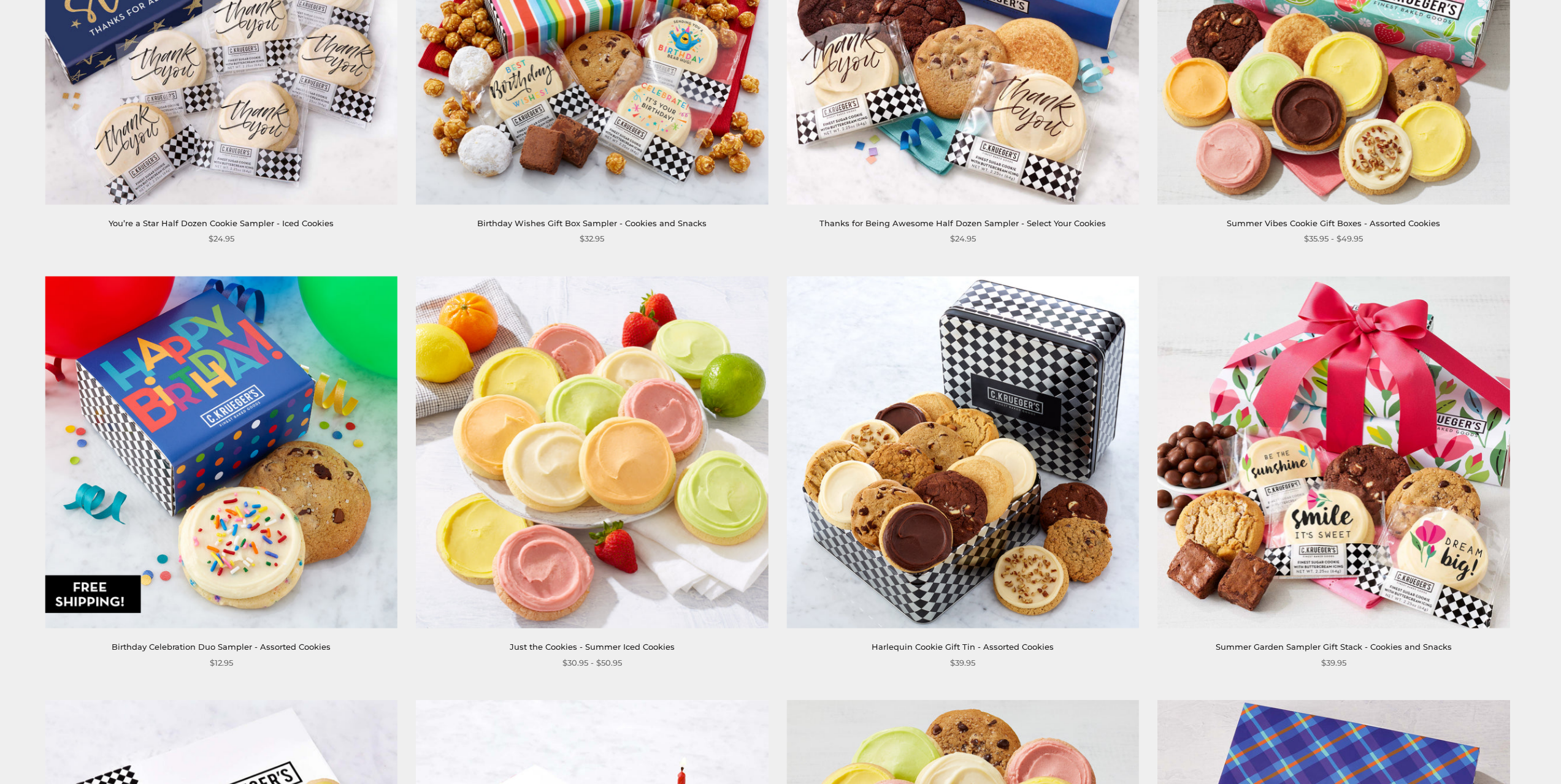
scroll to position [1227, 0]
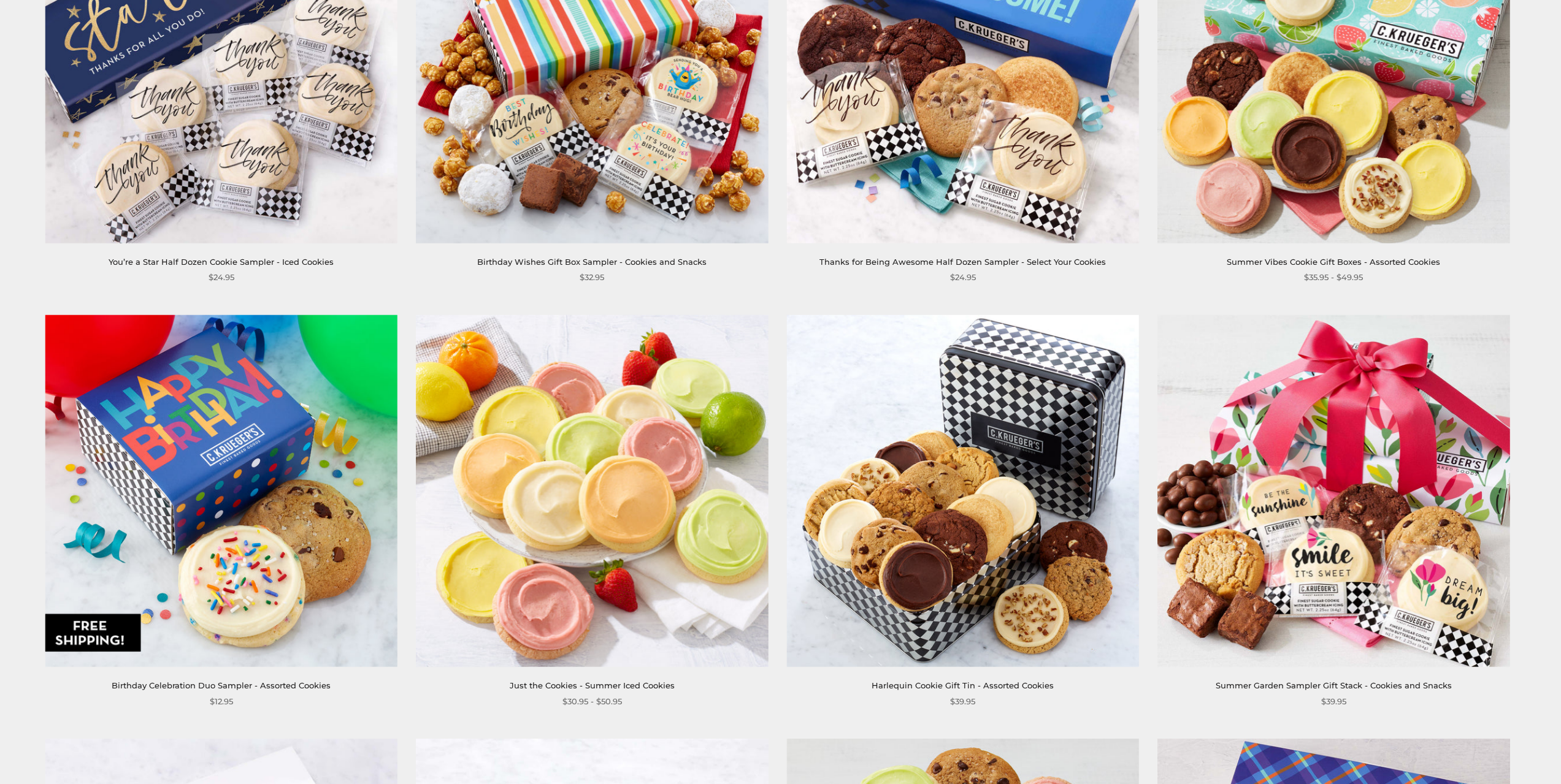
click at [970, 498] on img at bounding box center [963, 491] width 352 height 352
